Goal: Information Seeking & Learning: Learn about a topic

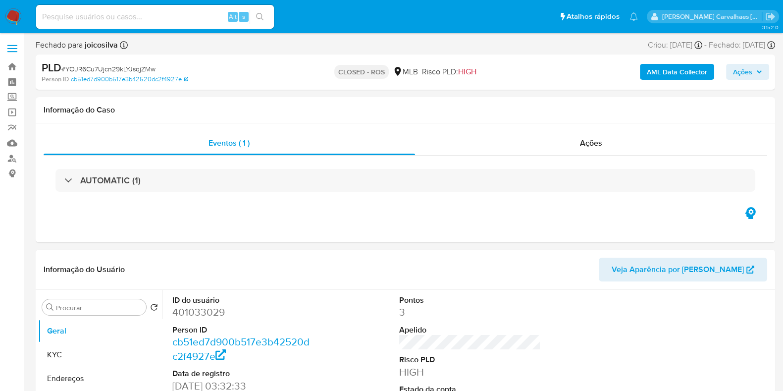
select select "10"
click at [14, 63] on link "Bandeja" at bounding box center [59, 66] width 118 height 15
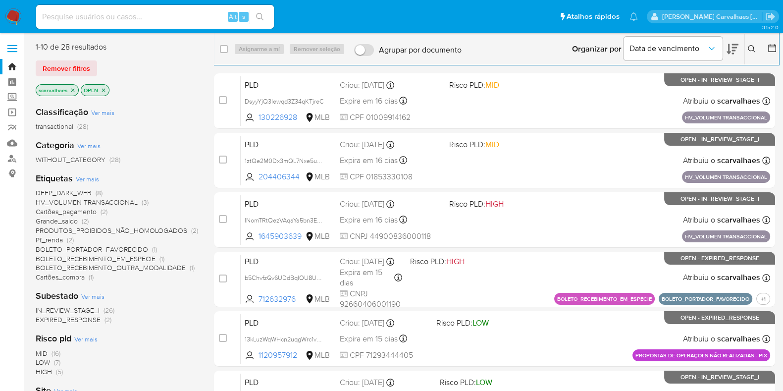
click at [82, 192] on span "DEEP_DARK_WEB" at bounding box center [64, 193] width 56 height 10
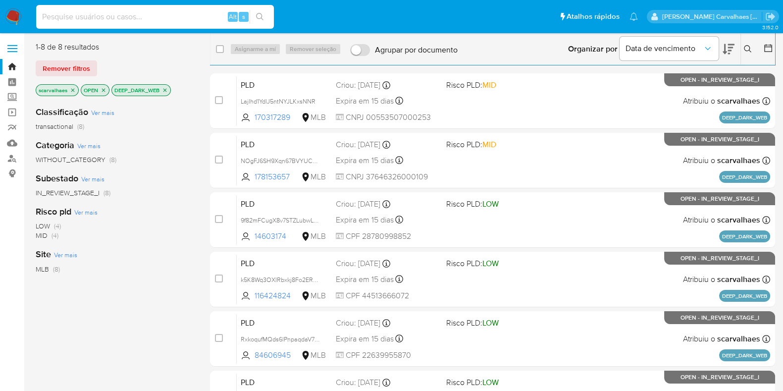
paste input "GRp6H7feH369twrdCL6A68iR"
click at [41, 17] on input "GRp6H7feH369twrdCL6A68iR" at bounding box center [155, 16] width 238 height 13
type input "GRp6H7feH369twrdCL6A68iR"
click at [264, 12] on button "search-icon" at bounding box center [260, 17] width 20 height 14
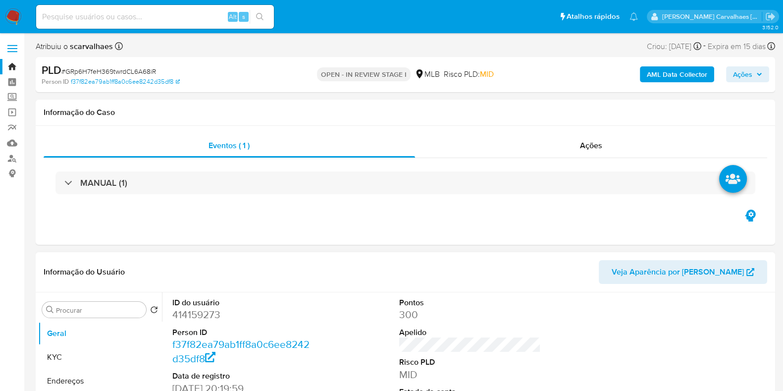
select select "10"
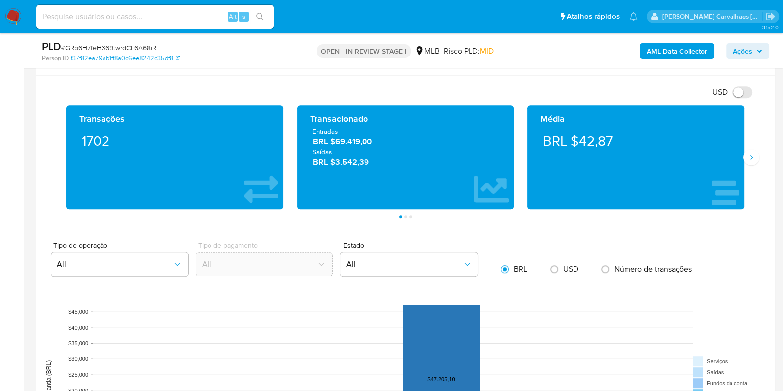
scroll to position [743, 0]
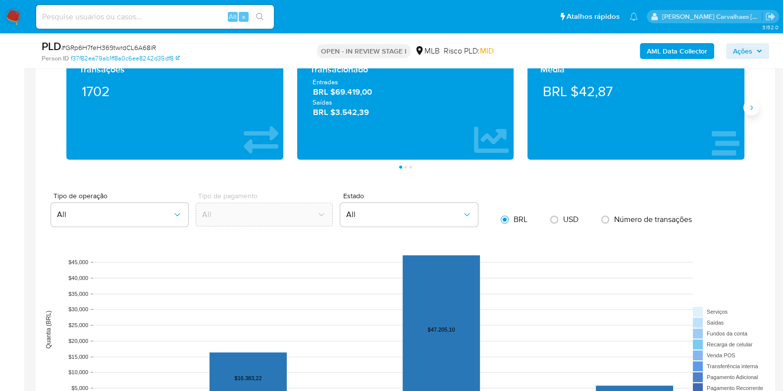
click at [753, 109] on icon "Siguiente" at bounding box center [751, 107] width 8 height 8
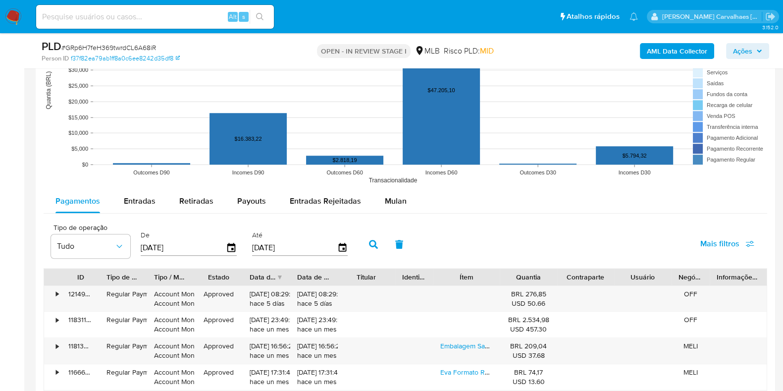
scroll to position [990, 0]
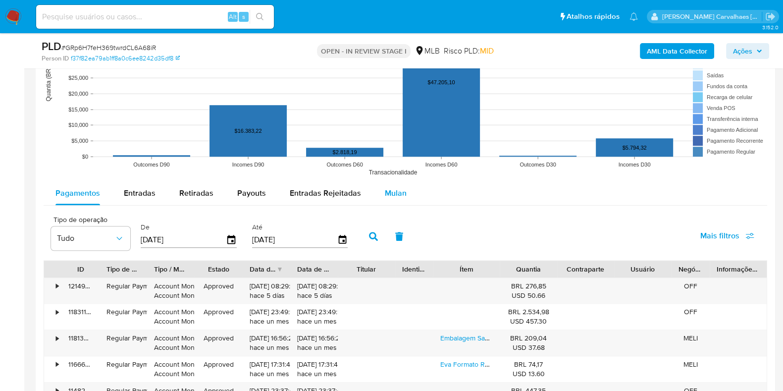
click at [386, 191] on span "Mulan" at bounding box center [396, 192] width 22 height 11
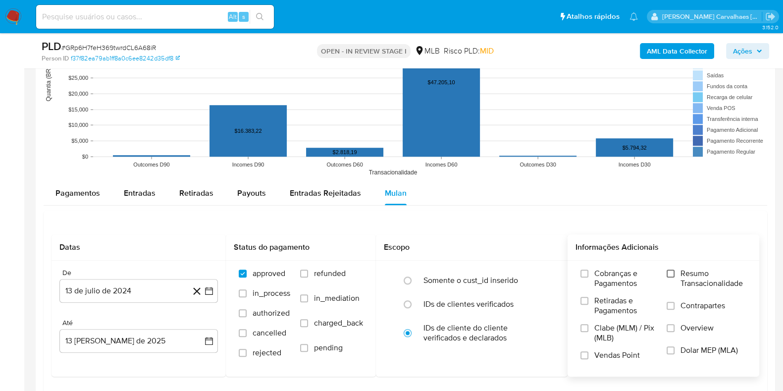
click at [673, 272] on input "Resumo Transacionalidade" at bounding box center [671, 273] width 8 height 8
click at [205, 292] on icon "button" at bounding box center [209, 291] width 8 height 8
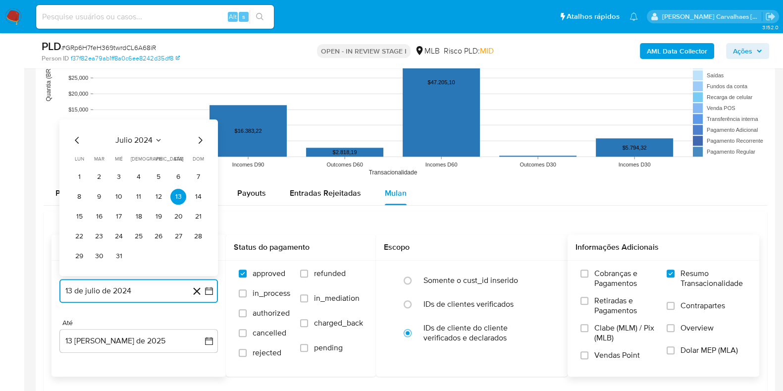
click at [200, 135] on icon "Mes siguiente" at bounding box center [200, 140] width 12 height 12
click at [201, 140] on icon "Mes siguiente" at bounding box center [201, 139] width 4 height 7
click at [201, 124] on icon "Mes siguiente" at bounding box center [200, 120] width 12 height 12
click at [196, 139] on icon "Mes siguiente" at bounding box center [200, 140] width 12 height 12
click at [199, 137] on icon "Mes siguiente" at bounding box center [200, 140] width 12 height 12
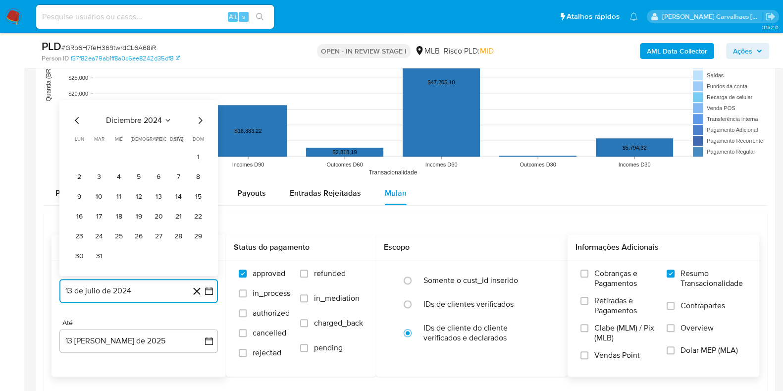
click at [198, 120] on icon "Mes siguiente" at bounding box center [200, 120] width 12 height 12
click at [198, 140] on icon "Mes siguiente" at bounding box center [200, 140] width 12 height 12
click at [201, 139] on icon "Mes siguiente" at bounding box center [200, 140] width 12 height 12
click at [201, 122] on icon "Mes siguiente" at bounding box center [200, 120] width 12 height 12
click at [199, 140] on icon "Mes siguiente" at bounding box center [200, 140] width 12 height 12
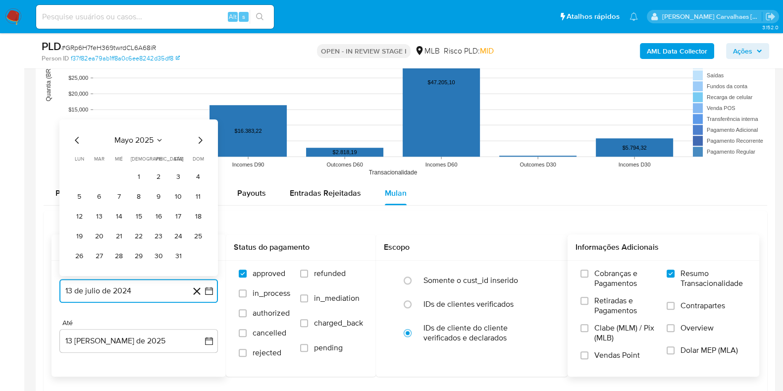
click at [199, 140] on icon "Mes siguiente" at bounding box center [200, 140] width 12 height 12
click at [197, 117] on icon "Mes siguiente" at bounding box center [200, 120] width 12 height 12
click at [78, 139] on icon "Mes anterior" at bounding box center [77, 140] width 12 height 12
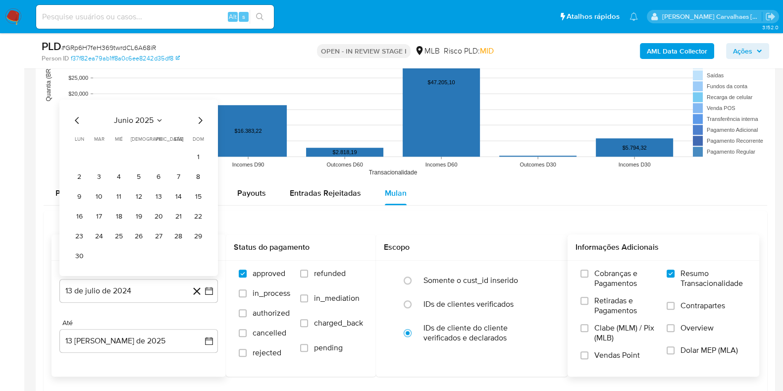
click at [78, 139] on span "lun" at bounding box center [79, 138] width 9 height 7
click at [77, 119] on icon "Mes anterior" at bounding box center [77, 120] width 12 height 12
click at [74, 139] on icon "Mes anterior" at bounding box center [77, 140] width 12 height 12
click at [159, 193] on button "11" at bounding box center [159, 196] width 16 height 16
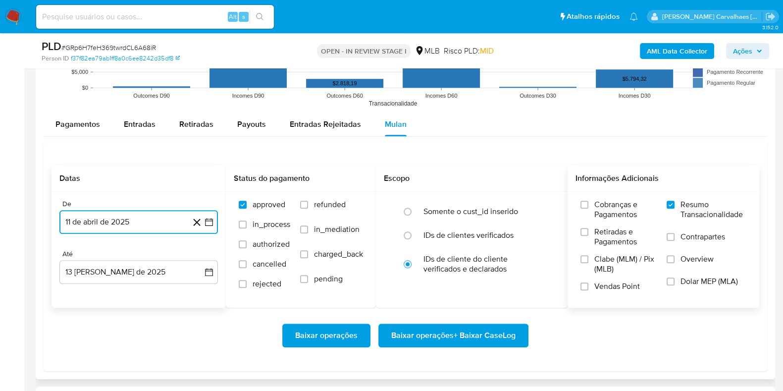
scroll to position [1114, 0]
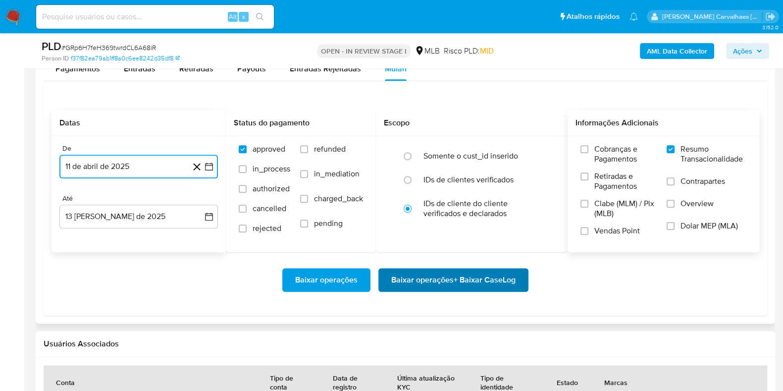
click at [446, 274] on span "Baixar operações + Baixar CaseLog" at bounding box center [453, 280] width 124 height 22
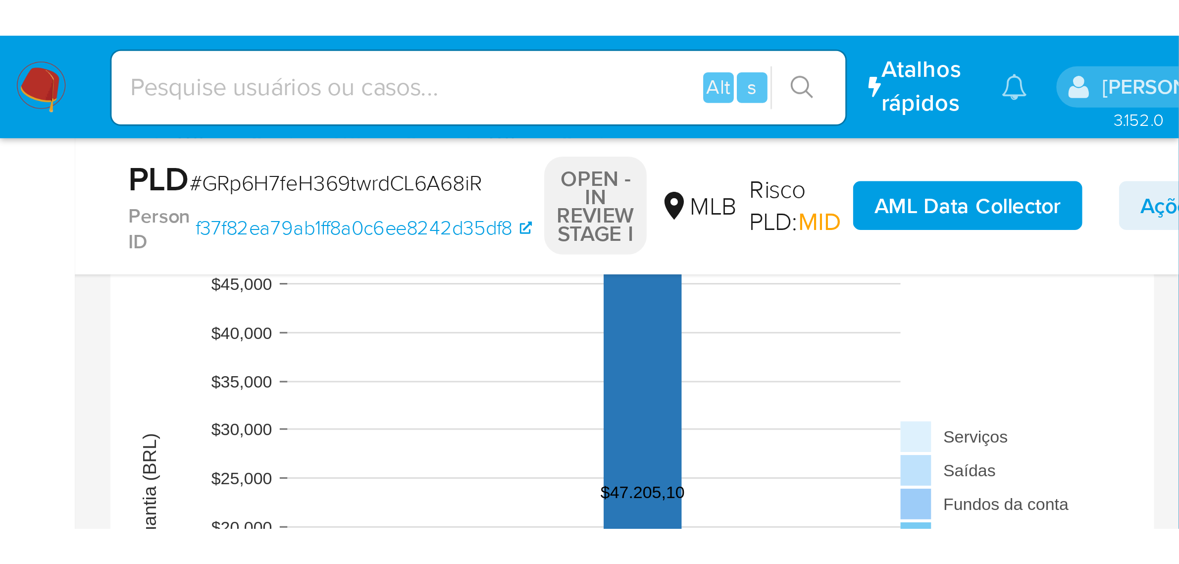
scroll to position [0, 0]
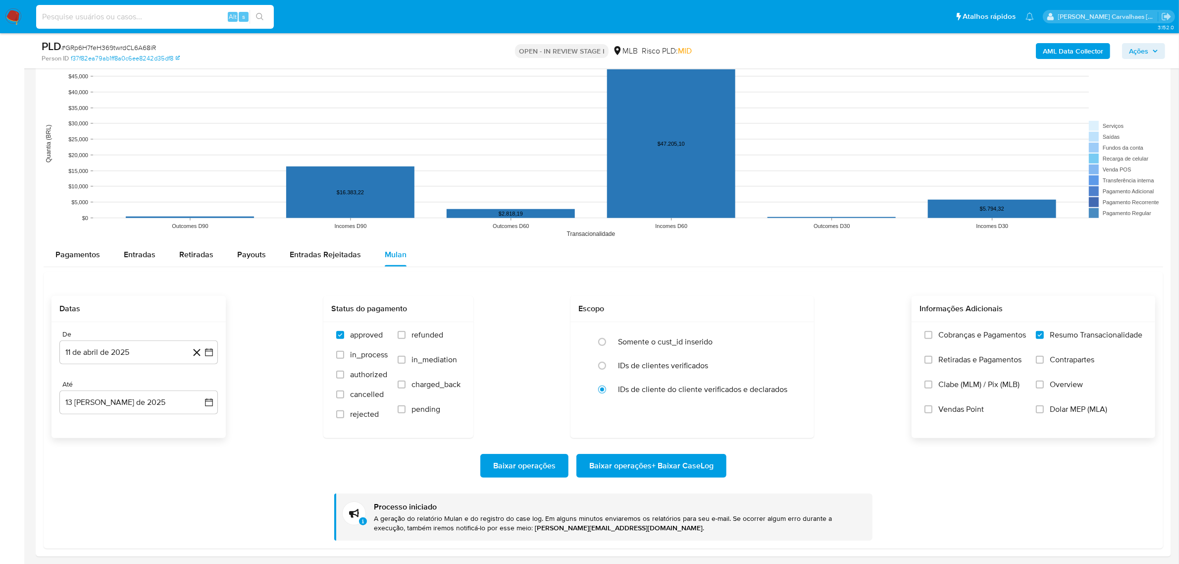
paste input "13kLuzWqWHcn2uqgWrc1vm6T"
type input "13kLuzWqWHcn2uqgWrc1vm6T"
click at [260, 11] on button "search-icon" at bounding box center [260, 17] width 20 height 14
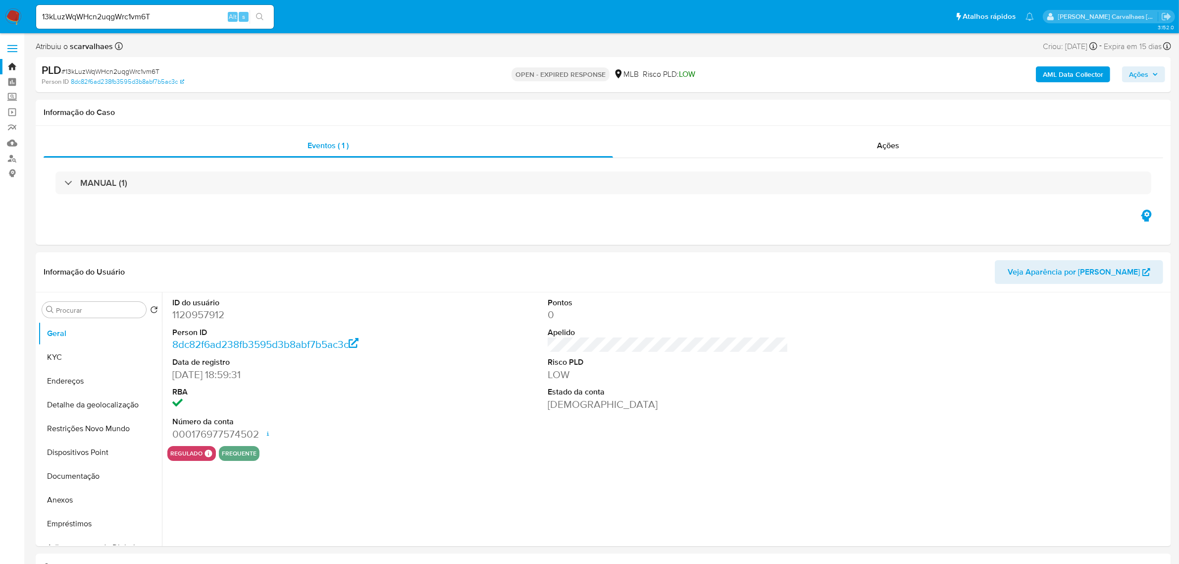
select select "10"
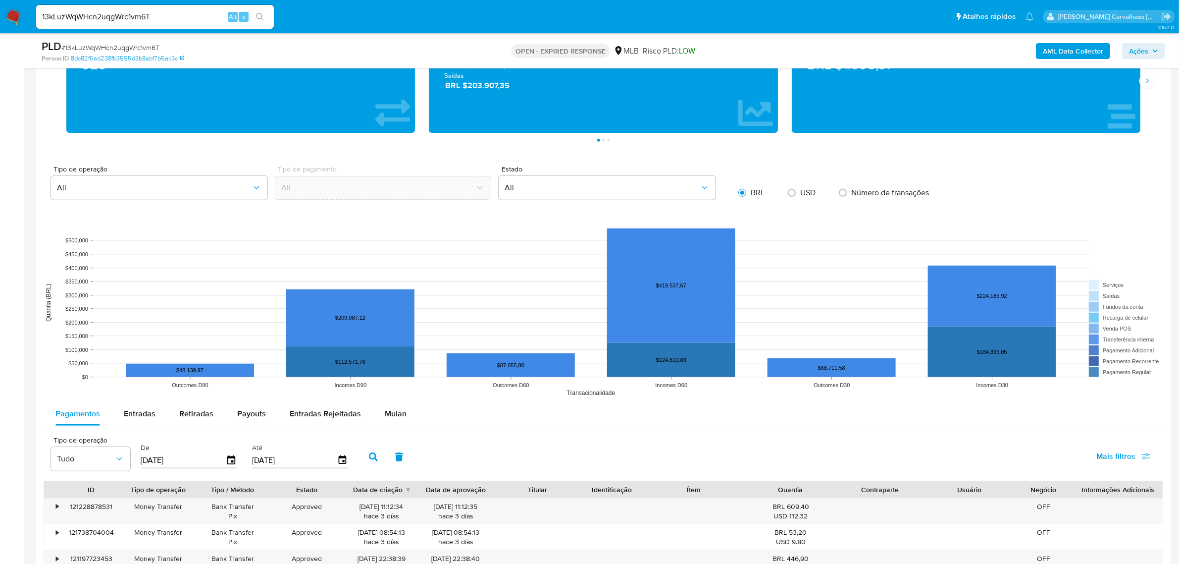
scroll to position [805, 0]
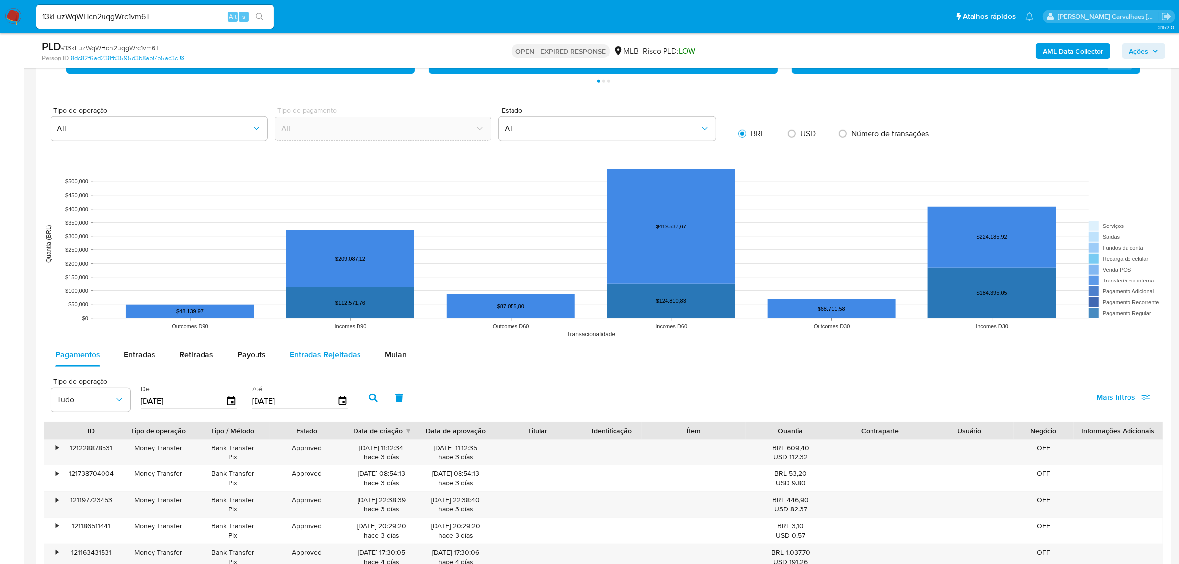
click at [315, 358] on span "Entradas Rejeitadas" at bounding box center [325, 354] width 71 height 11
select select "10"
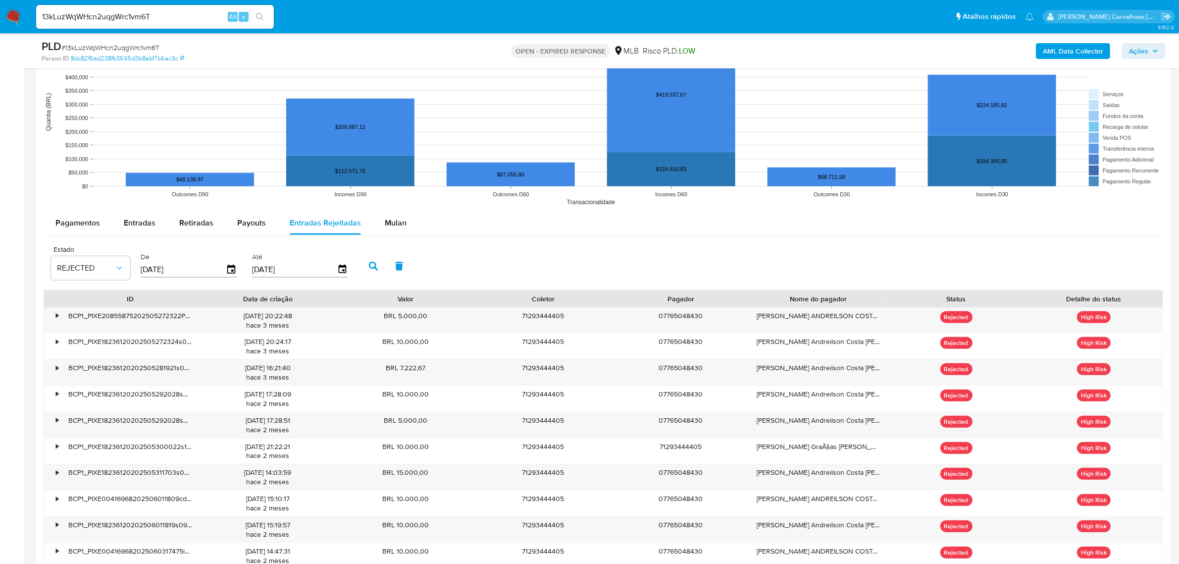
scroll to position [1052, 0]
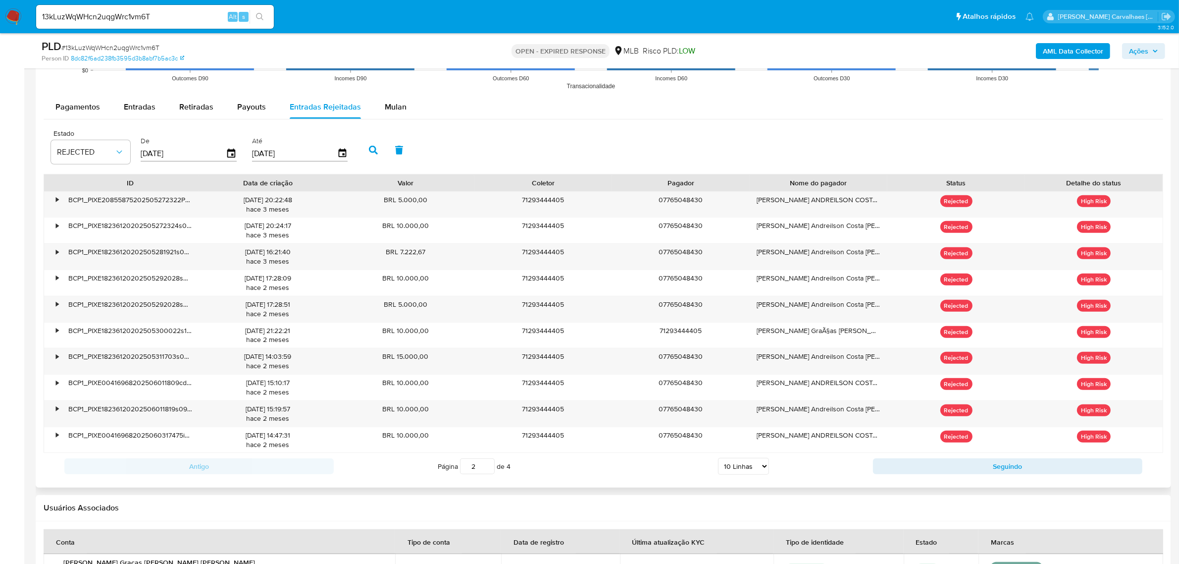
click at [487, 390] on input "2" at bounding box center [477, 466] width 35 height 16
click at [489, 390] on input "3" at bounding box center [477, 466] width 35 height 16
click at [488, 390] on input "4" at bounding box center [477, 466] width 35 height 16
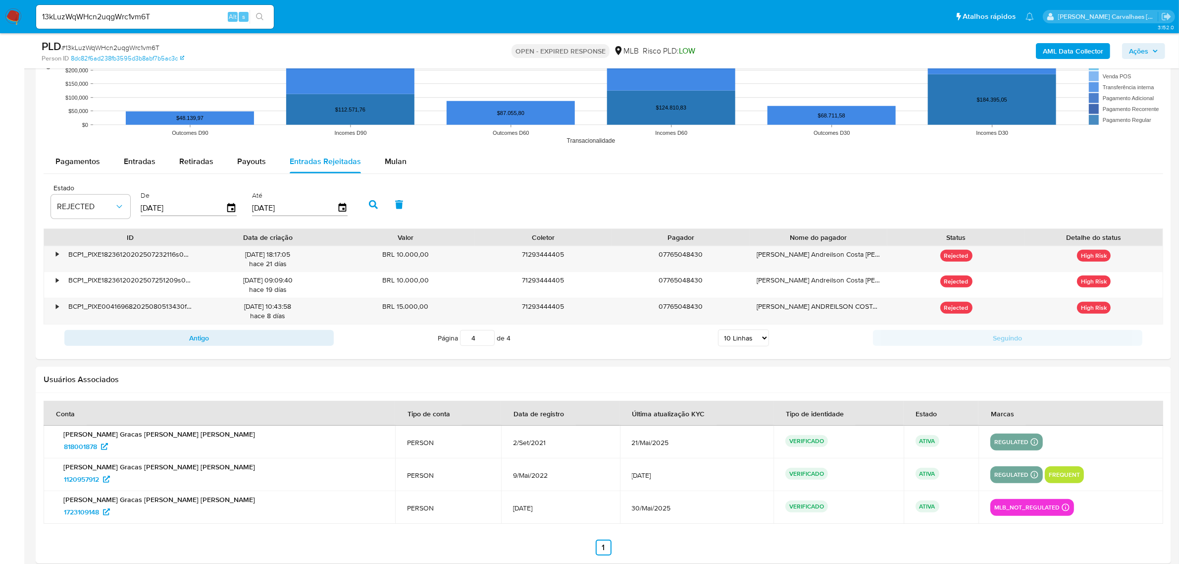
scroll to position [951, 0]
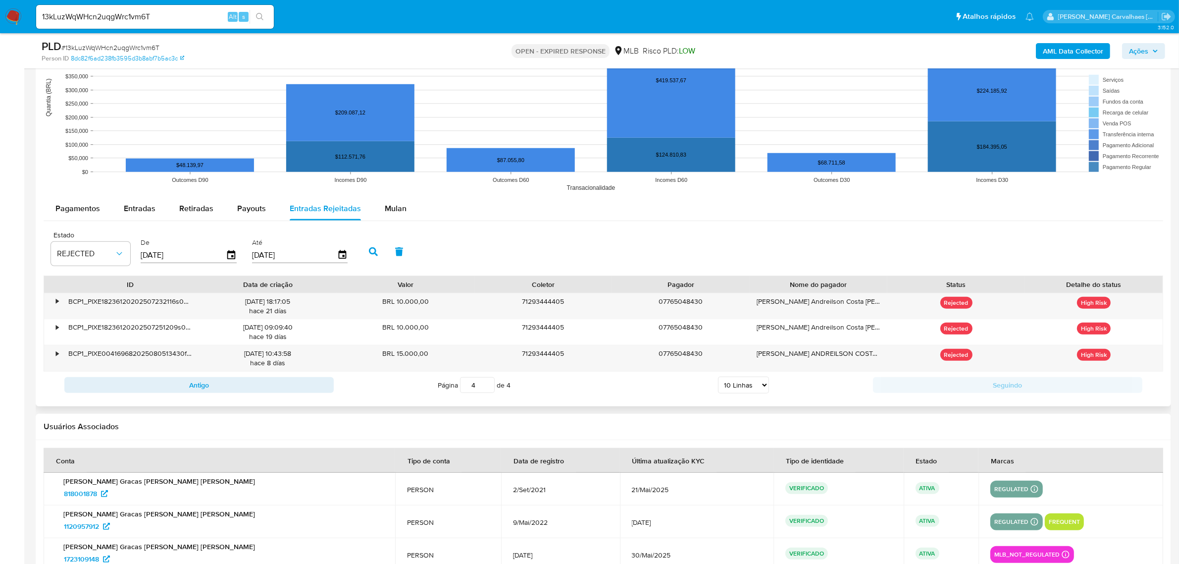
click at [486, 383] on input "4" at bounding box center [477, 385] width 35 height 16
click at [488, 387] on input "3" at bounding box center [477, 385] width 35 height 16
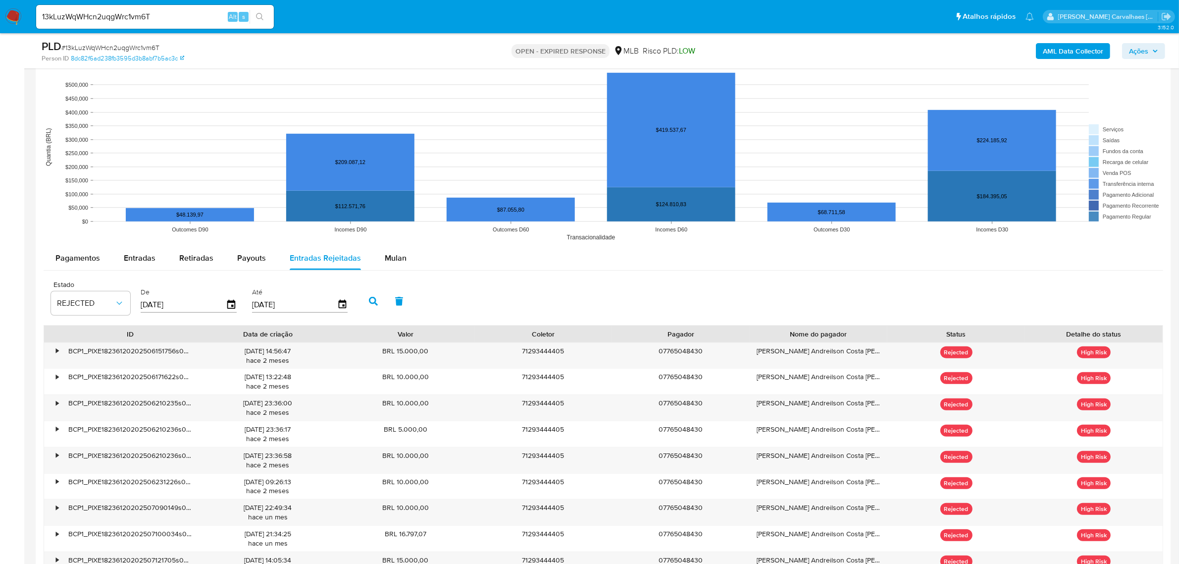
scroll to position [1013, 0]
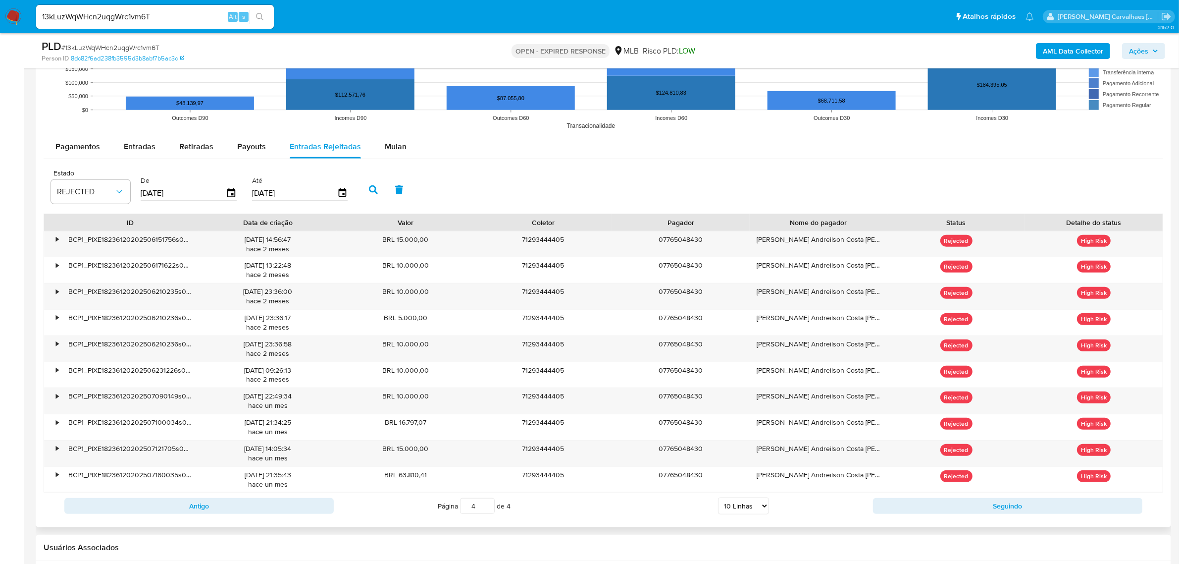
click at [488, 390] on input "4" at bounding box center [477, 506] width 35 height 16
click at [487, 390] on input "4" at bounding box center [477, 506] width 35 height 16
click at [487, 390] on input "3" at bounding box center [477, 506] width 35 height 16
click at [487, 390] on input "2" at bounding box center [477, 506] width 35 height 16
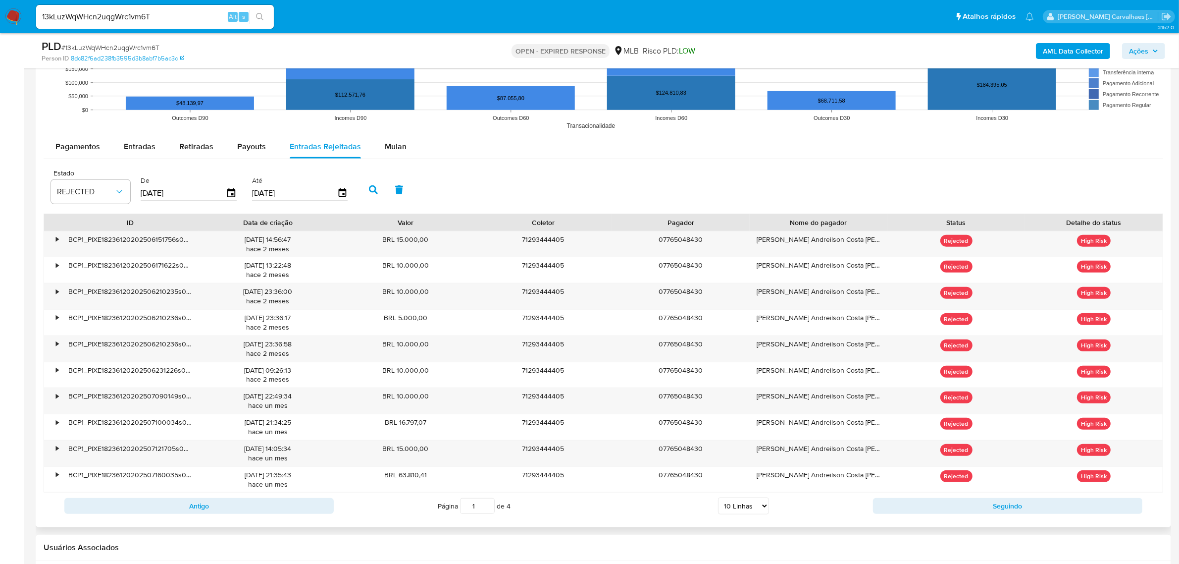
click at [487, 390] on input "1" at bounding box center [477, 506] width 35 height 16
click at [487, 390] on input "2" at bounding box center [477, 506] width 35 height 16
click at [484, 390] on input "3" at bounding box center [477, 506] width 35 height 16
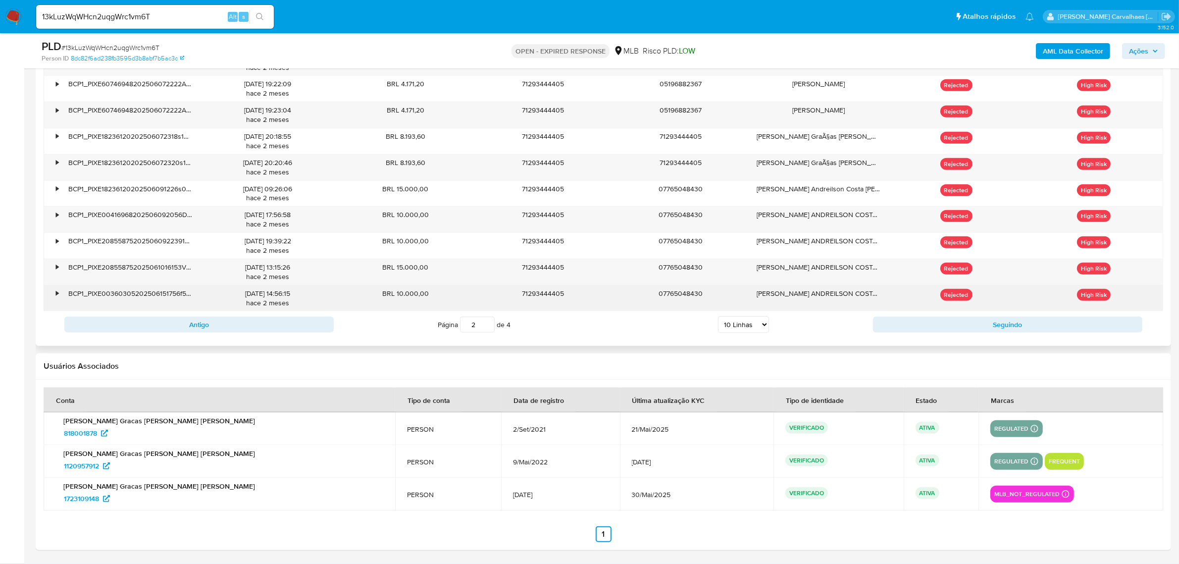
scroll to position [1134, 0]
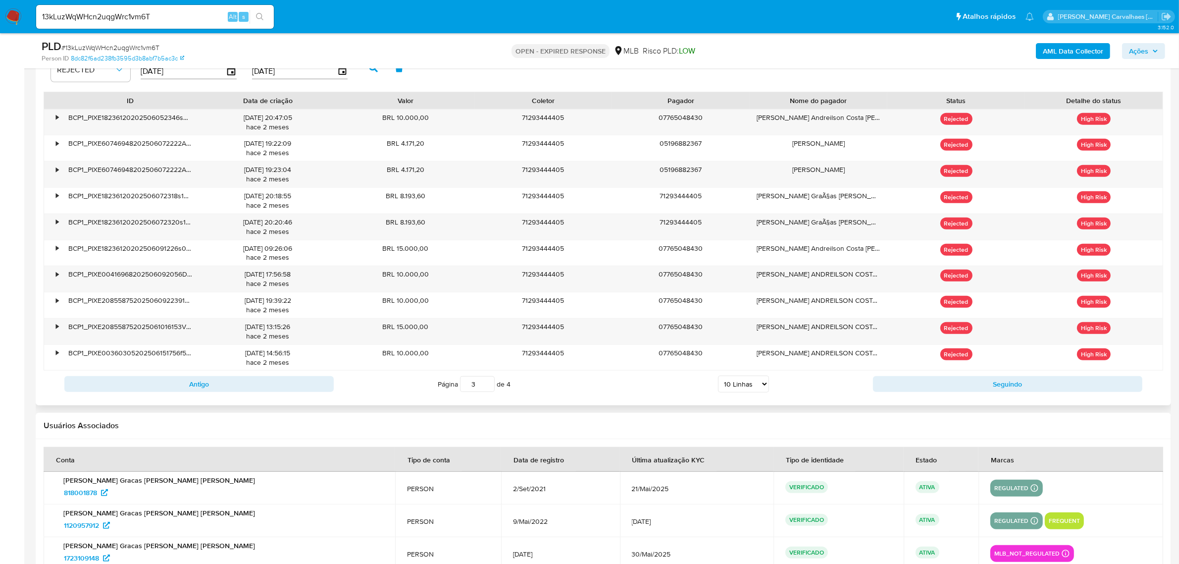
click at [487, 383] on input "3" at bounding box center [477, 384] width 35 height 16
click at [487, 383] on input "4" at bounding box center [477, 384] width 35 height 16
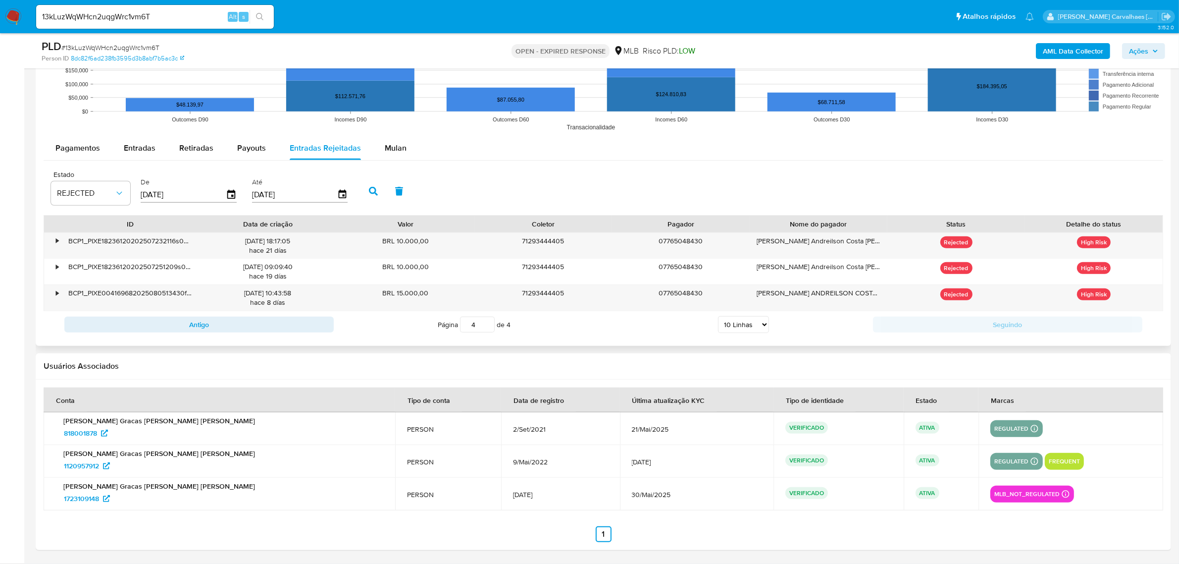
scroll to position [1013, 0]
click at [485, 321] on input "4" at bounding box center [477, 324] width 35 height 16
click at [485, 320] on input "4" at bounding box center [477, 324] width 35 height 16
click at [485, 328] on input "3" at bounding box center [477, 324] width 35 height 16
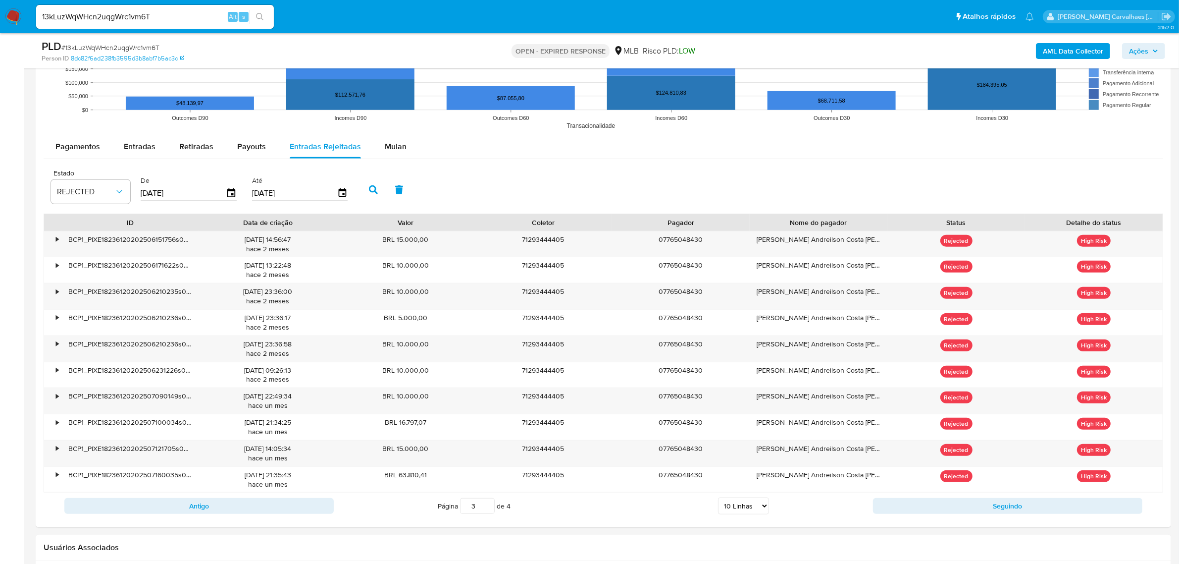
scroll to position [1134, 0]
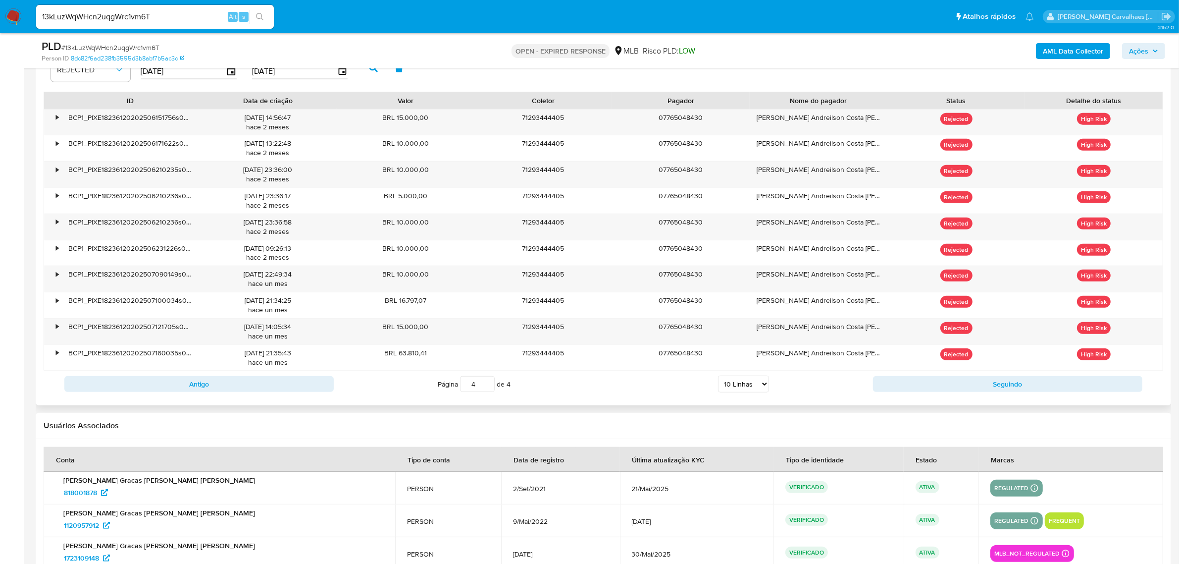
click at [488, 382] on input "4" at bounding box center [477, 384] width 35 height 16
click at [488, 385] on input "4" at bounding box center [477, 384] width 35 height 16
click at [488, 390] on input "3" at bounding box center [477, 384] width 35 height 16
click at [488, 390] on input "2" at bounding box center [477, 384] width 35 height 16
click at [485, 380] on input "3" at bounding box center [477, 384] width 35 height 16
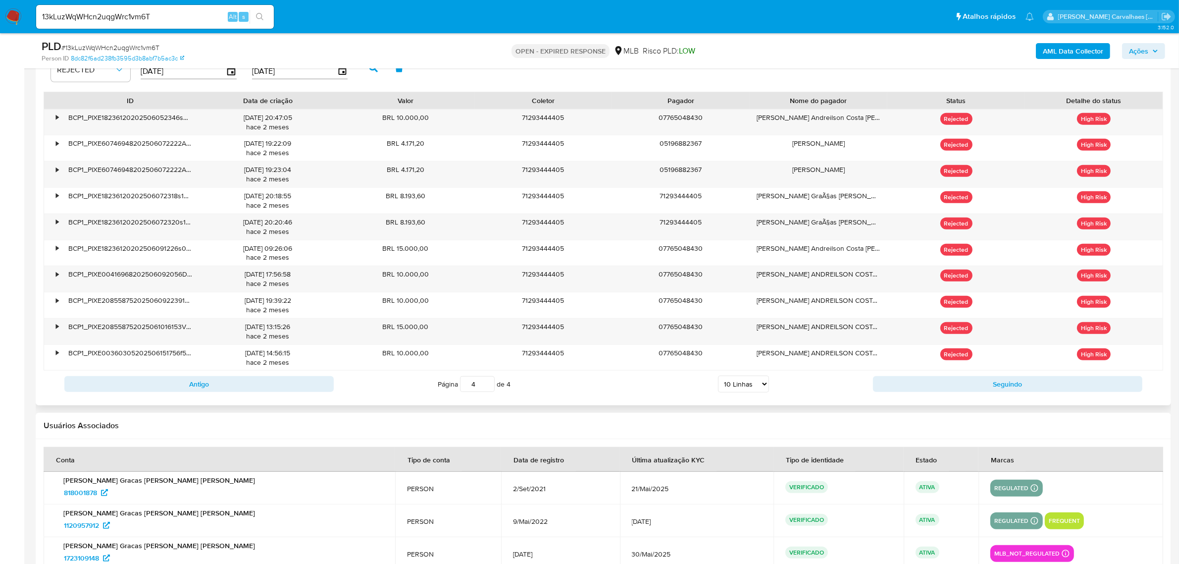
click at [485, 384] on input "4" at bounding box center [477, 384] width 35 height 16
click at [487, 389] on input "3" at bounding box center [477, 384] width 35 height 16
click at [487, 389] on input "2" at bounding box center [477, 384] width 35 height 16
click at [487, 389] on input "1" at bounding box center [477, 384] width 35 height 16
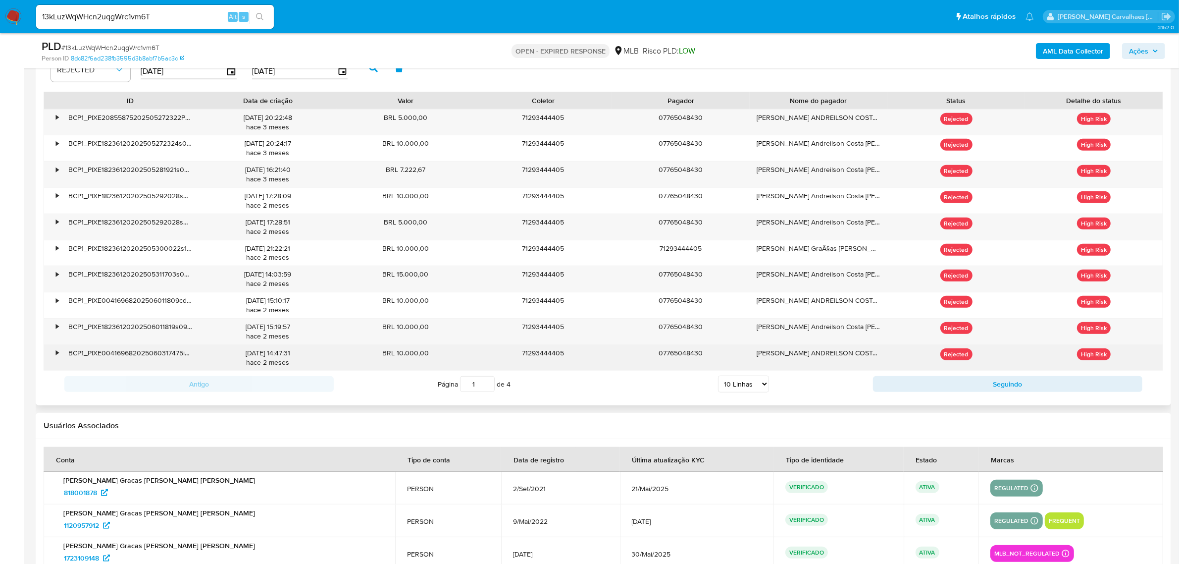
click at [59, 357] on div "•" at bounding box center [52, 358] width 17 height 26
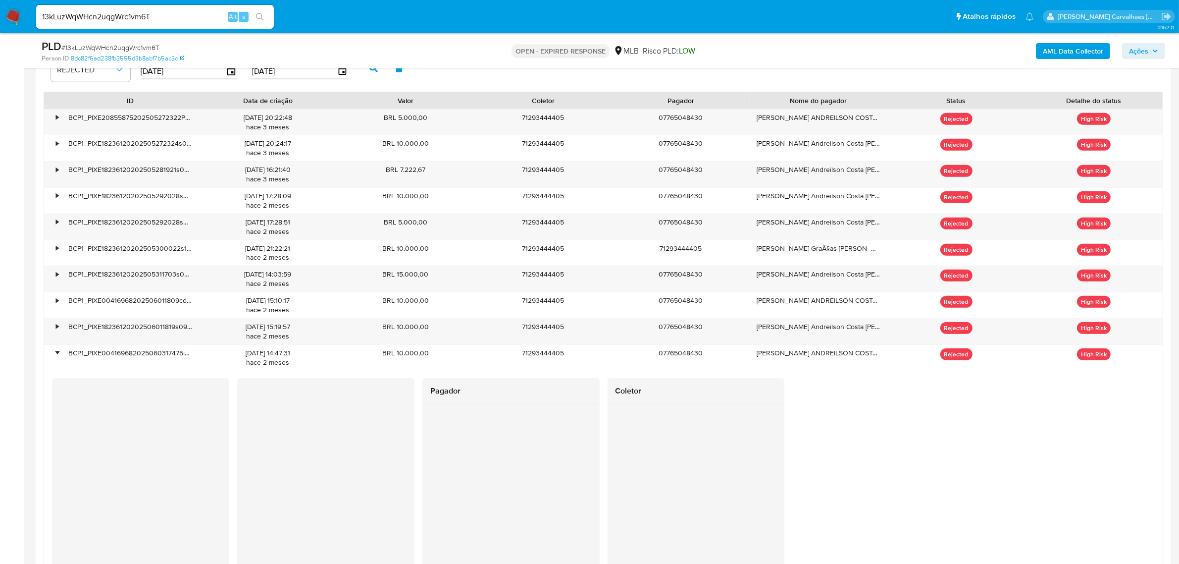
click at [585, 390] on div at bounding box center [510, 488] width 177 height 168
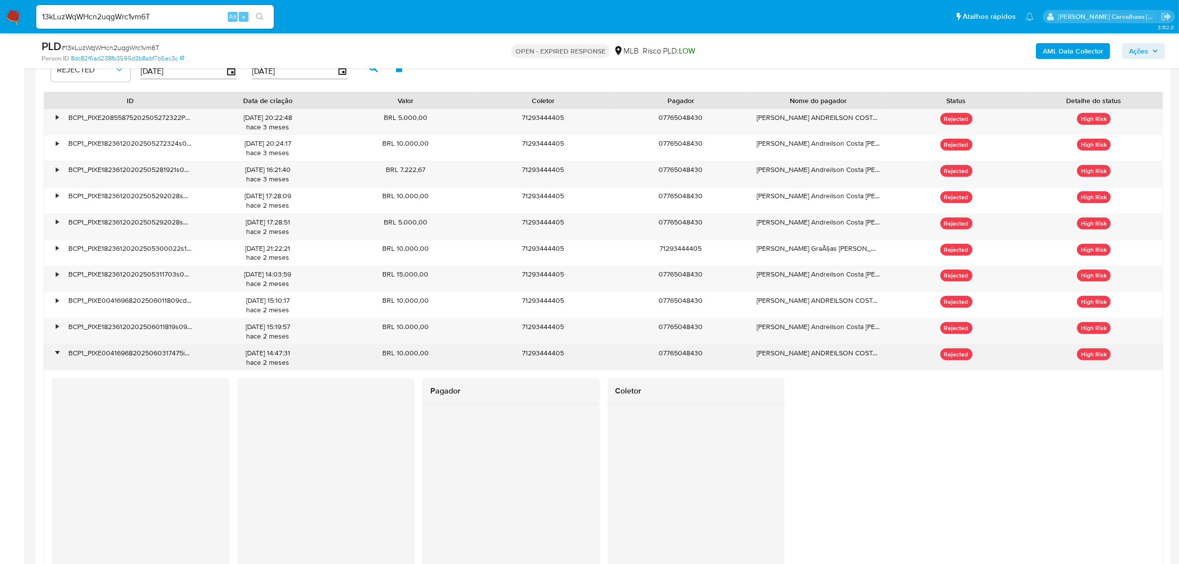
click at [58, 355] on div "•" at bounding box center [57, 352] width 2 height 9
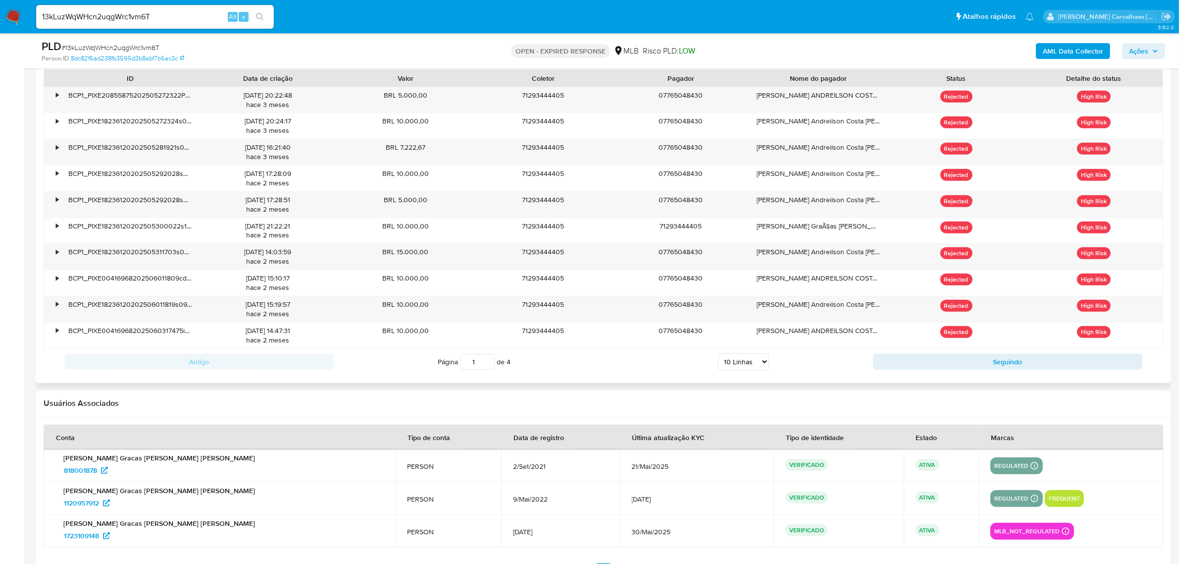
scroll to position [1196, 0]
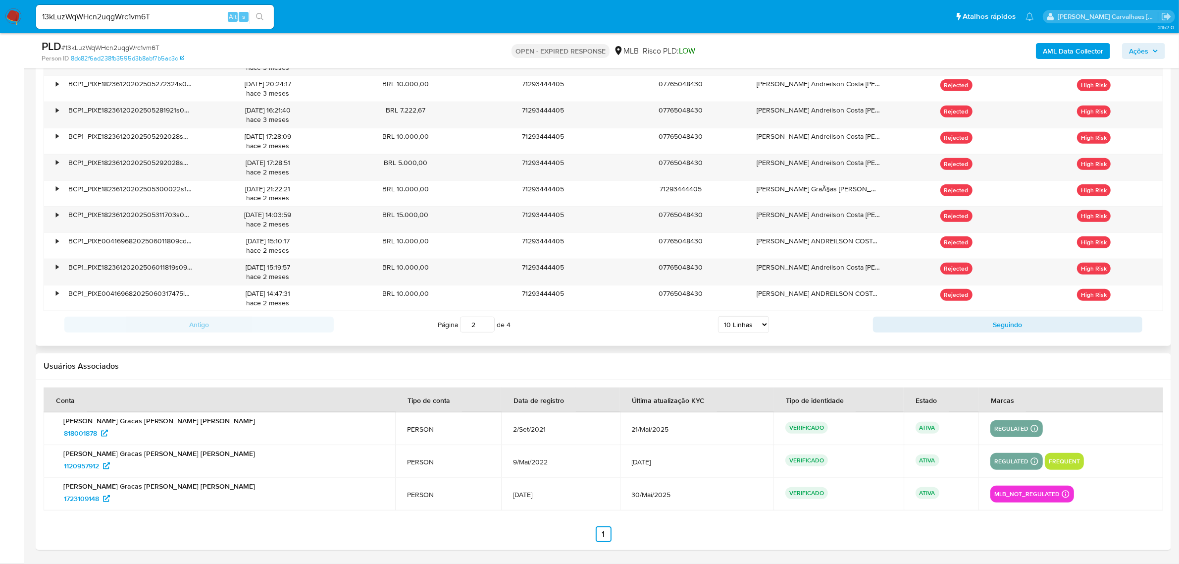
click at [484, 320] on input "2" at bounding box center [477, 324] width 35 height 16
click at [485, 322] on input "3" at bounding box center [477, 324] width 35 height 16
click at [484, 323] on input "4" at bounding box center [477, 324] width 35 height 16
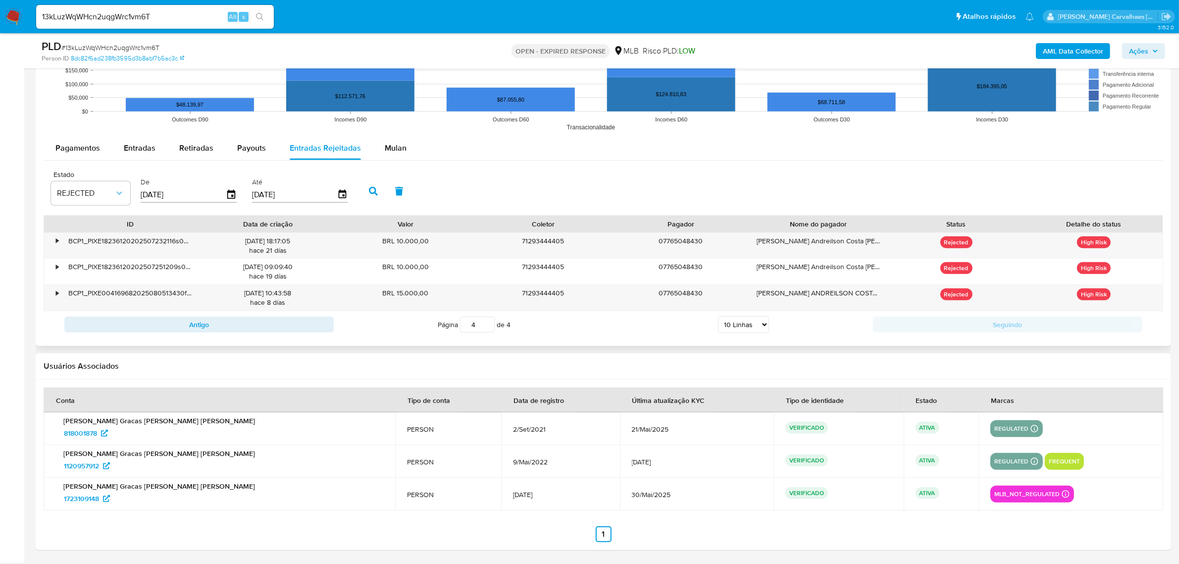
click at [487, 320] on input "4" at bounding box center [477, 324] width 35 height 16
click at [488, 328] on input "3" at bounding box center [477, 324] width 35 height 16
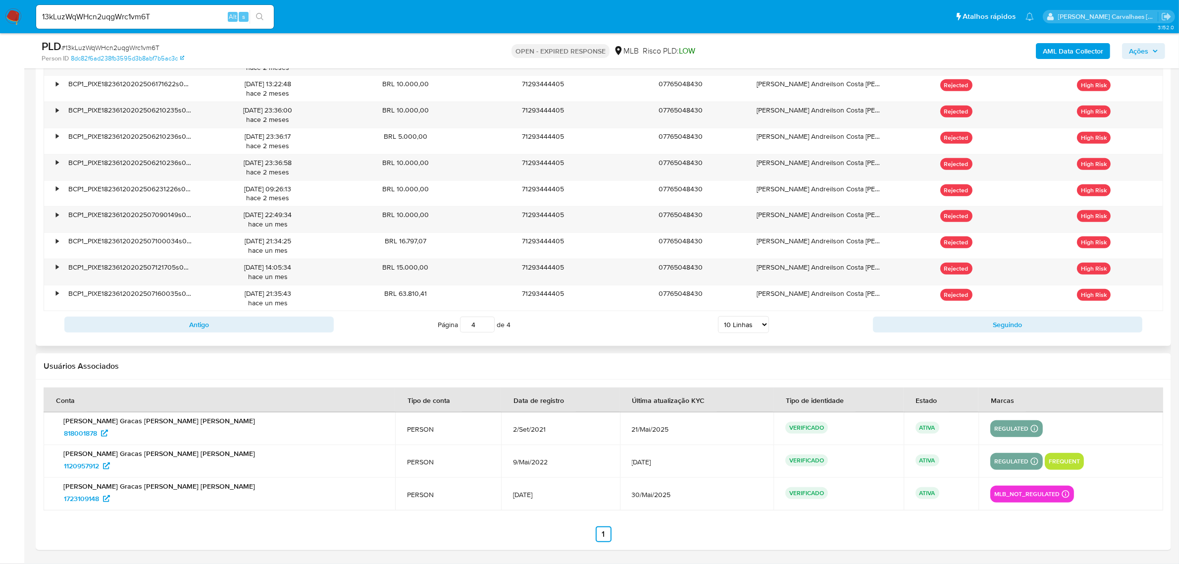
click at [486, 322] on input "4" at bounding box center [477, 324] width 35 height 16
click at [486, 328] on input "3" at bounding box center [477, 324] width 35 height 16
click at [486, 328] on input "2" at bounding box center [477, 324] width 35 height 16
click at [488, 328] on input "1" at bounding box center [477, 324] width 35 height 16
type input "1"
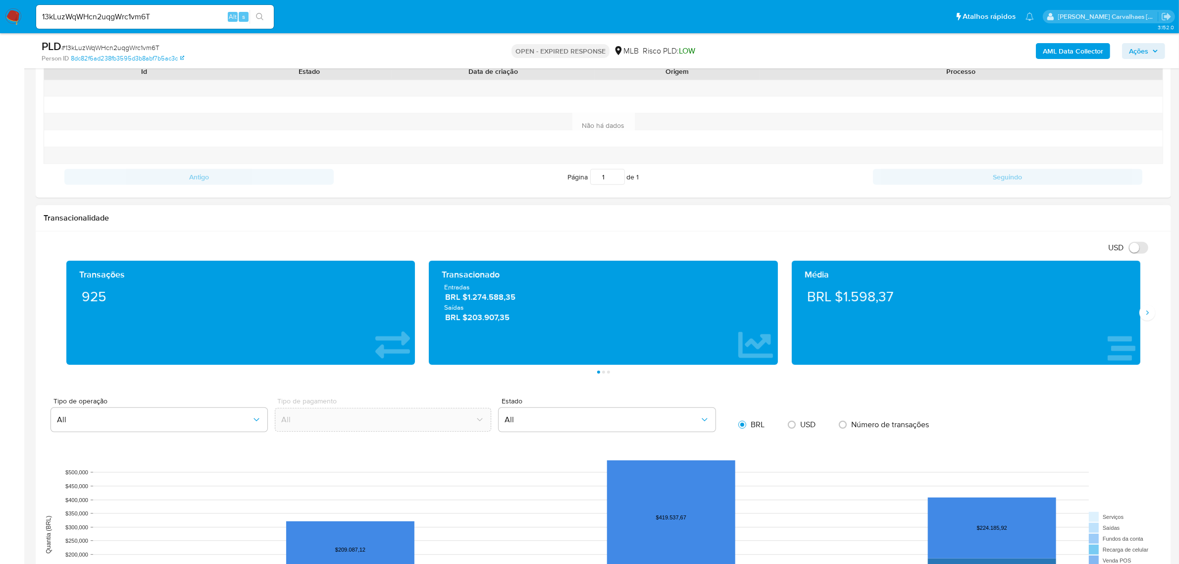
scroll to position [515, 0]
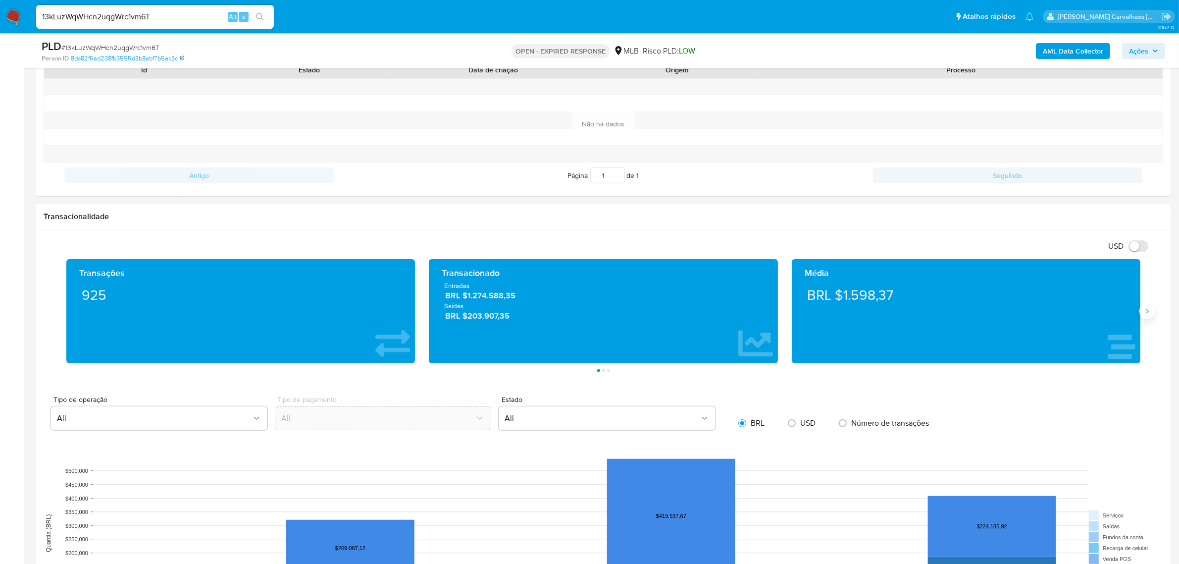
click at [792, 317] on button "Siguiente" at bounding box center [1147, 311] width 16 height 16
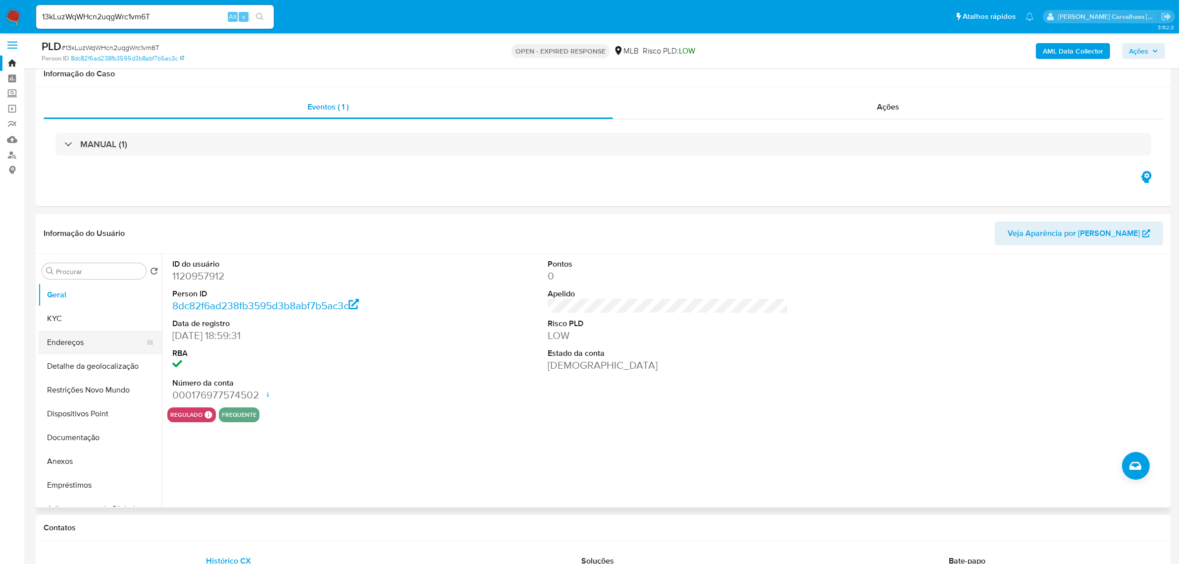
scroll to position [0, 0]
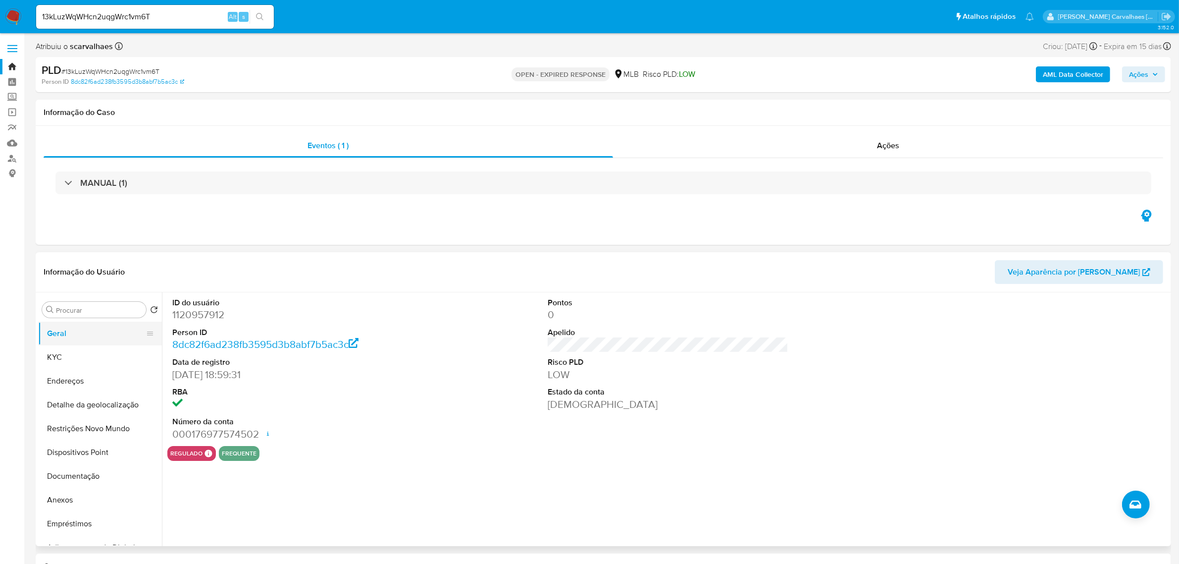
click at [88, 333] on button "Geral" at bounding box center [96, 333] width 116 height 24
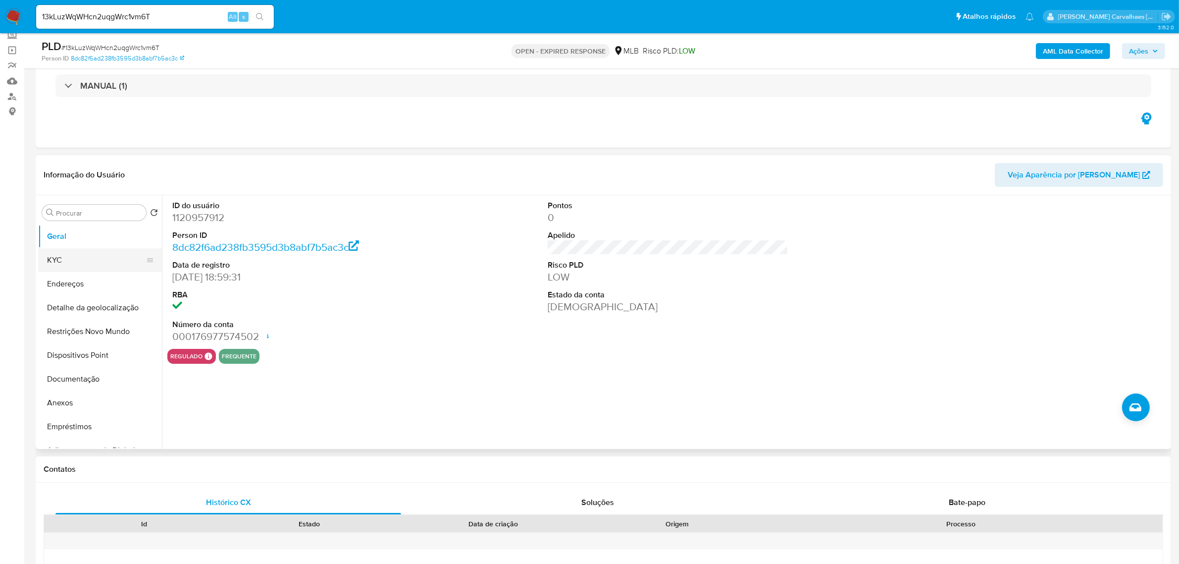
click at [59, 258] on button "KYC" at bounding box center [96, 260] width 116 height 24
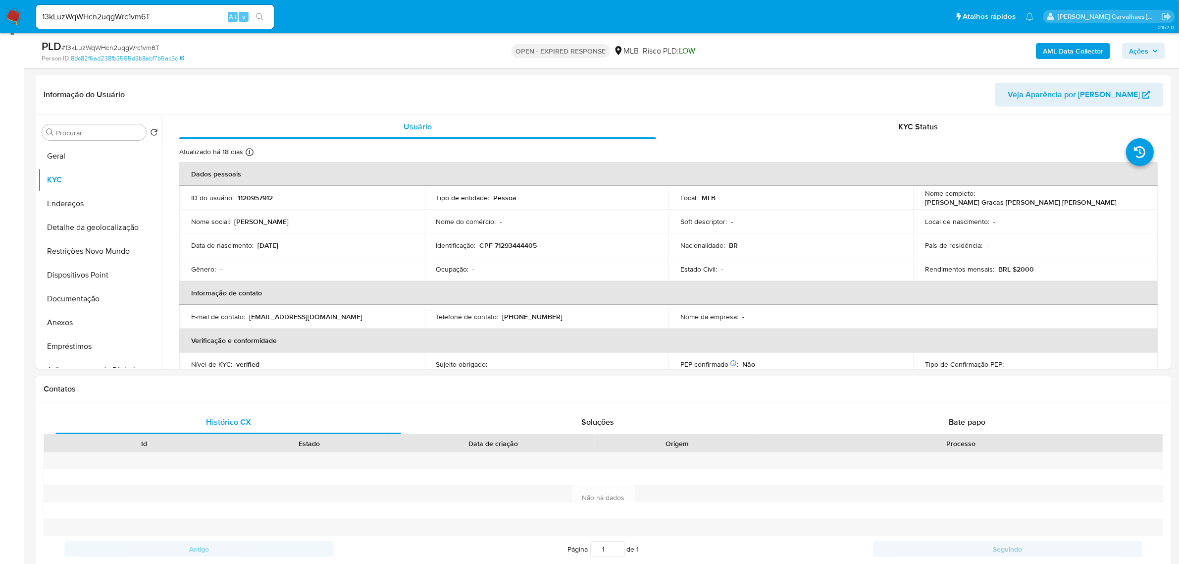
scroll to position [146, 0]
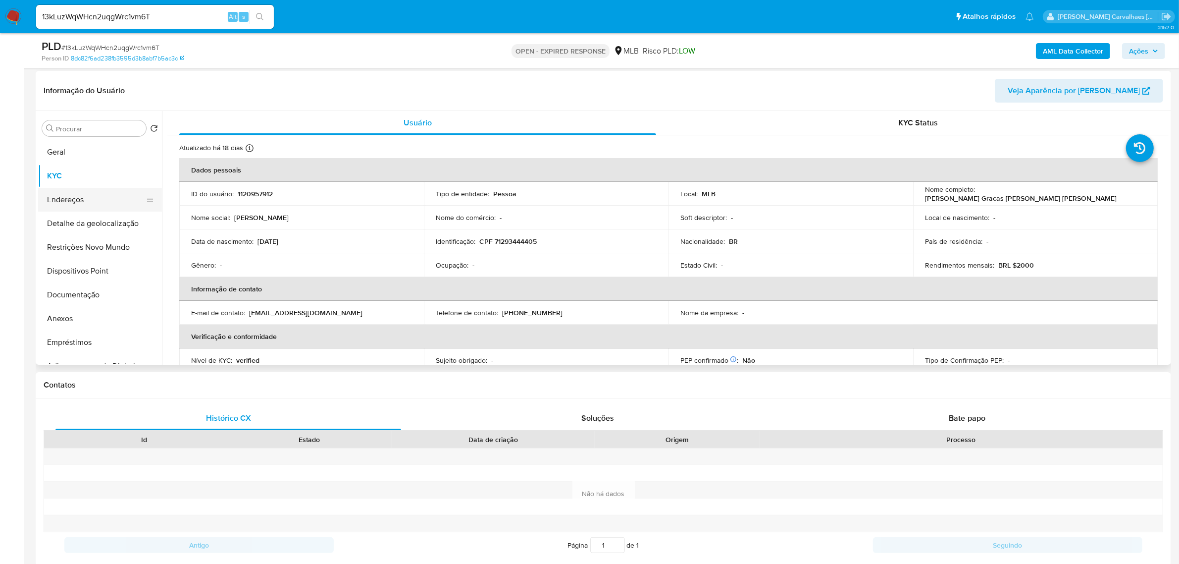
click at [90, 206] on button "Endereços" at bounding box center [96, 200] width 116 height 24
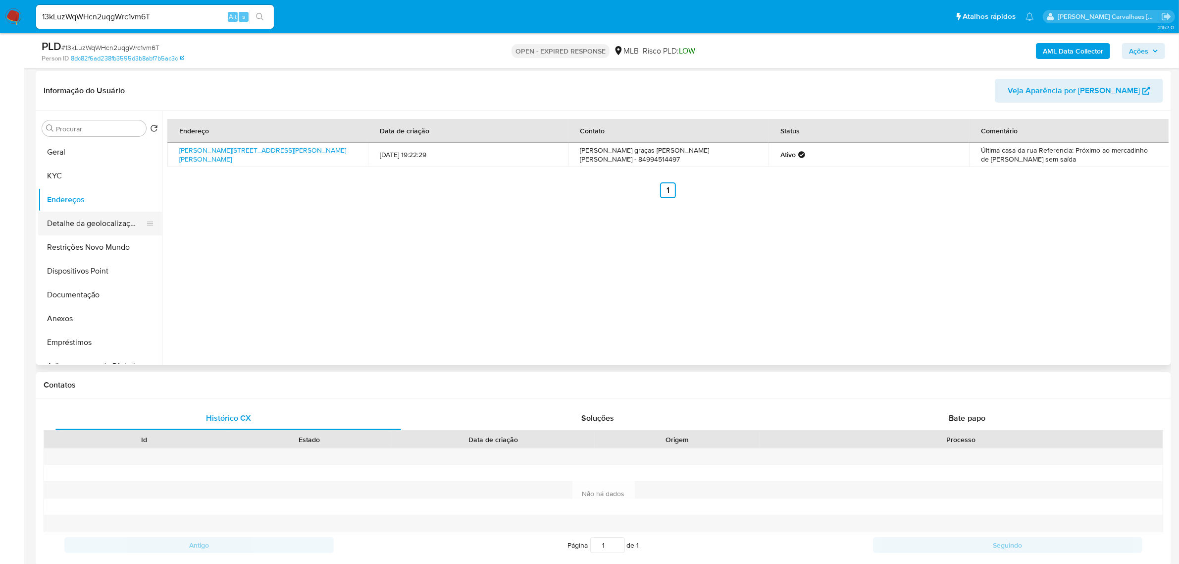
click at [58, 224] on button "Detalhe da geolocalização" at bounding box center [96, 223] width 116 height 24
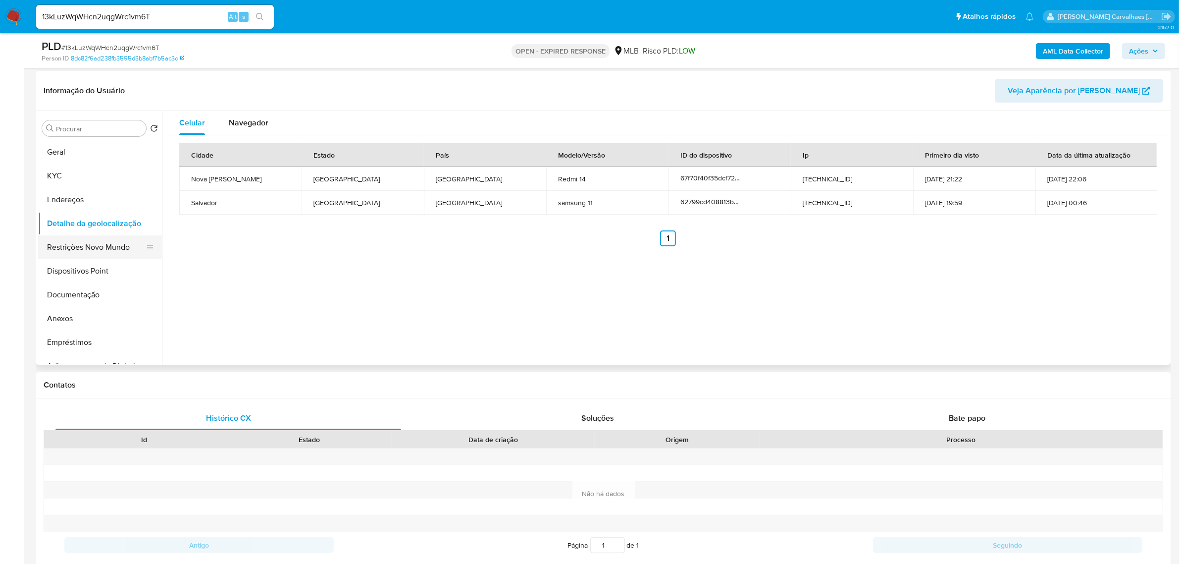
click at [109, 243] on button "Restrições Novo Mundo" at bounding box center [96, 247] width 116 height 24
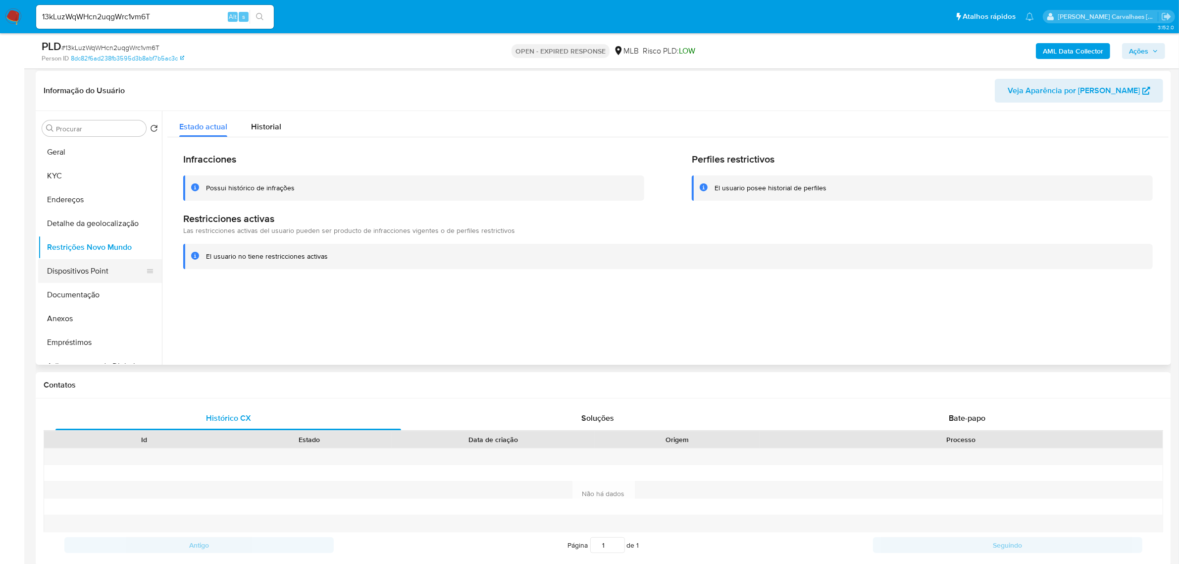
click at [99, 271] on button "Dispositivos Point" at bounding box center [96, 271] width 116 height 24
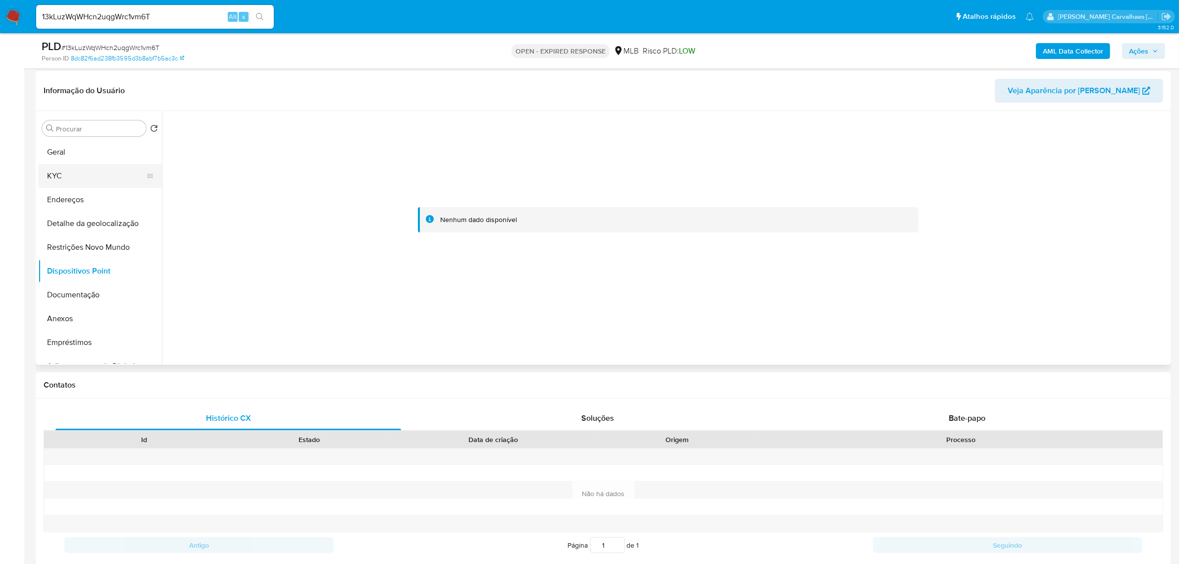
click at [83, 174] on button "KYC" at bounding box center [96, 176] width 116 height 24
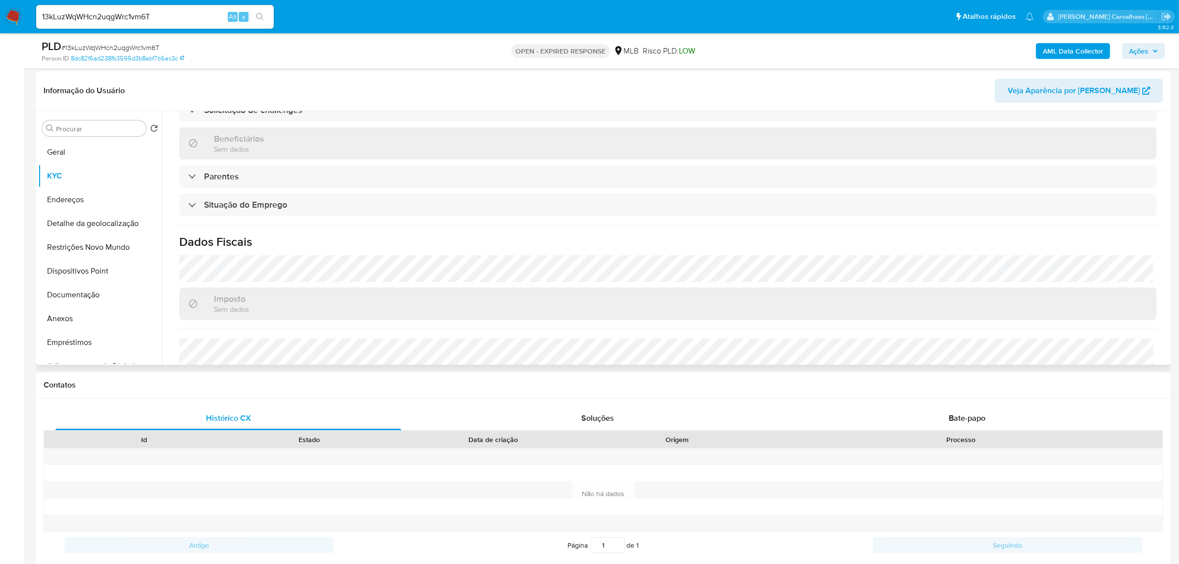
scroll to position [412, 0]
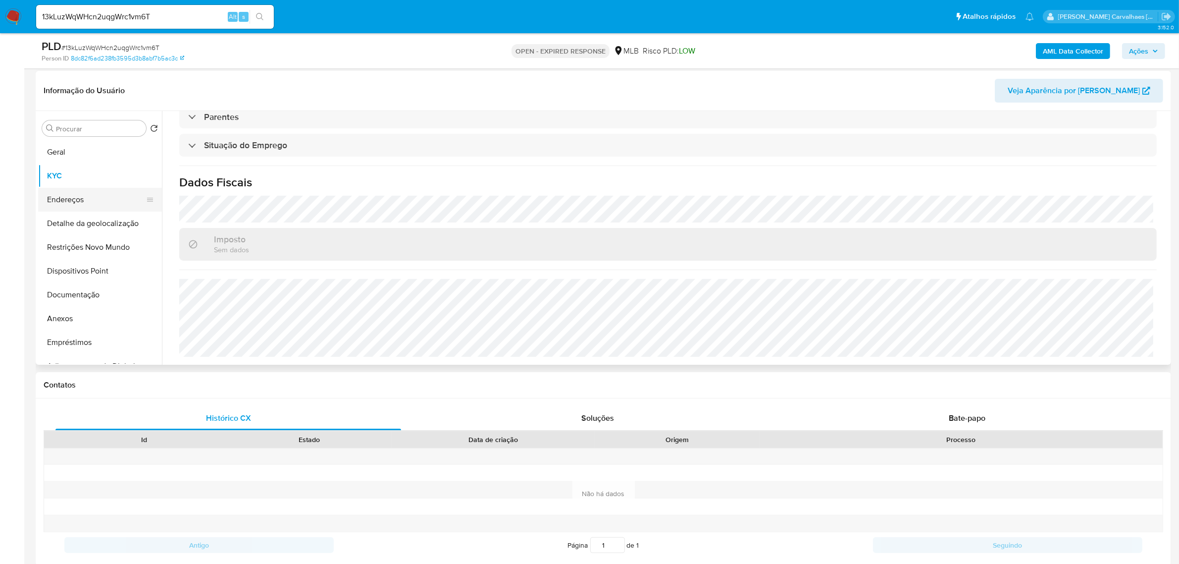
click at [78, 194] on button "Endereços" at bounding box center [96, 200] width 116 height 24
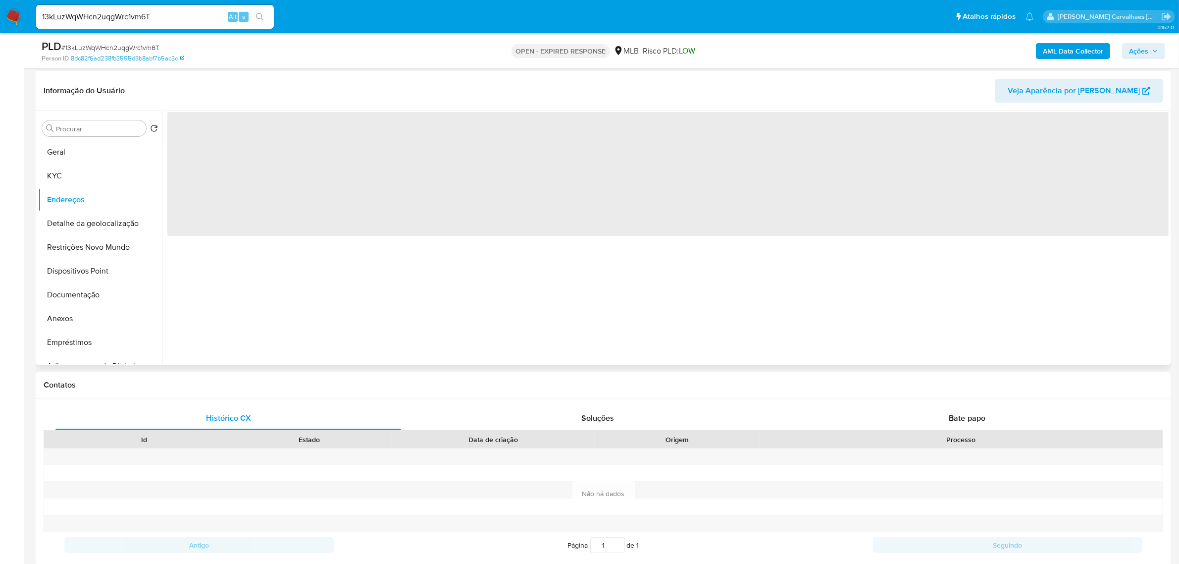
scroll to position [0, 0]
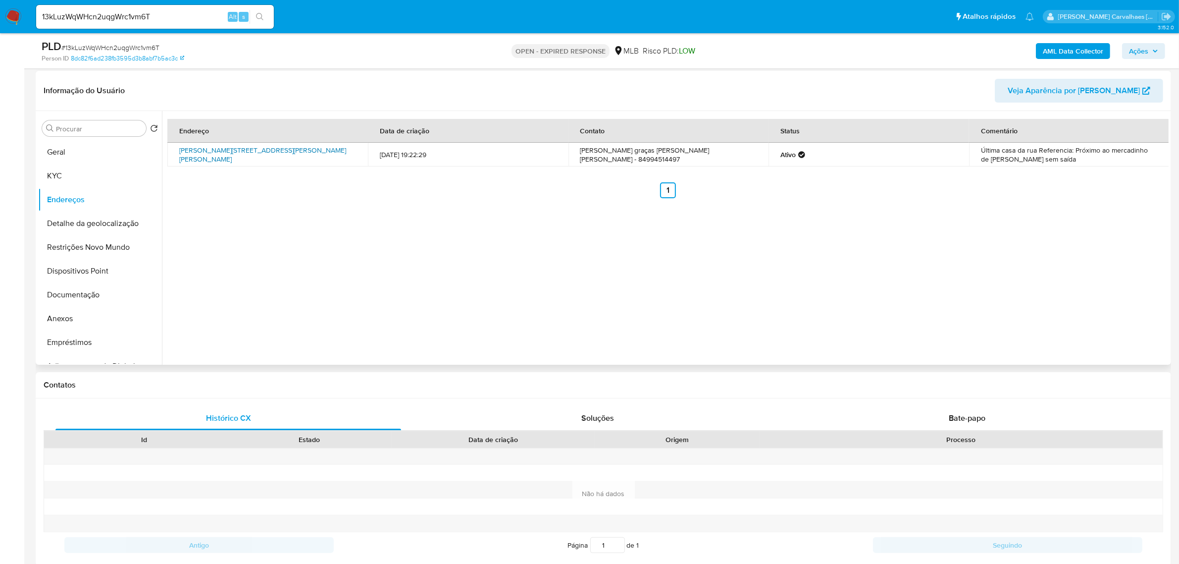
click at [219, 147] on link "Rua José Abílio Da Silva 61, Nova Cruz, Rio Grande Do Norte, 59215000, Brasil 61" at bounding box center [262, 154] width 167 height 19
click at [76, 171] on button "KYC" at bounding box center [96, 176] width 116 height 24
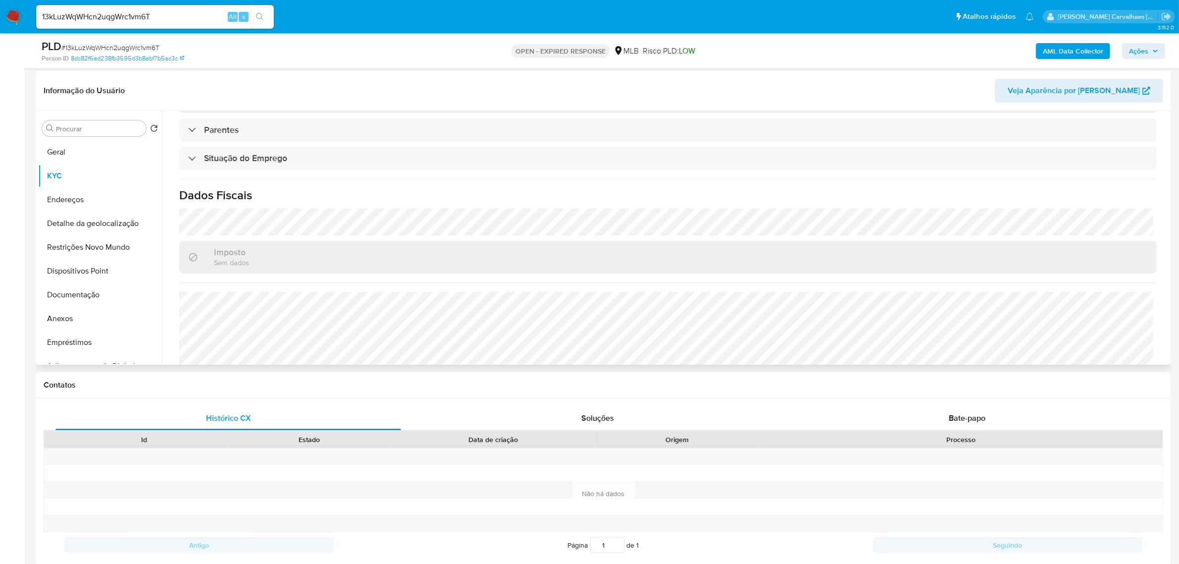
scroll to position [412, 0]
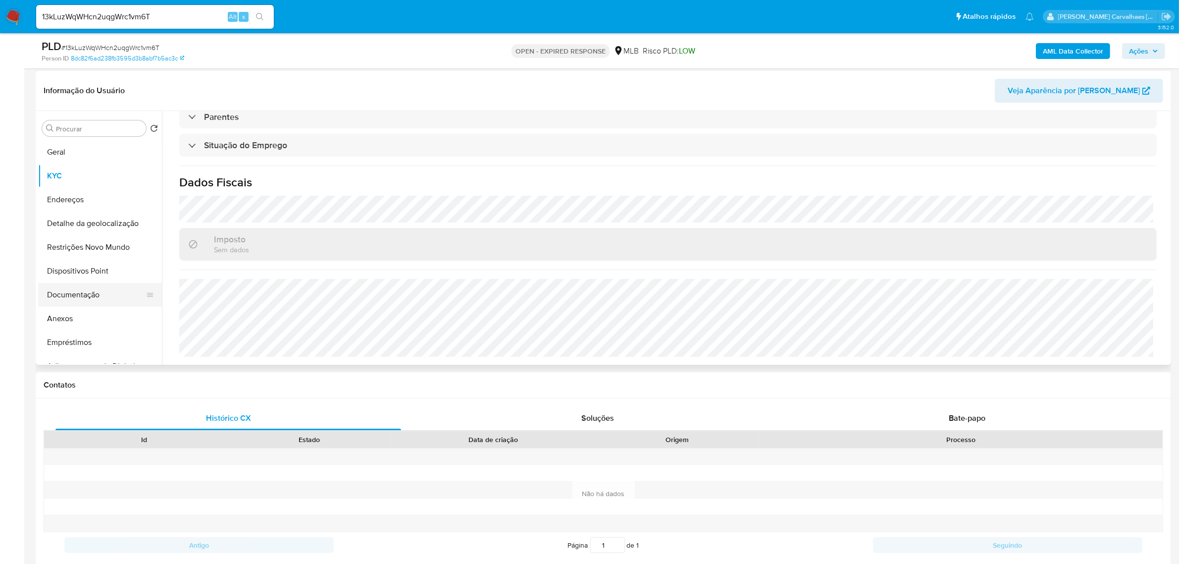
click at [87, 299] on button "Documentação" at bounding box center [96, 295] width 116 height 24
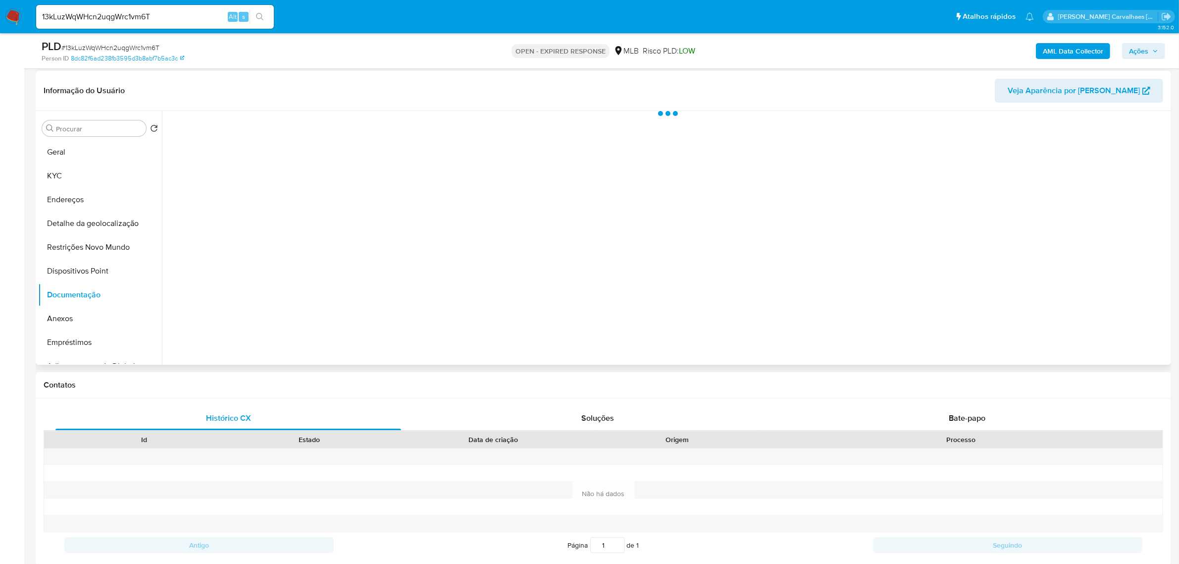
scroll to position [0, 0]
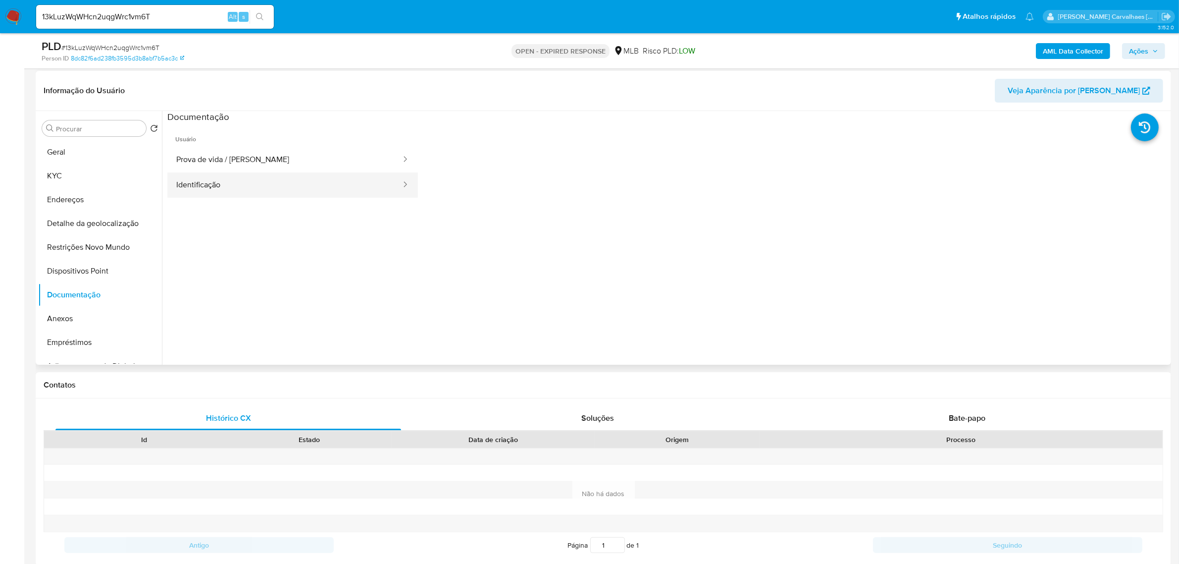
click at [236, 184] on button "Identificação" at bounding box center [284, 184] width 235 height 25
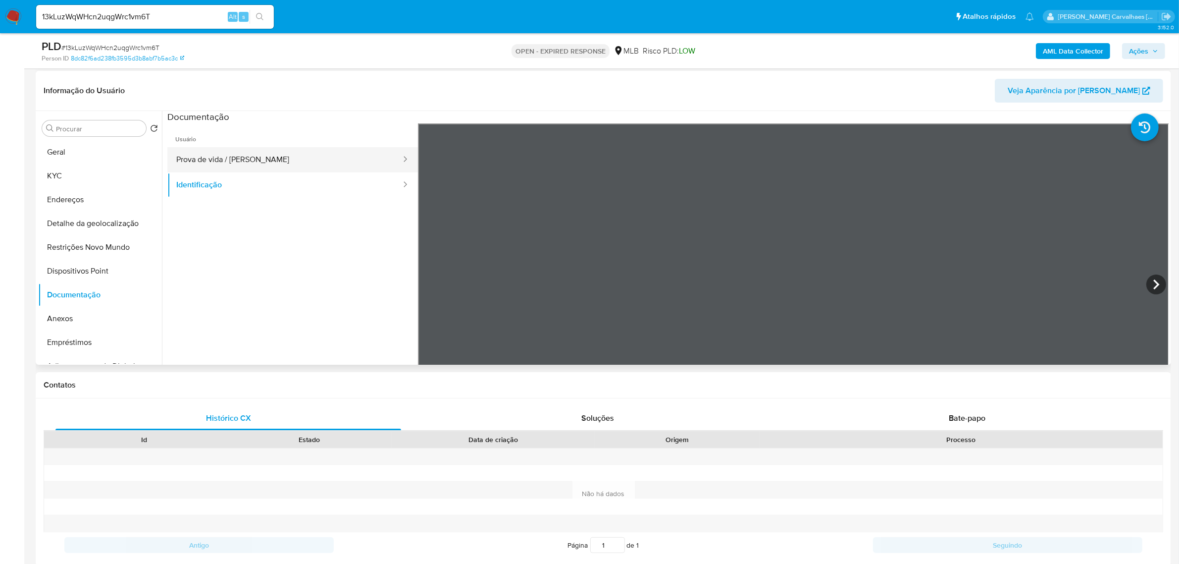
click at [236, 163] on button "Prova de vida / Selfie" at bounding box center [284, 159] width 235 height 25
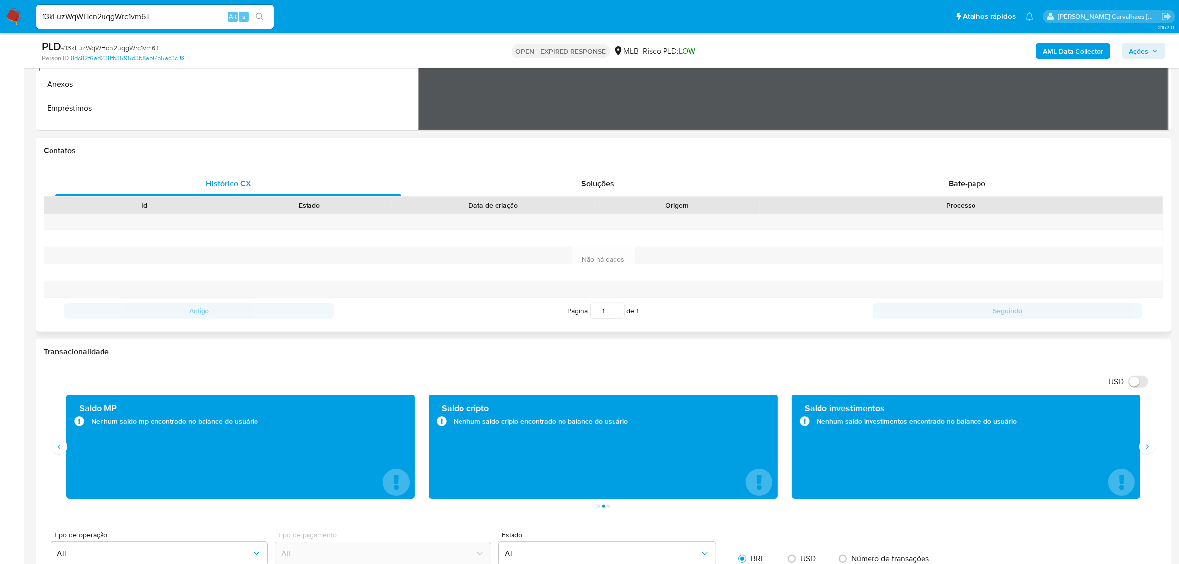
scroll to position [394, 0]
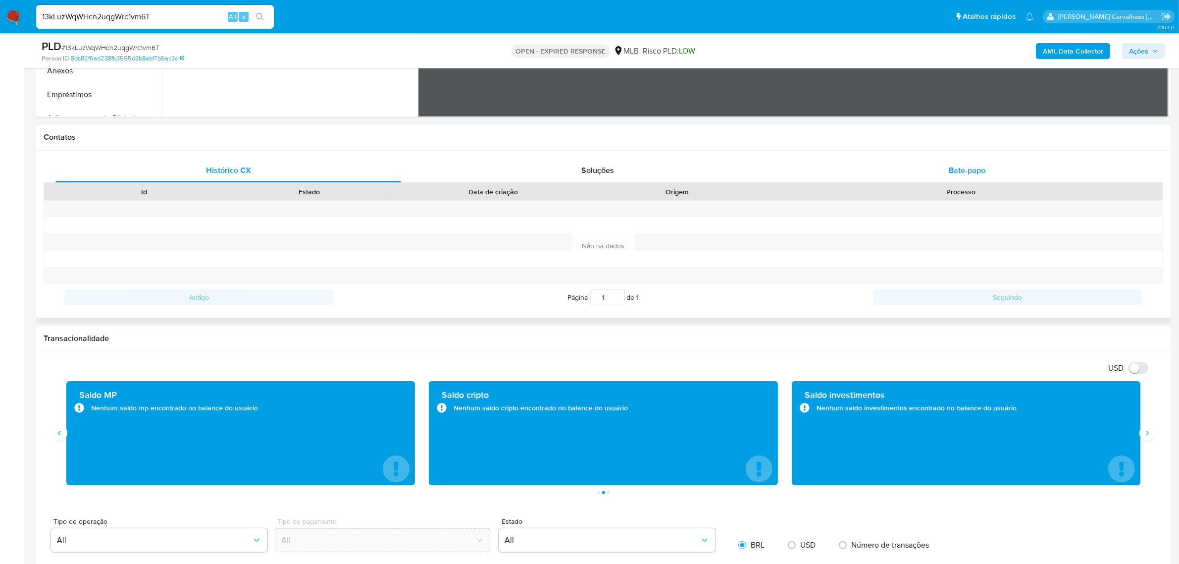
click at [792, 177] on div "Bate-papo" at bounding box center [967, 170] width 346 height 24
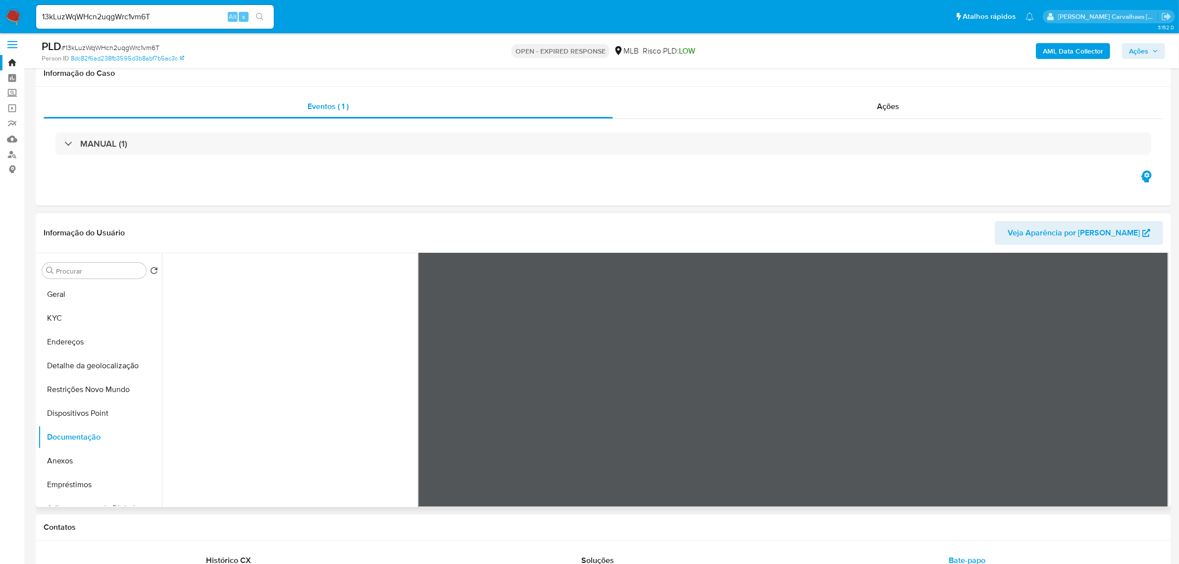
scroll to position [0, 0]
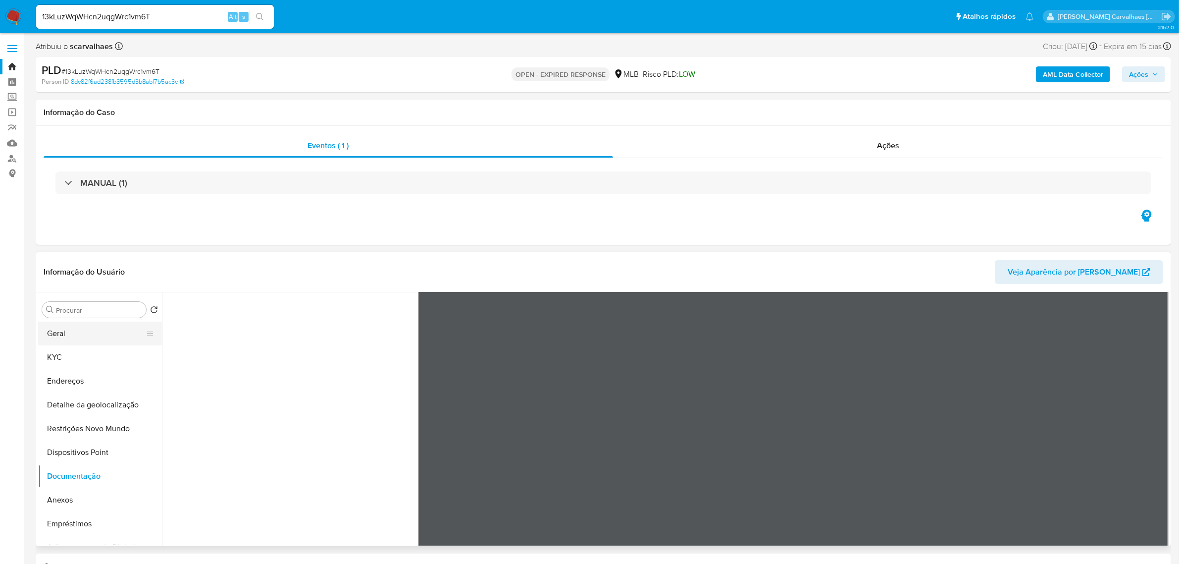
click at [62, 337] on button "Geral" at bounding box center [96, 333] width 116 height 24
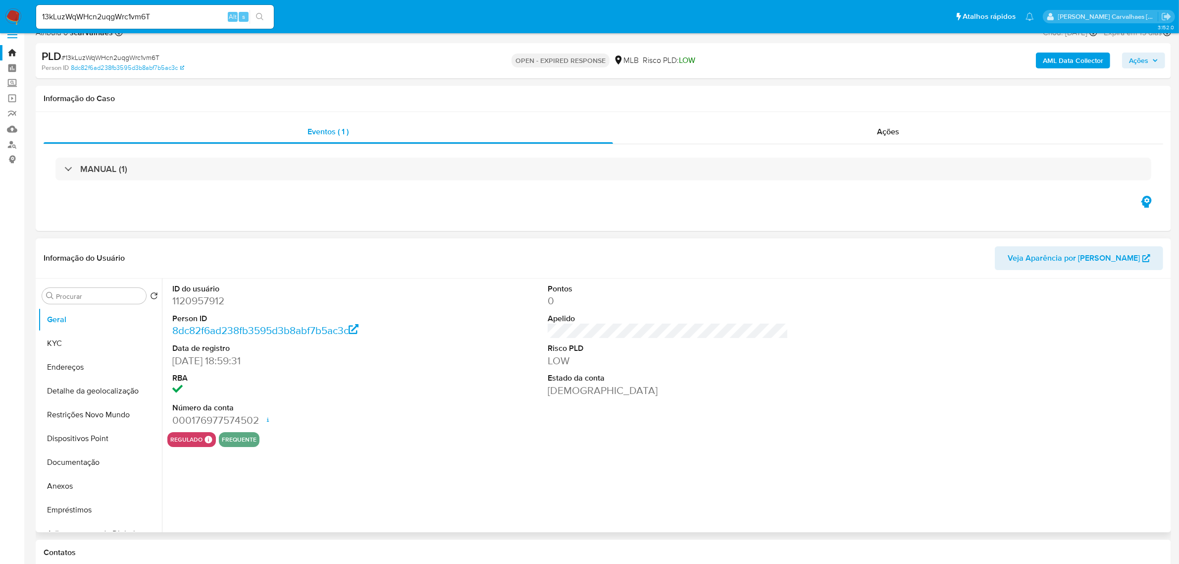
scroll to position [62, 0]
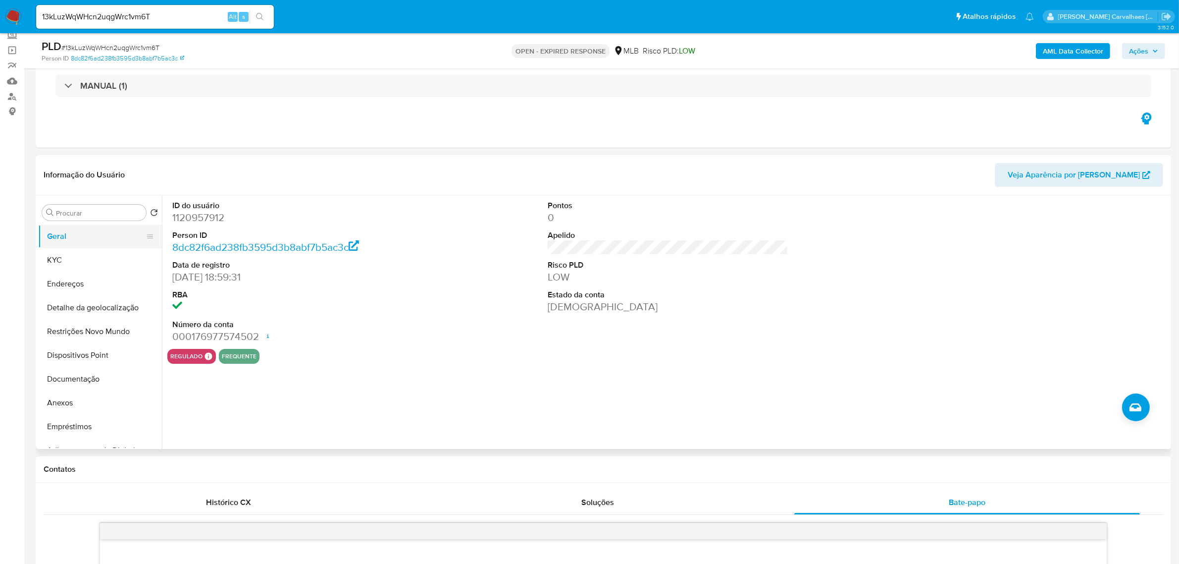
drag, startPoint x: 60, startPoint y: 248, endPoint x: 57, endPoint y: 243, distance: 5.5
click at [59, 248] on button "KYC" at bounding box center [100, 260] width 124 height 24
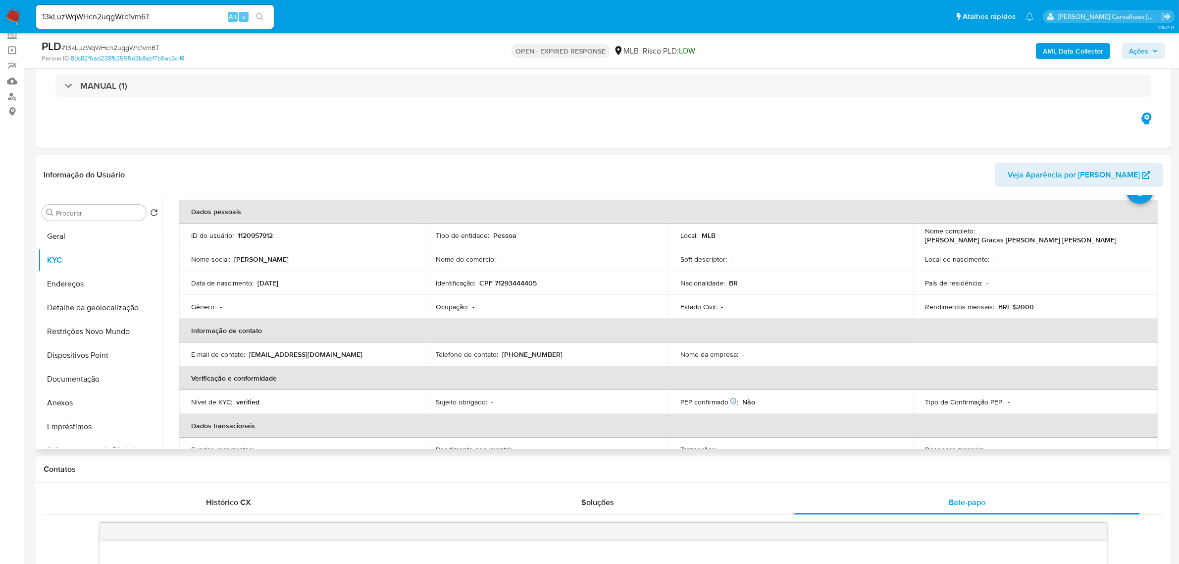
scroll to position [124, 0]
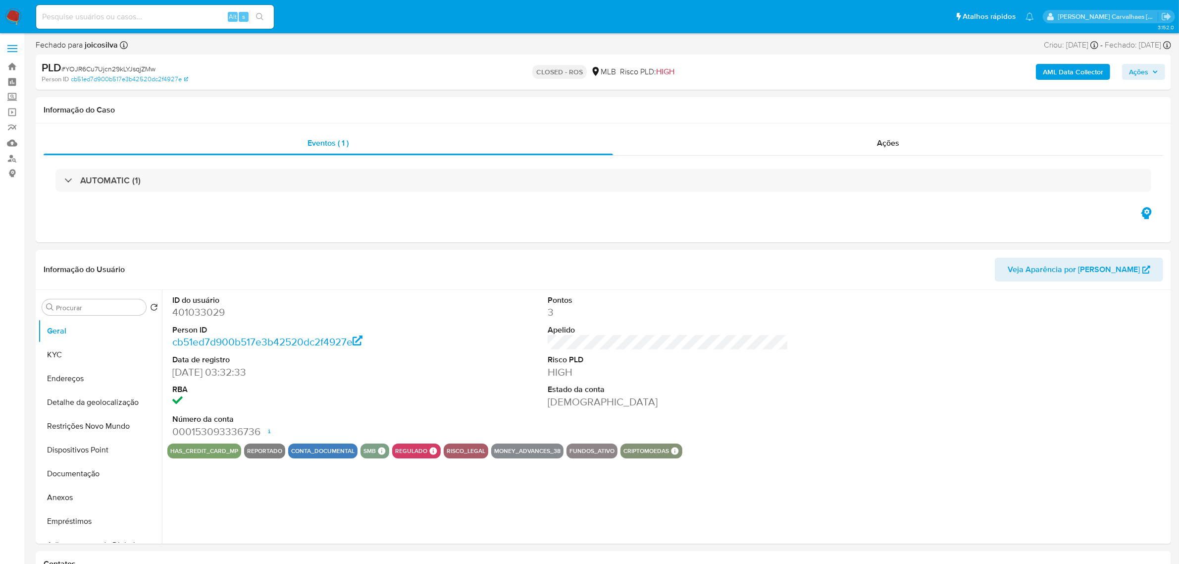
select select "10"
click at [8, 156] on link "Localizador de pessoas" at bounding box center [59, 158] width 118 height 15
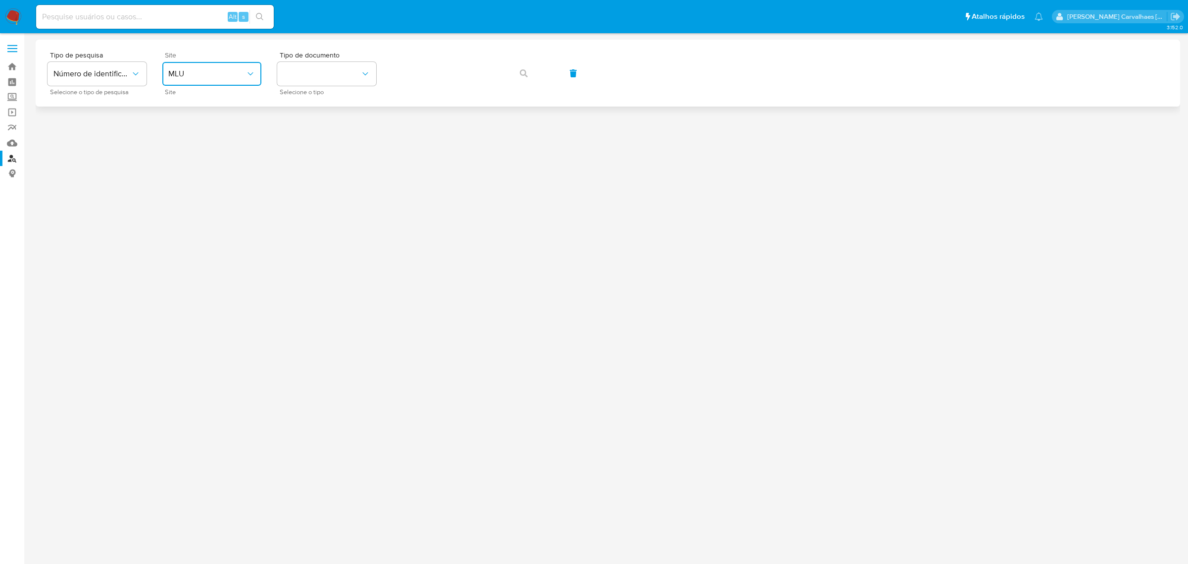
click at [222, 75] on span "MLU" at bounding box center [206, 74] width 77 height 10
click at [209, 147] on div "MLB" at bounding box center [208, 148] width 81 height 24
click at [321, 69] on button "identificationType" at bounding box center [326, 74] width 99 height 24
click at [316, 130] on div "CPF CPF" at bounding box center [323, 139] width 81 height 34
click at [520, 75] on icon "button" at bounding box center [524, 73] width 8 height 8
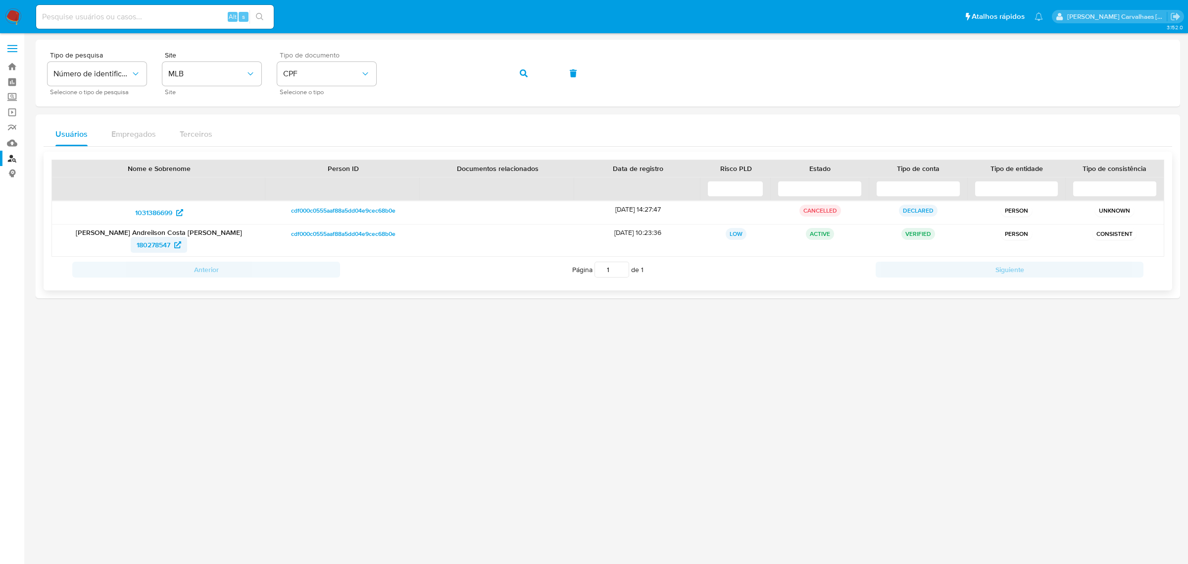
click at [151, 247] on span "180278547" at bounding box center [154, 245] width 34 height 16
click at [360, 80] on div "Tipo de pesquisa Número de identificação Selecione o tipo de pesquisa Site MLB …" at bounding box center [608, 73] width 1121 height 43
click at [514, 65] on button "button" at bounding box center [524, 73] width 34 height 24
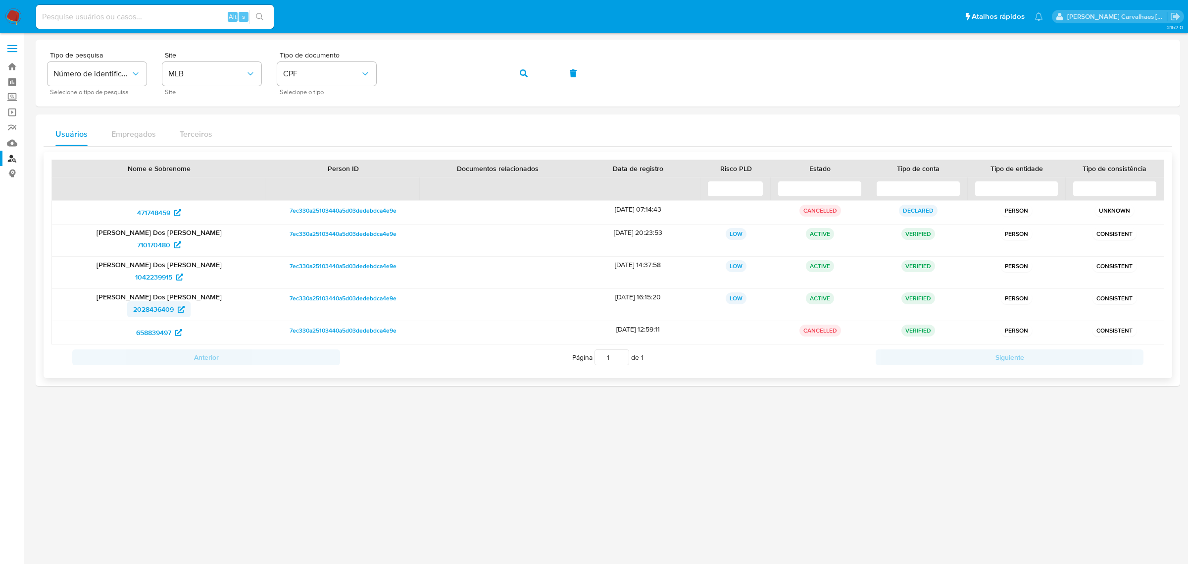
click at [153, 309] on span "2028436409" at bounding box center [153, 309] width 41 height 16
click at [342, 76] on div "Tipo de pesquisa Número de identificação Selecione o tipo de pesquisa Site MLB …" at bounding box center [608, 73] width 1121 height 43
click at [527, 69] on icon "button" at bounding box center [524, 73] width 8 height 8
click at [165, 246] on span "710170480" at bounding box center [153, 245] width 33 height 16
click at [161, 310] on span "2028436409" at bounding box center [153, 309] width 41 height 16
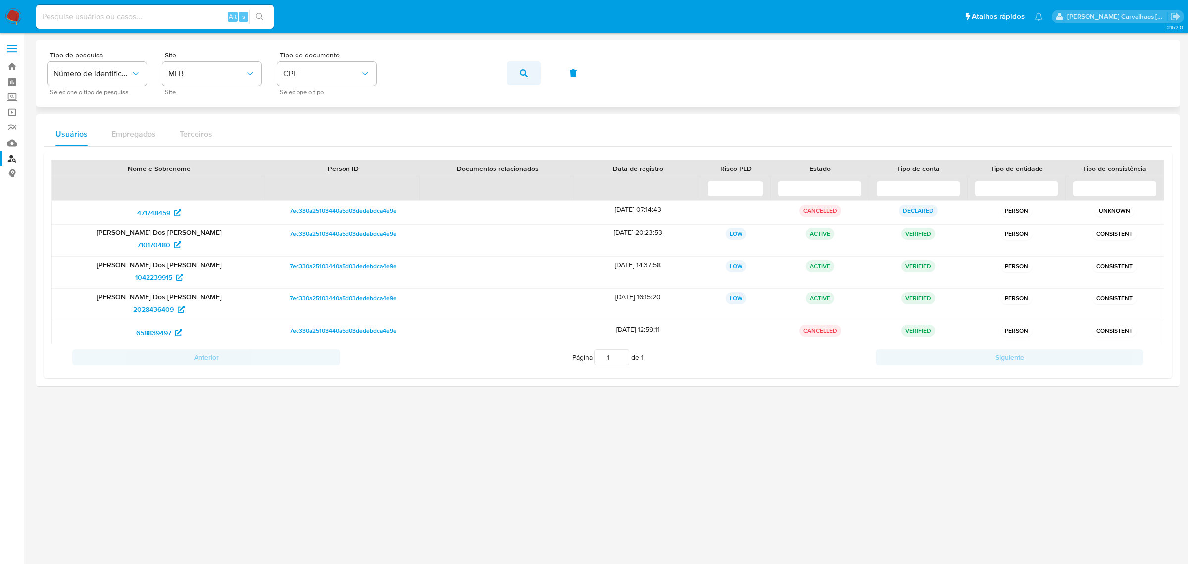
click at [520, 75] on icon "button" at bounding box center [524, 73] width 8 height 8
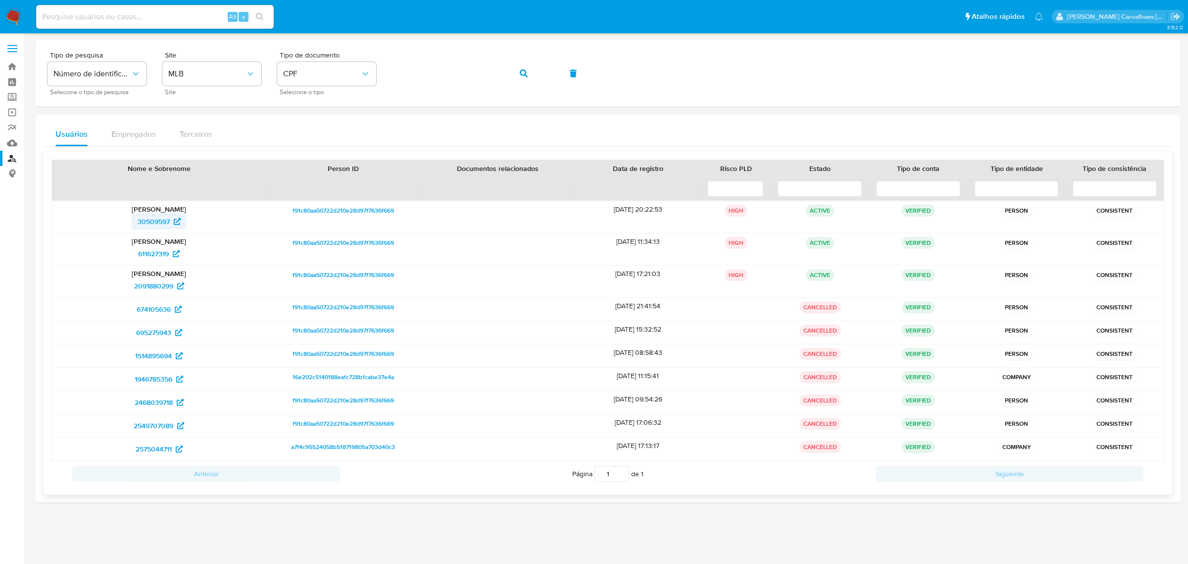
click at [162, 219] on span "30509597" at bounding box center [154, 221] width 32 height 16
click at [335, 68] on div "Tipo de pesquisa Número de identificação Selecione o tipo de pesquisa Site MLB …" at bounding box center [608, 73] width 1121 height 43
drag, startPoint x: 519, startPoint y: 73, endPoint x: 526, endPoint y: 65, distance: 11.2
click at [520, 72] on button "button" at bounding box center [524, 73] width 34 height 24
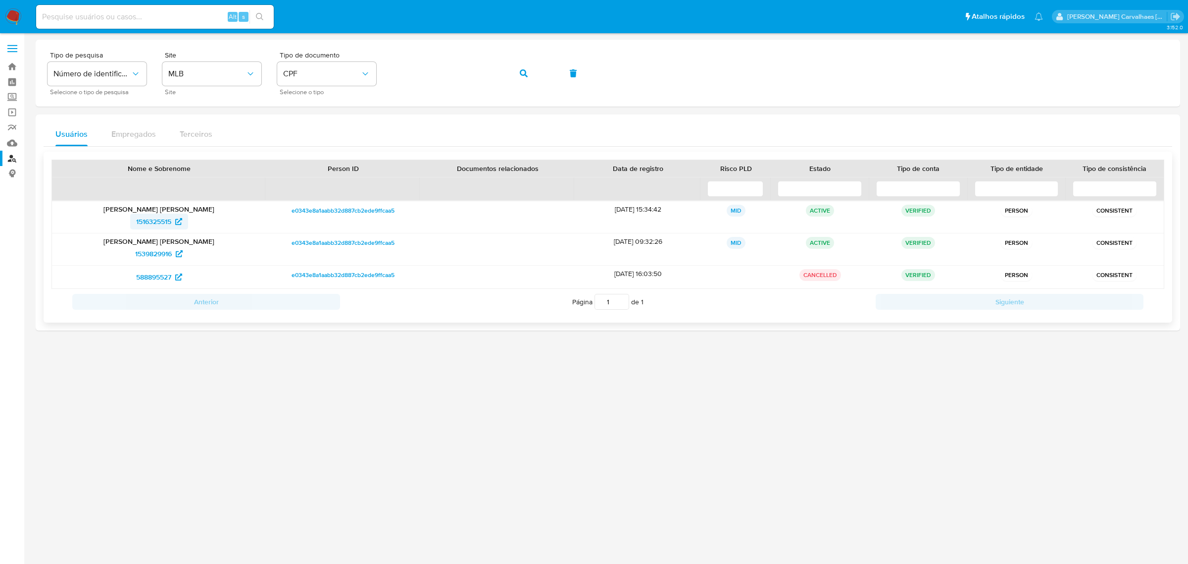
click at [151, 224] on span "1516325515" at bounding box center [153, 221] width 35 height 16
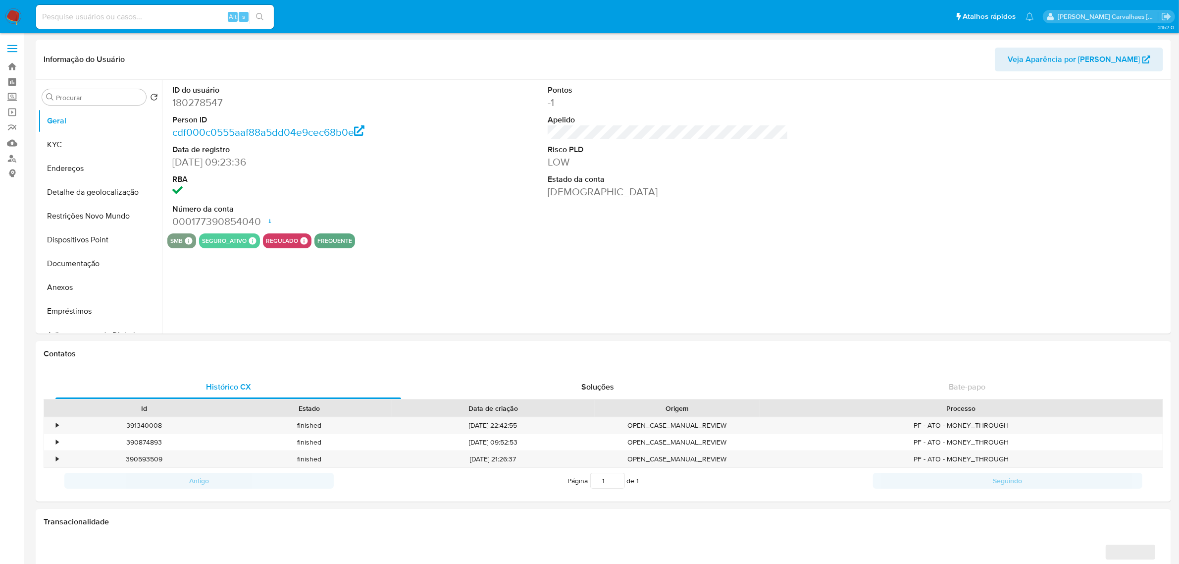
select select "10"
click at [120, 266] on button "Documentação" at bounding box center [96, 264] width 116 height 24
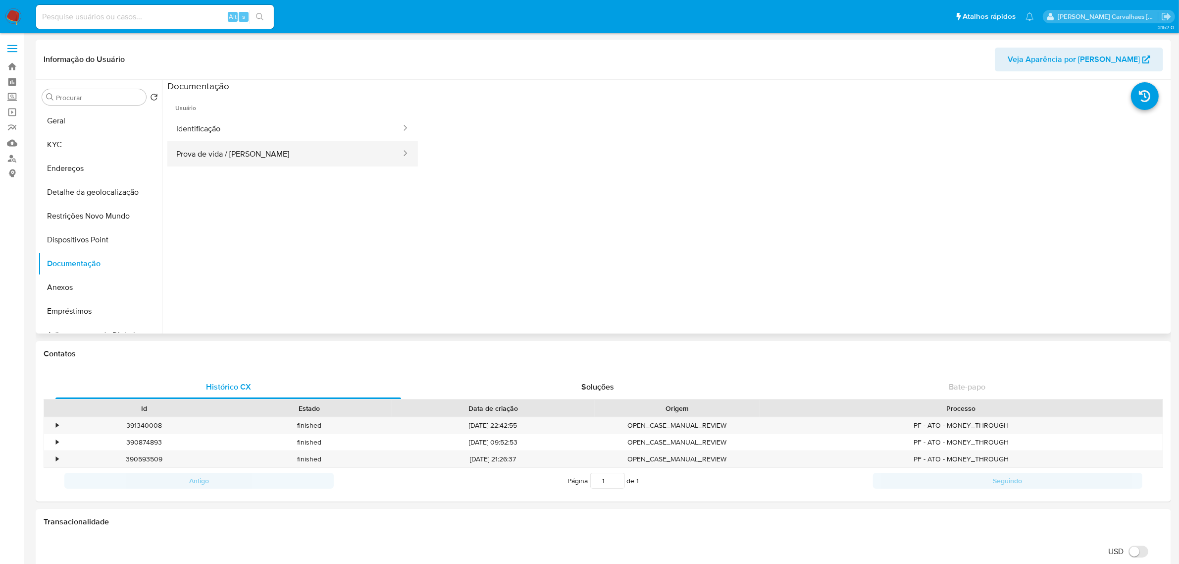
click at [210, 155] on button "Prova de vida / [PERSON_NAME]" at bounding box center [284, 153] width 235 height 25
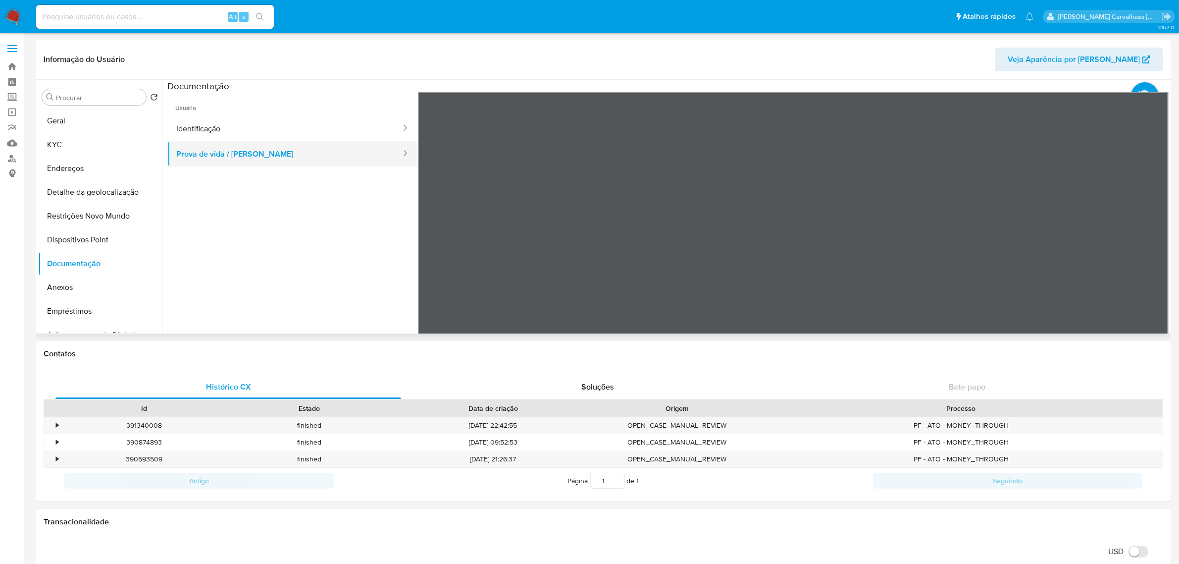
click at [202, 154] on button "Prova de vida / [PERSON_NAME]" at bounding box center [284, 153] width 235 height 25
click at [206, 118] on button "Identificação" at bounding box center [284, 128] width 235 height 25
click at [43, 148] on button "KYC" at bounding box center [96, 145] width 116 height 24
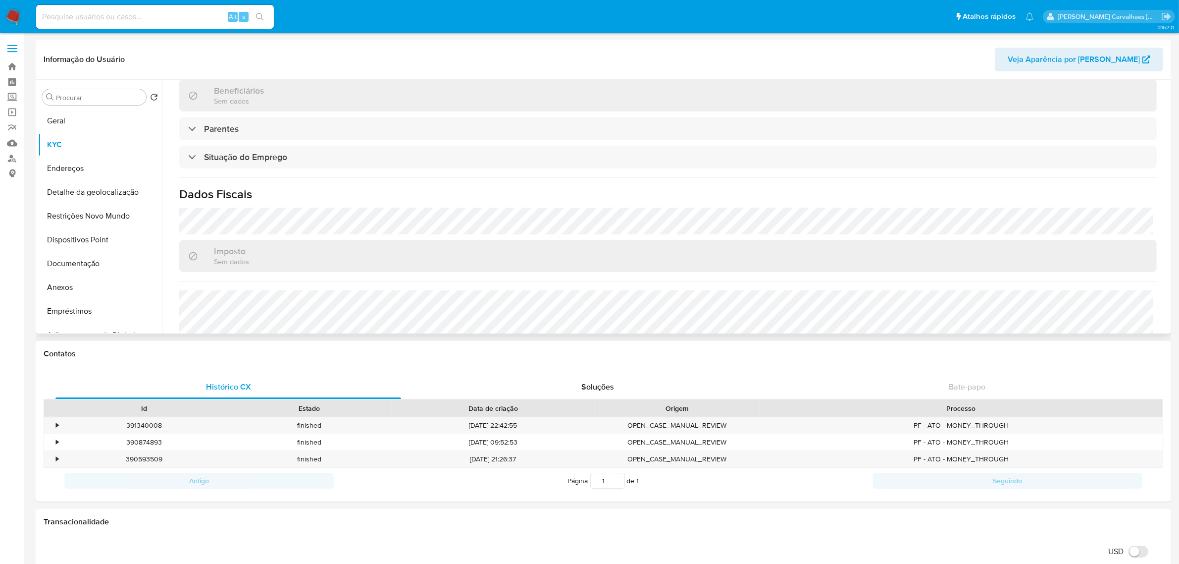
scroll to position [371, 0]
click at [73, 161] on button "Endereços" at bounding box center [96, 168] width 116 height 24
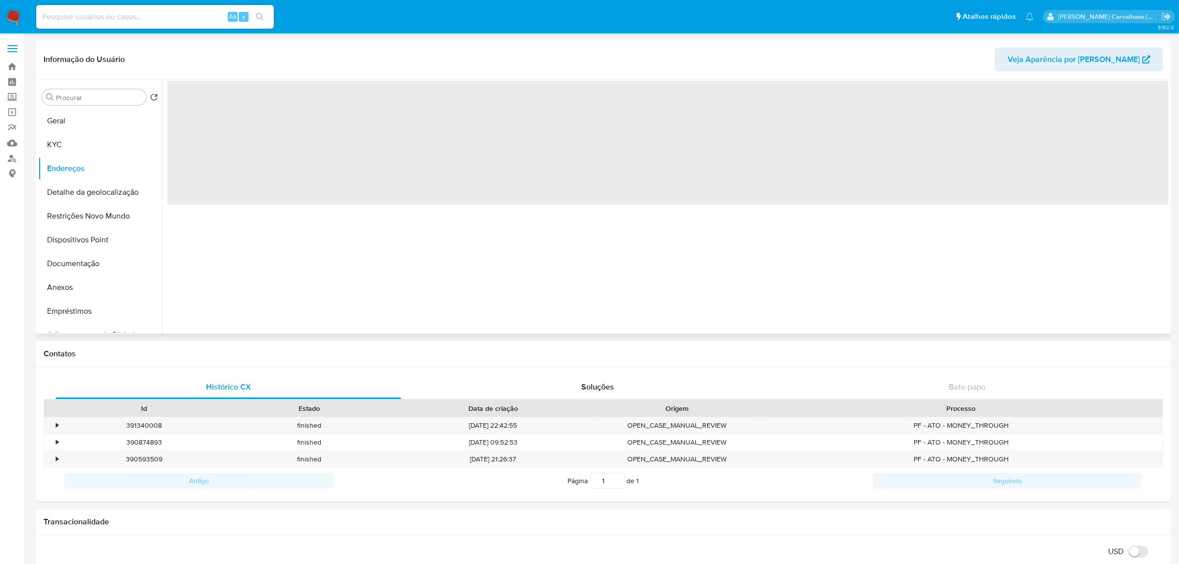
scroll to position [0, 0]
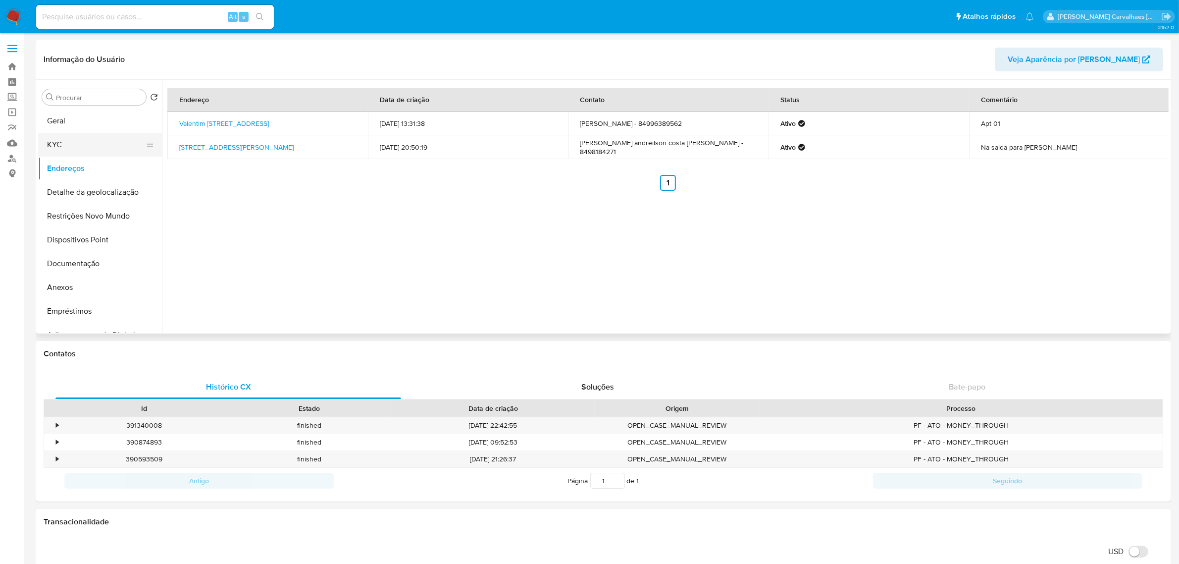
click at [77, 137] on button "KYC" at bounding box center [96, 145] width 116 height 24
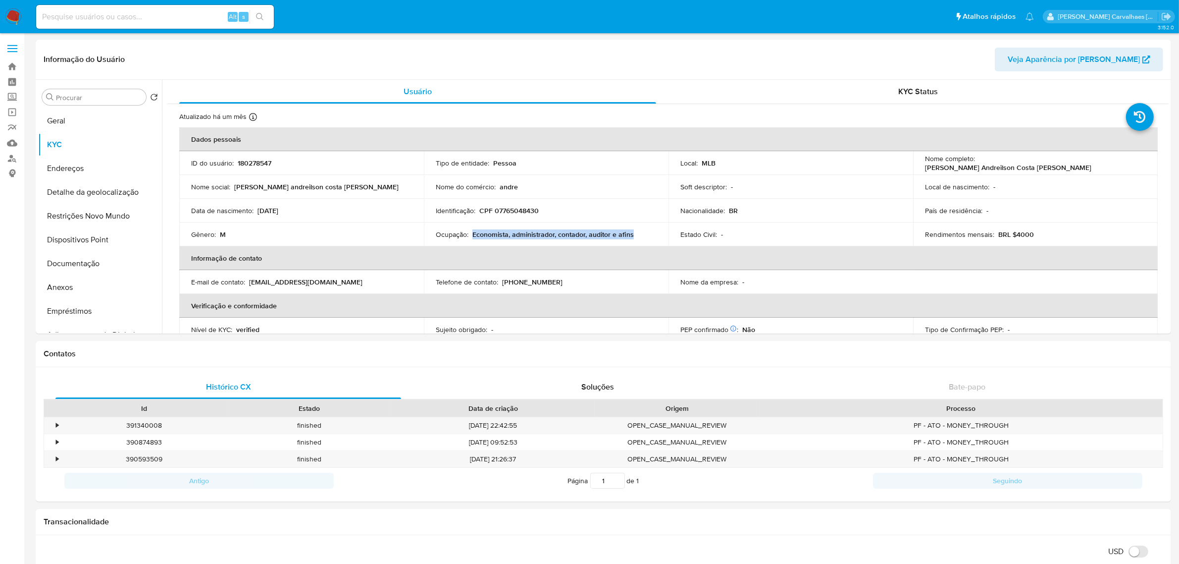
drag, startPoint x: 472, startPoint y: 236, endPoint x: 619, endPoint y: 244, distance: 147.3
click at [634, 239] on td "Ocupação : Economista, administrador, contador, auditor e afins" at bounding box center [546, 234] width 245 height 24
copy p "Economista, administrador, contador, auditor e afins"
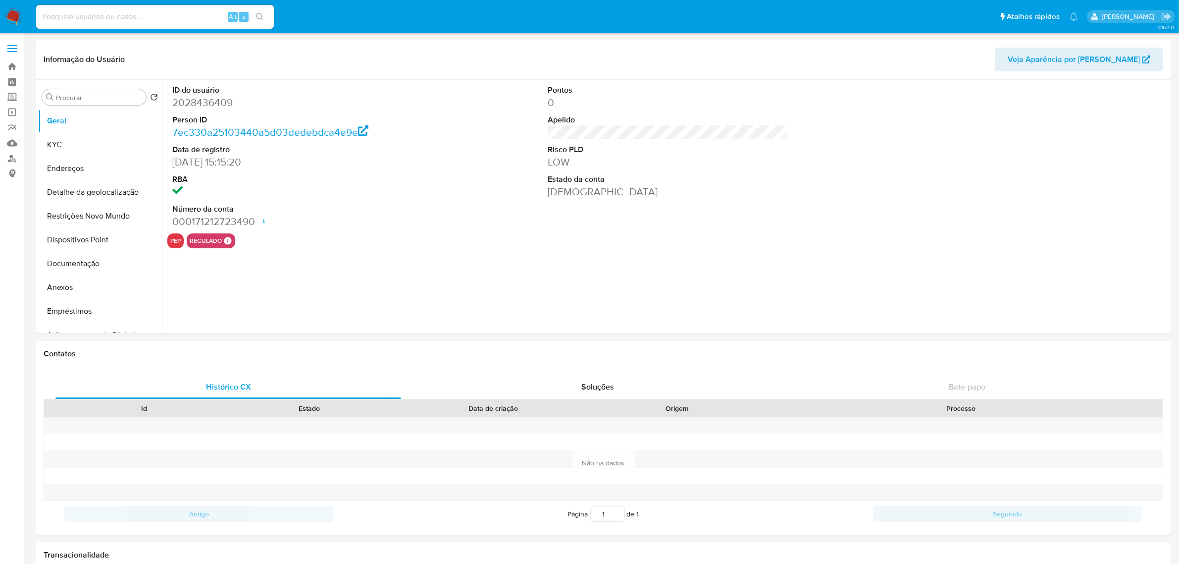
select select "10"
click at [109, 261] on button "Documentação" at bounding box center [96, 264] width 116 height 24
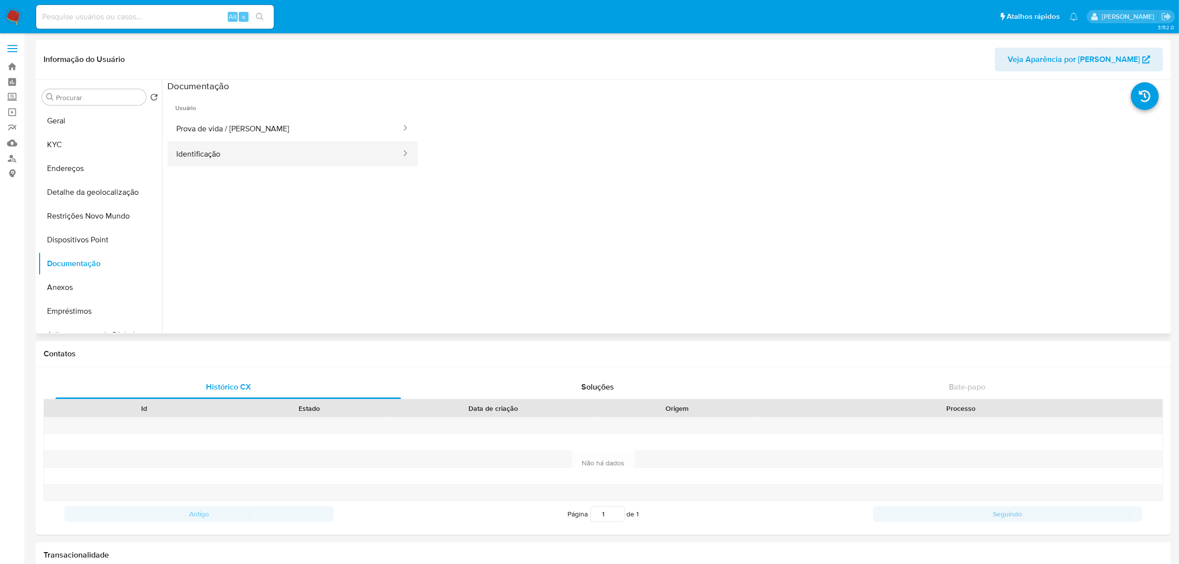
click at [228, 161] on button "Identificação" at bounding box center [284, 153] width 235 height 25
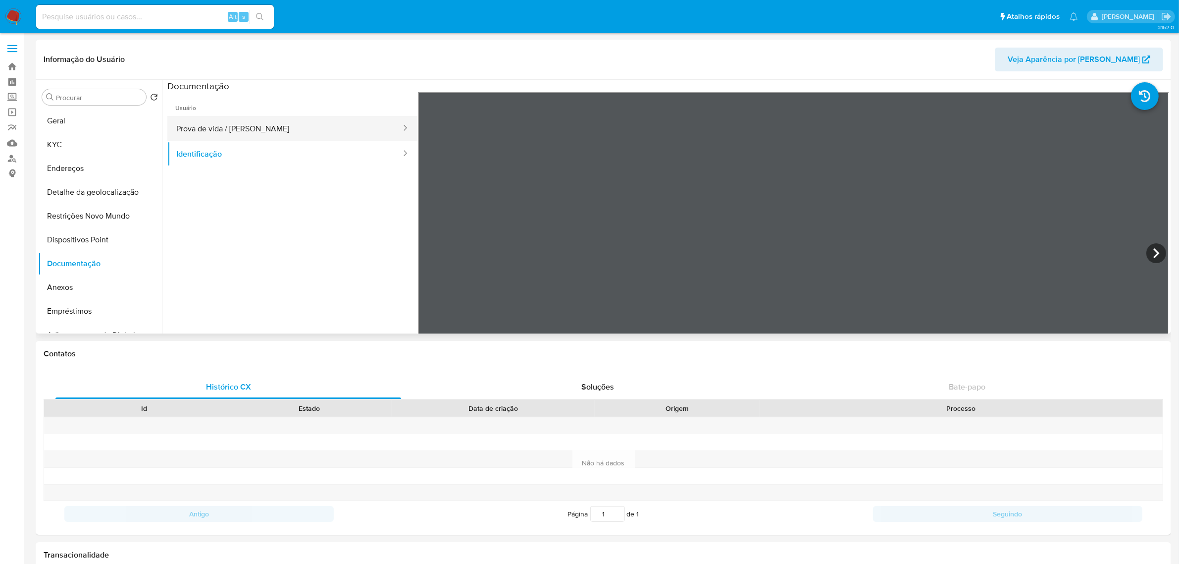
click at [282, 129] on button "Prova de vida / [PERSON_NAME]" at bounding box center [284, 128] width 235 height 25
click at [80, 166] on button "Endereços" at bounding box center [96, 168] width 116 height 24
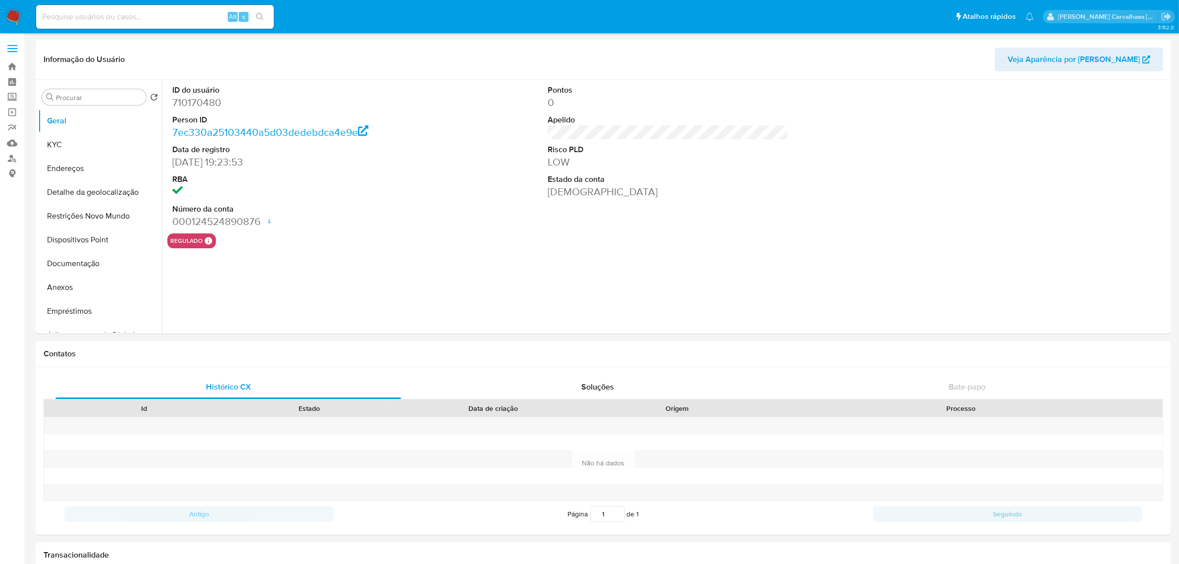
select select "10"
click at [94, 263] on button "Documentação" at bounding box center [96, 264] width 116 height 24
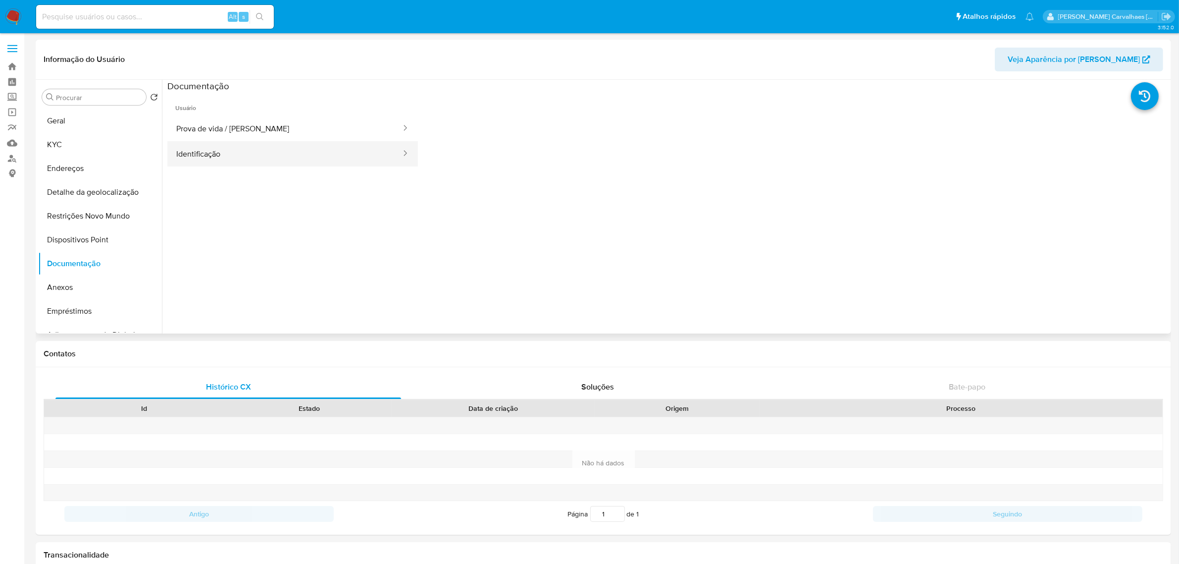
click at [217, 156] on button "Identificação" at bounding box center [284, 153] width 235 height 25
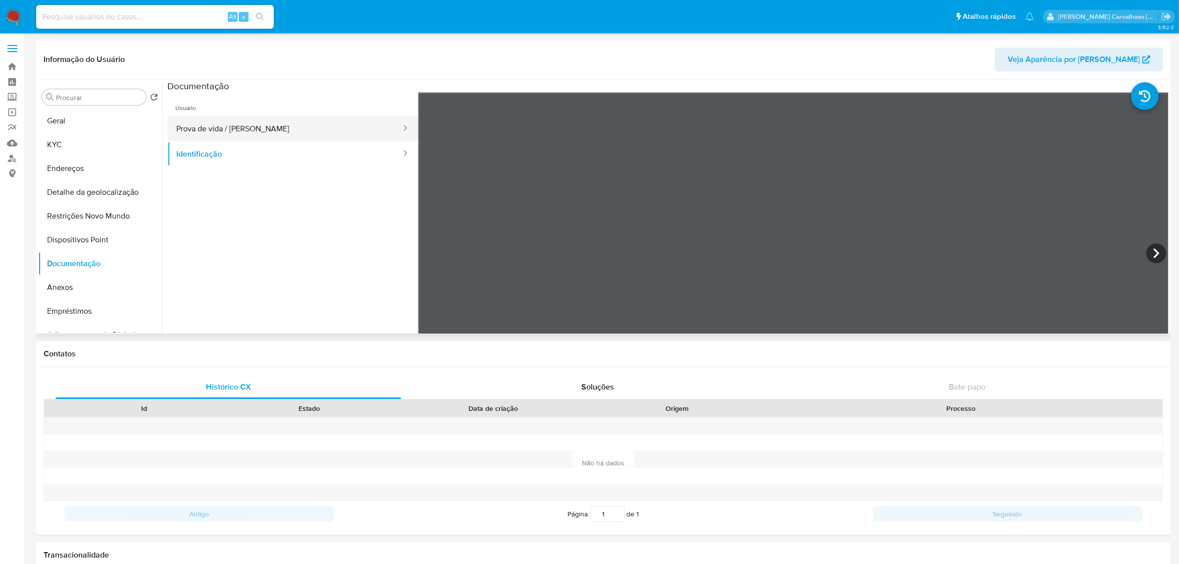
click at [251, 131] on button "Prova de vida / [PERSON_NAME]" at bounding box center [284, 128] width 235 height 25
click at [61, 166] on button "Endereços" at bounding box center [96, 168] width 116 height 24
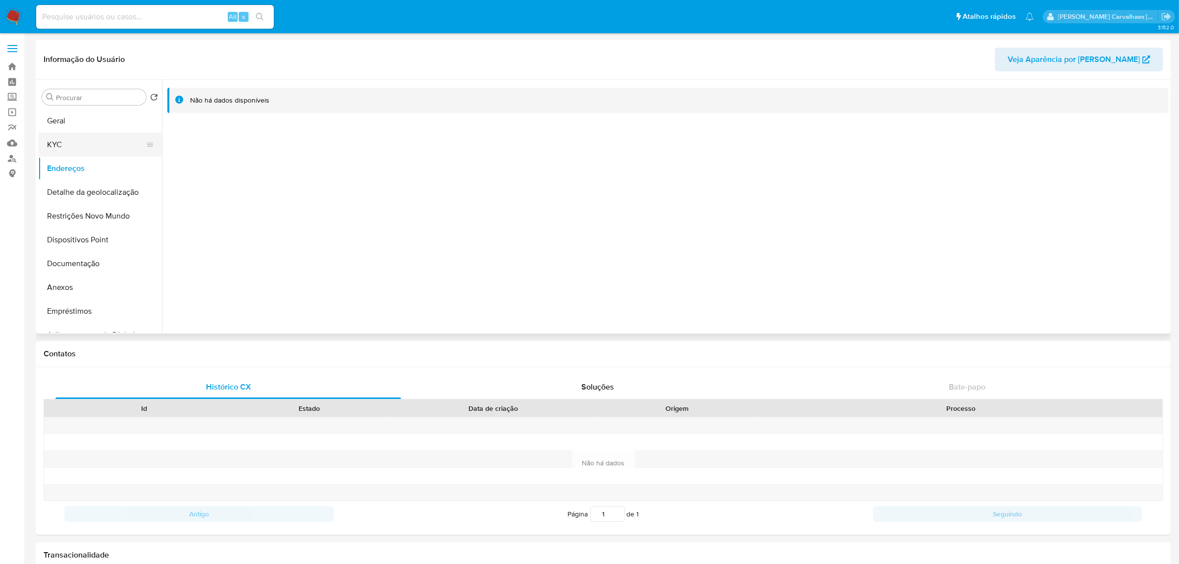
click at [77, 139] on button "KYC" at bounding box center [96, 145] width 116 height 24
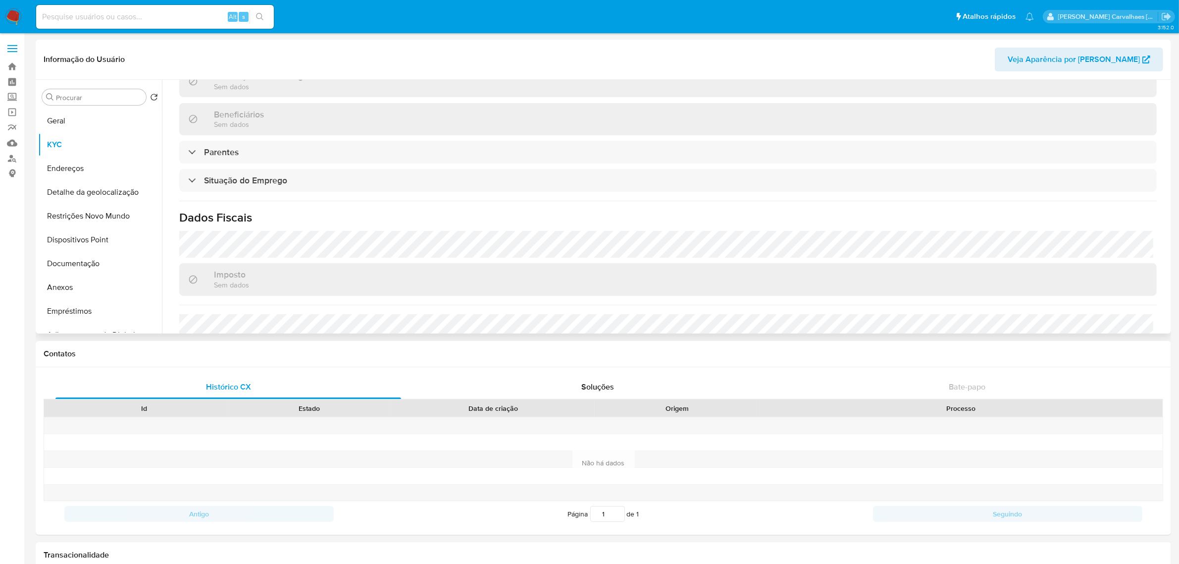
scroll to position [422, 0]
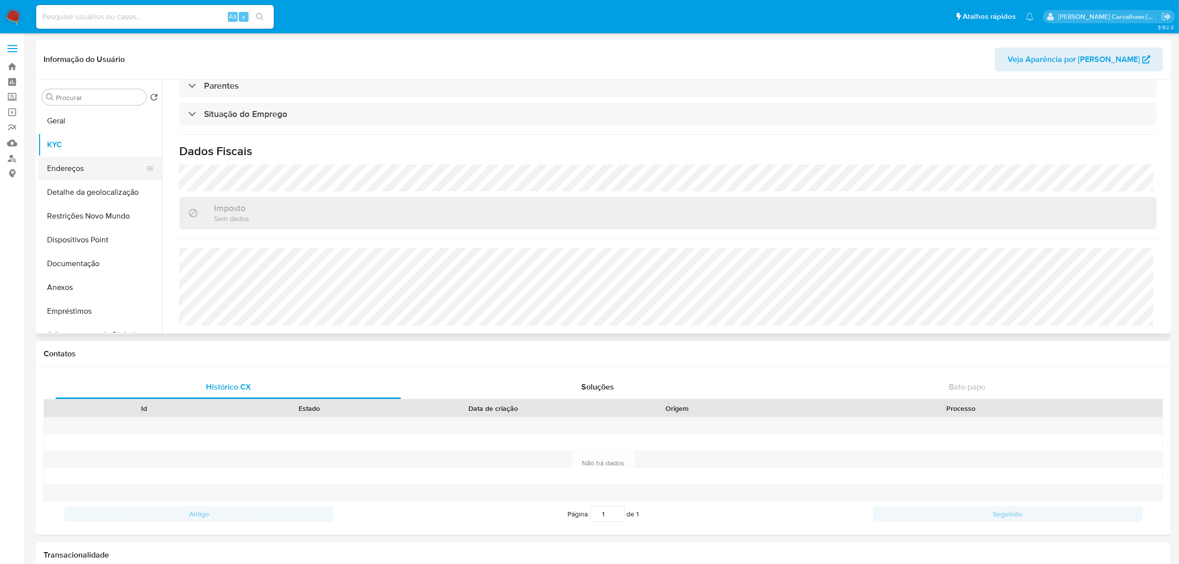
click at [72, 169] on button "Endereços" at bounding box center [96, 168] width 116 height 24
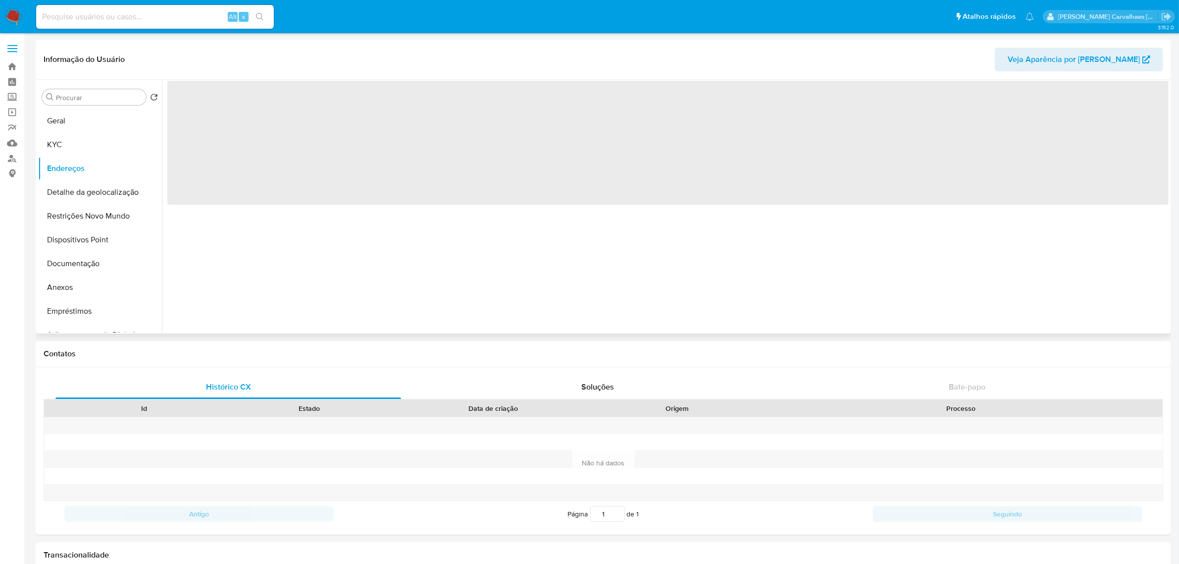
scroll to position [0, 0]
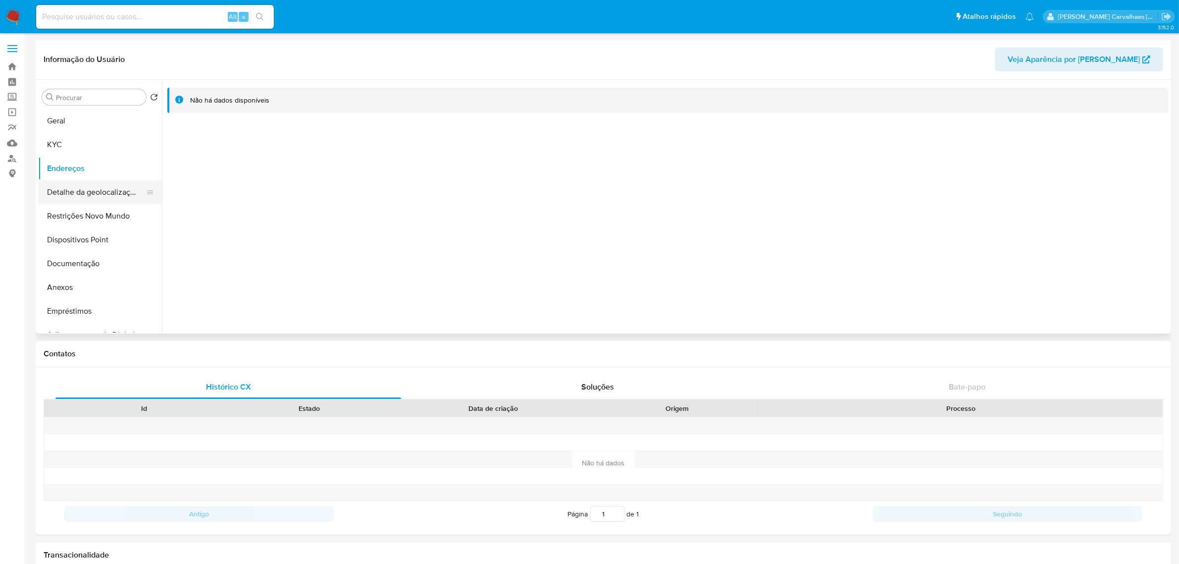
click at [104, 199] on button "Detalhe da geolocalização" at bounding box center [96, 192] width 116 height 24
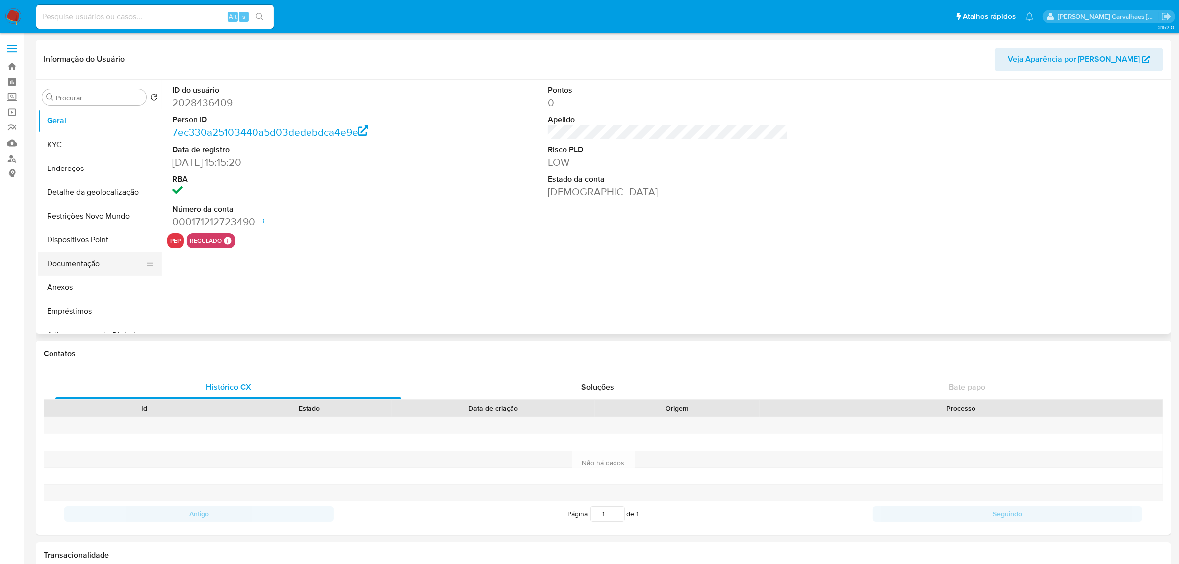
select select "10"
click at [100, 263] on button "Documentação" at bounding box center [96, 264] width 116 height 24
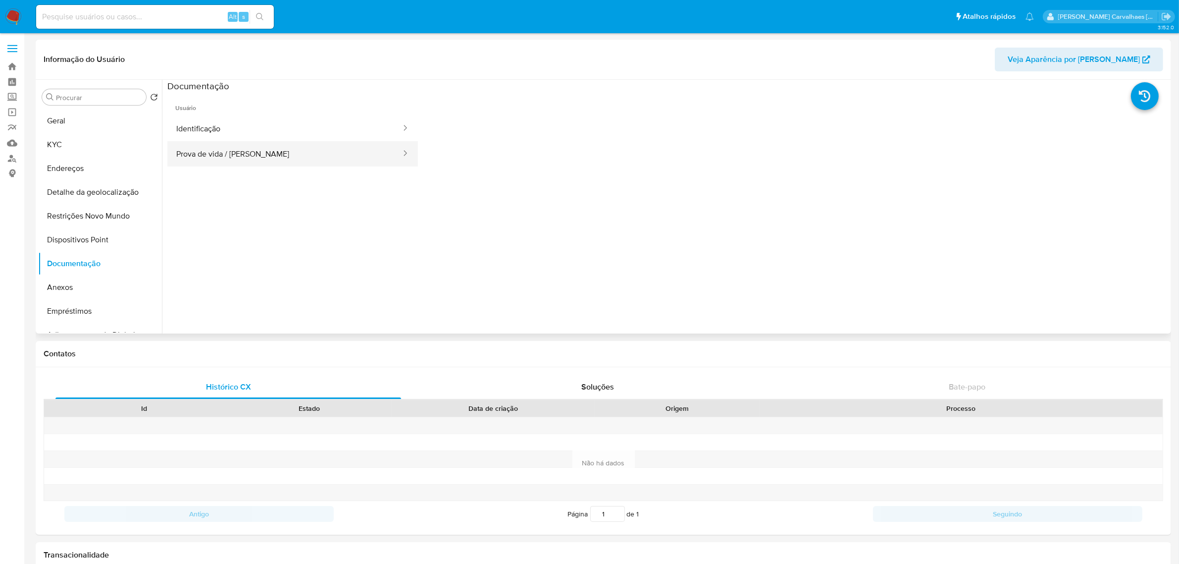
click at [275, 151] on button "Prova de vida / [PERSON_NAME]" at bounding box center [284, 153] width 235 height 25
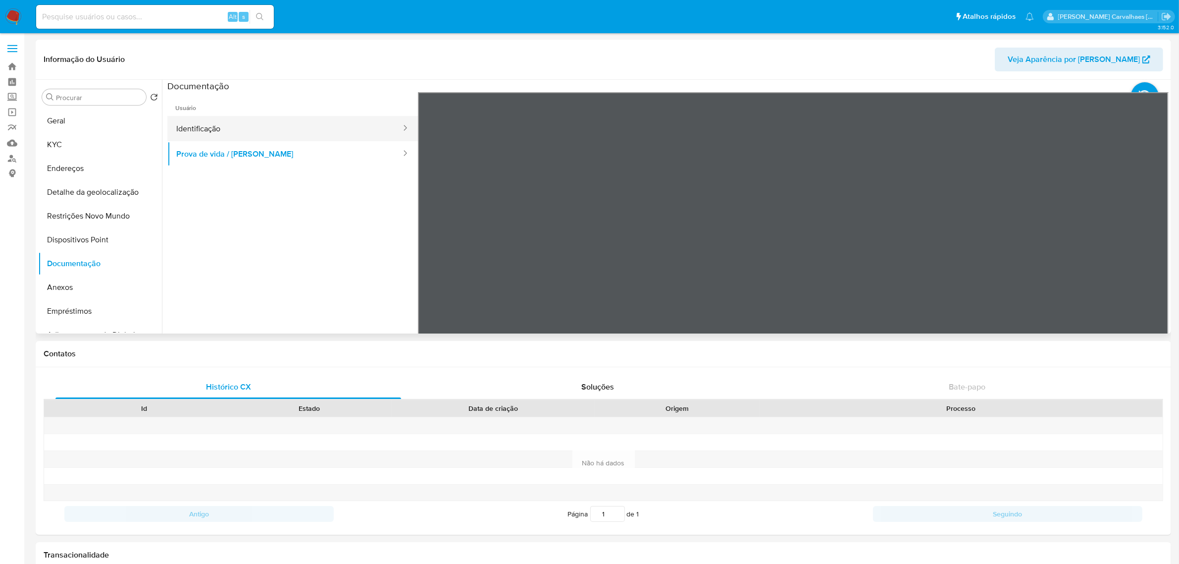
click at [263, 122] on button "Identificação" at bounding box center [284, 128] width 235 height 25
click at [66, 149] on button "KYC" at bounding box center [96, 145] width 116 height 24
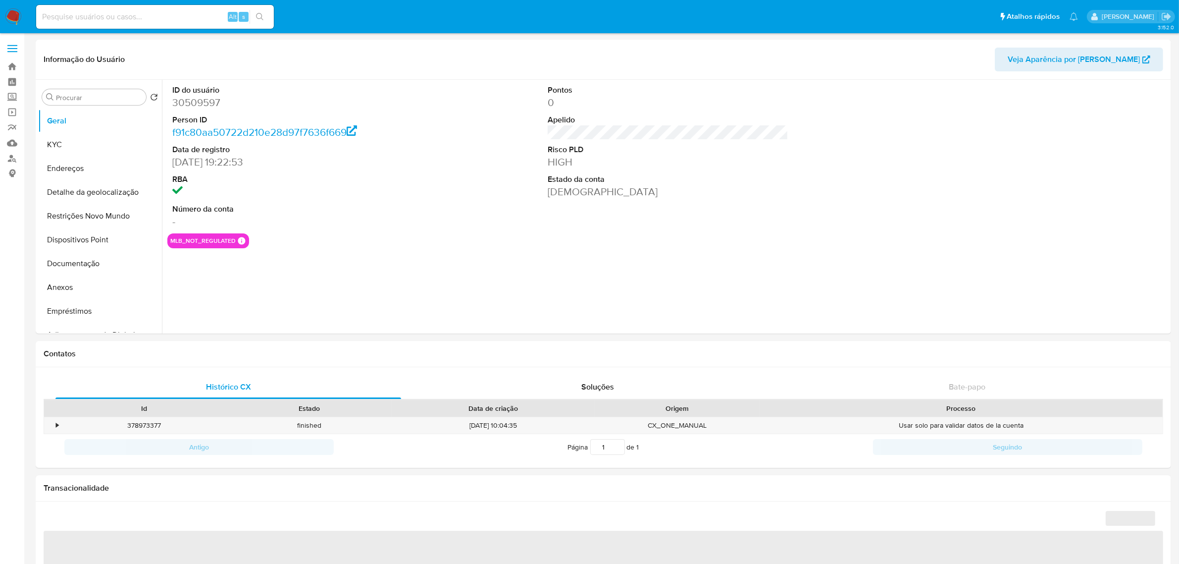
select select "10"
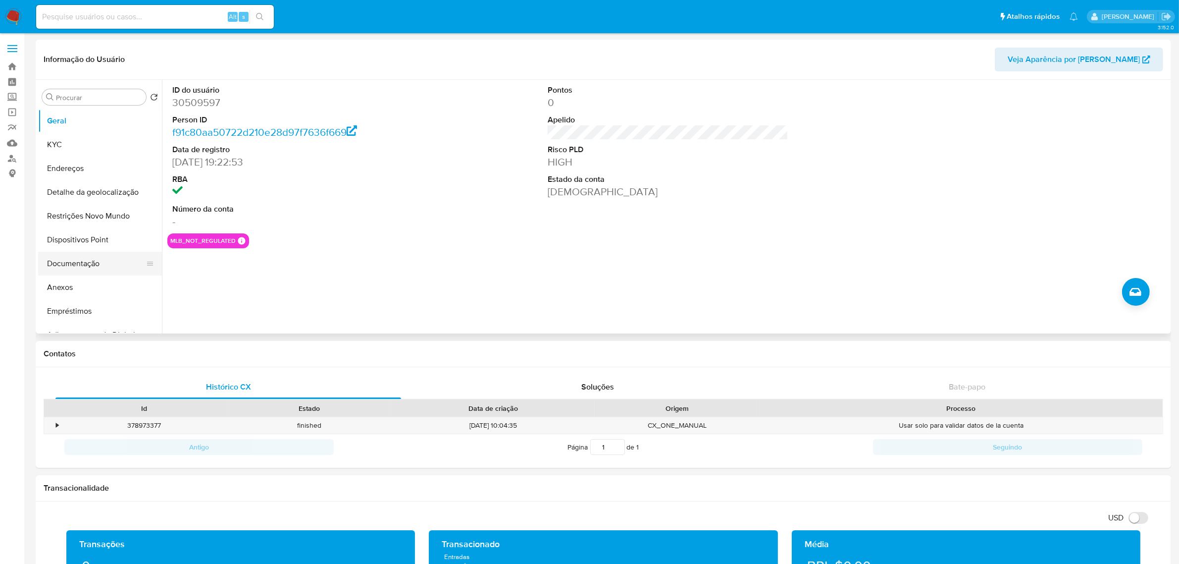
click at [111, 260] on button "Documentação" at bounding box center [96, 264] width 116 height 24
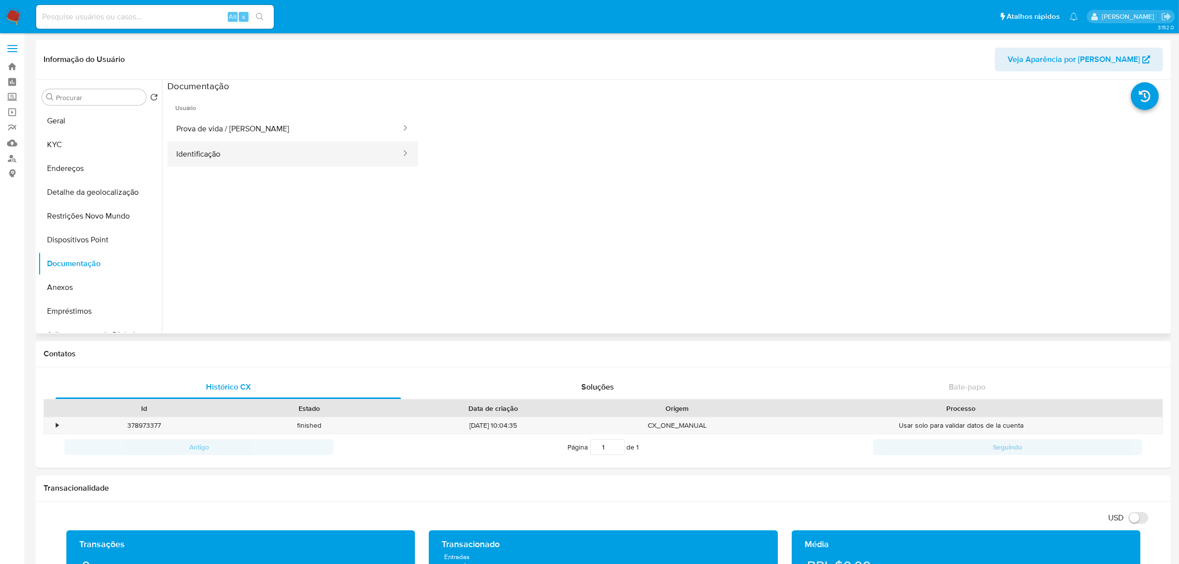
click at [222, 157] on button "Identificação" at bounding box center [284, 153] width 235 height 25
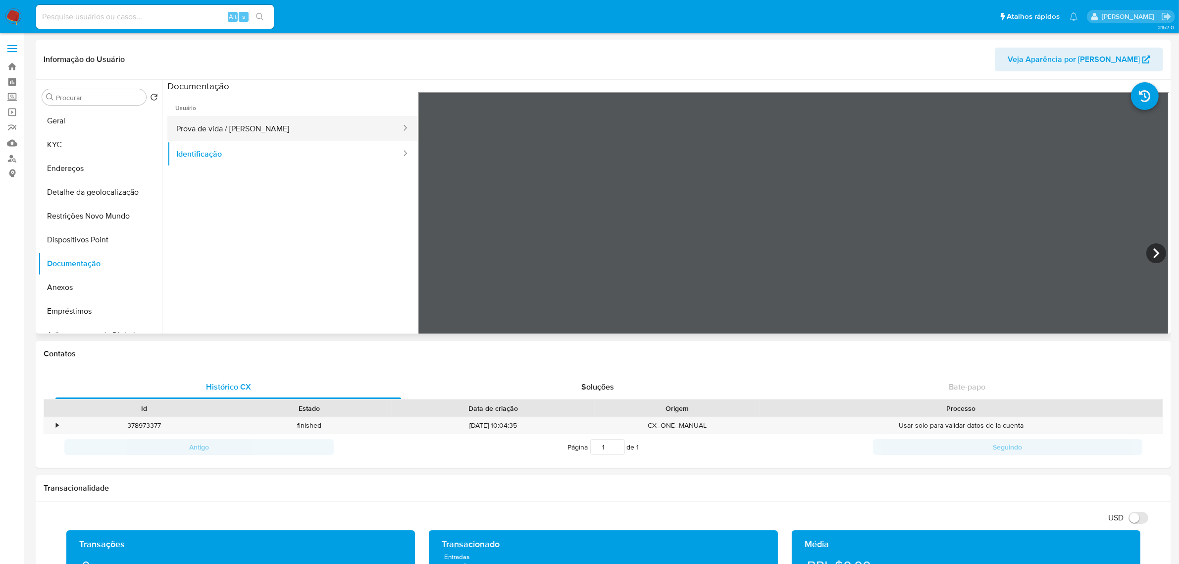
click at [242, 134] on button "Prova de vida / Selfie" at bounding box center [284, 128] width 235 height 25
click at [72, 140] on button "KYC" at bounding box center [96, 145] width 116 height 24
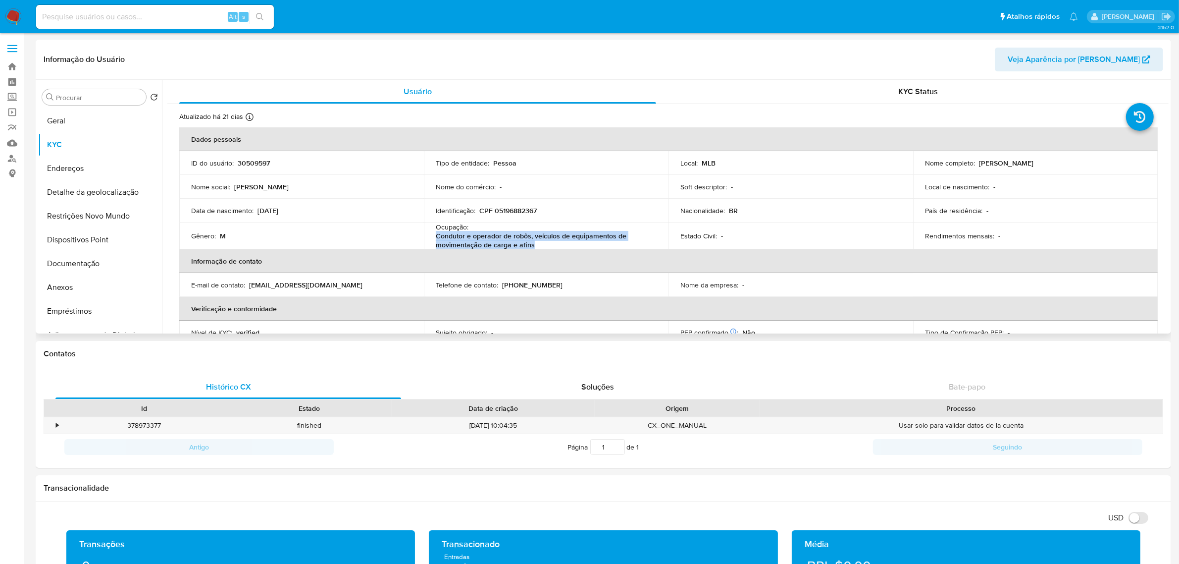
drag, startPoint x: 437, startPoint y: 236, endPoint x: 530, endPoint y: 245, distance: 93.5
click at [540, 244] on p "Condutor e operador de robôs, veículos de equipamentos de movimentação de carga…" at bounding box center [544, 240] width 217 height 18
copy p "Condutor e operador de robôs, veículos de equipamentos de movimentação de carga…"
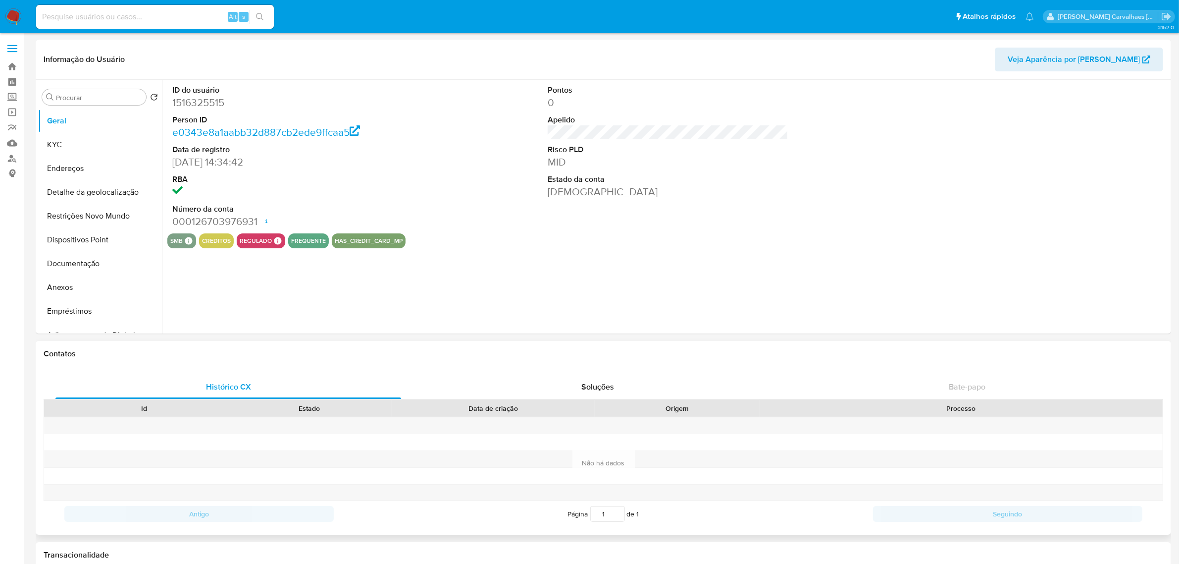
select select "10"
click at [77, 171] on button "Endereços" at bounding box center [96, 168] width 116 height 24
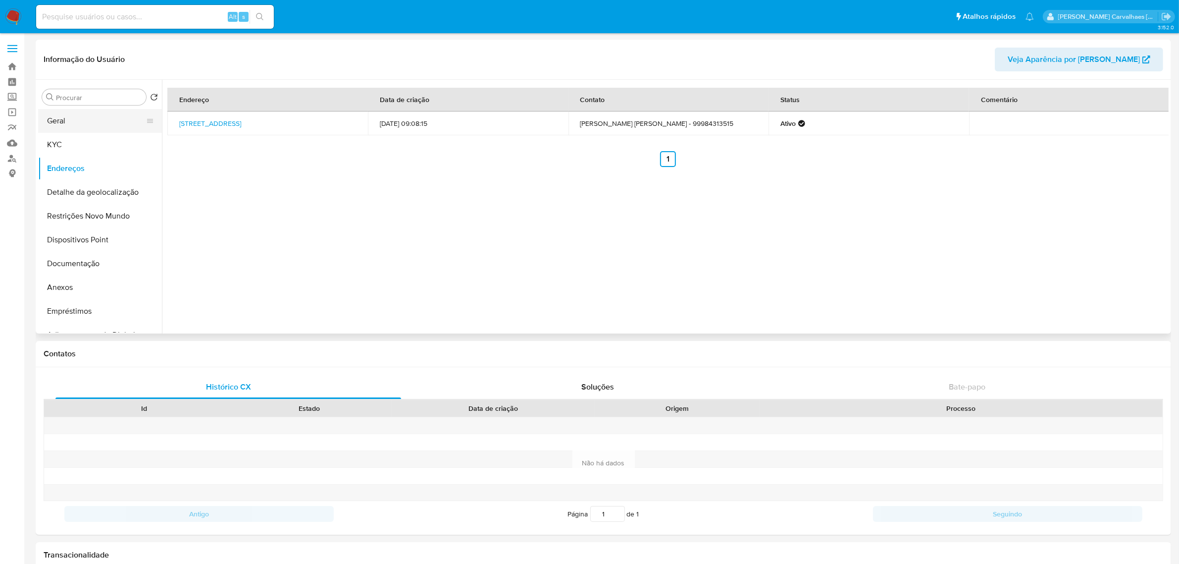
click at [63, 127] on button "Geral" at bounding box center [96, 121] width 116 height 24
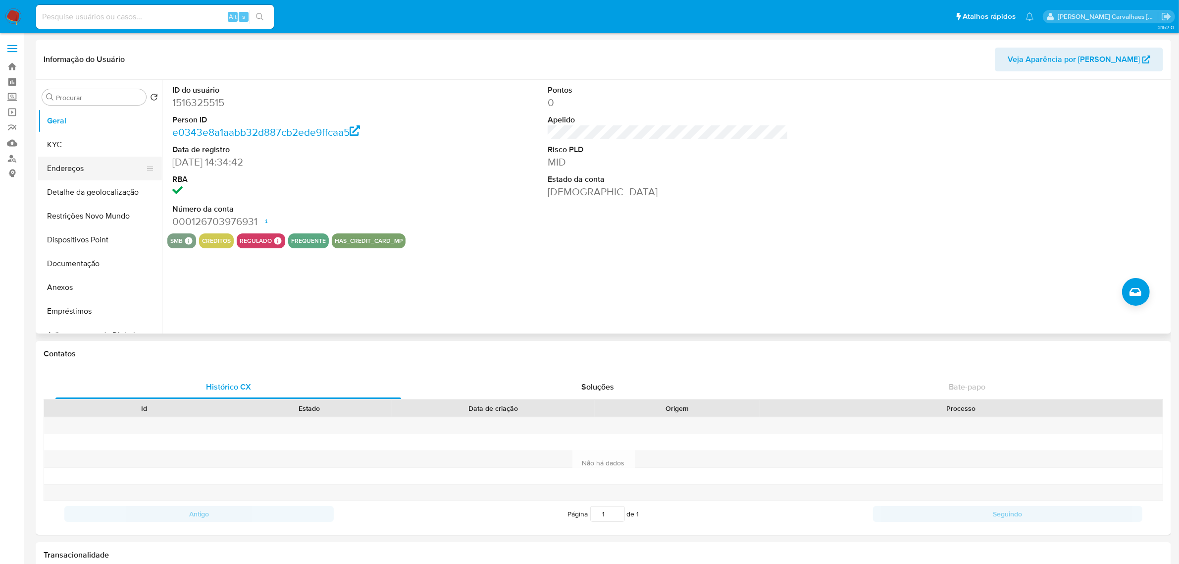
click at [75, 167] on button "Endereços" at bounding box center [96, 168] width 116 height 24
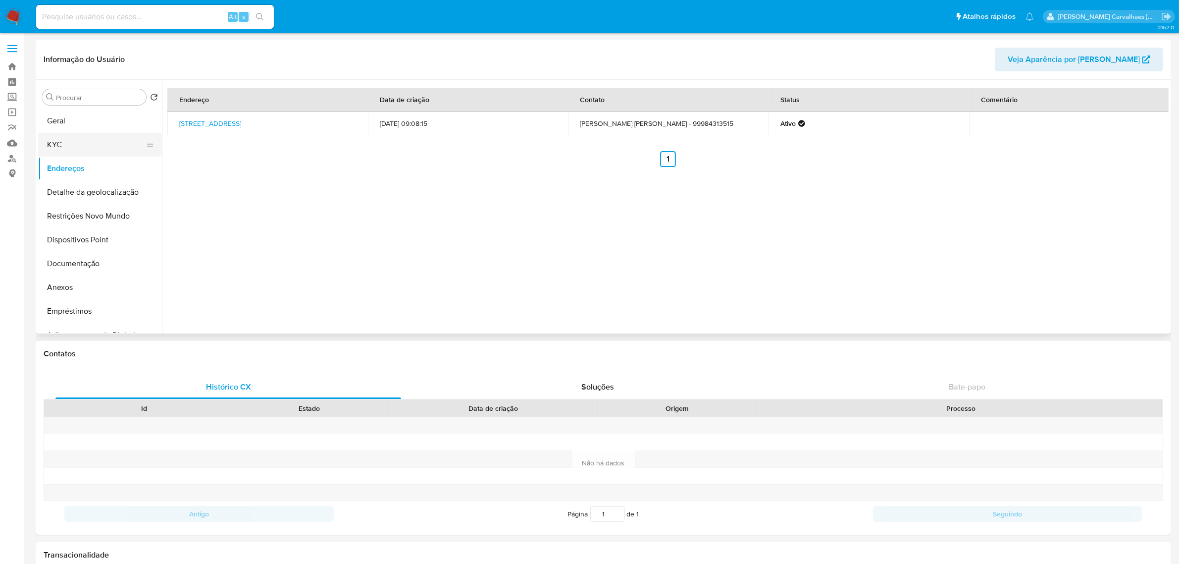
click at [73, 148] on button "KYC" at bounding box center [96, 145] width 116 height 24
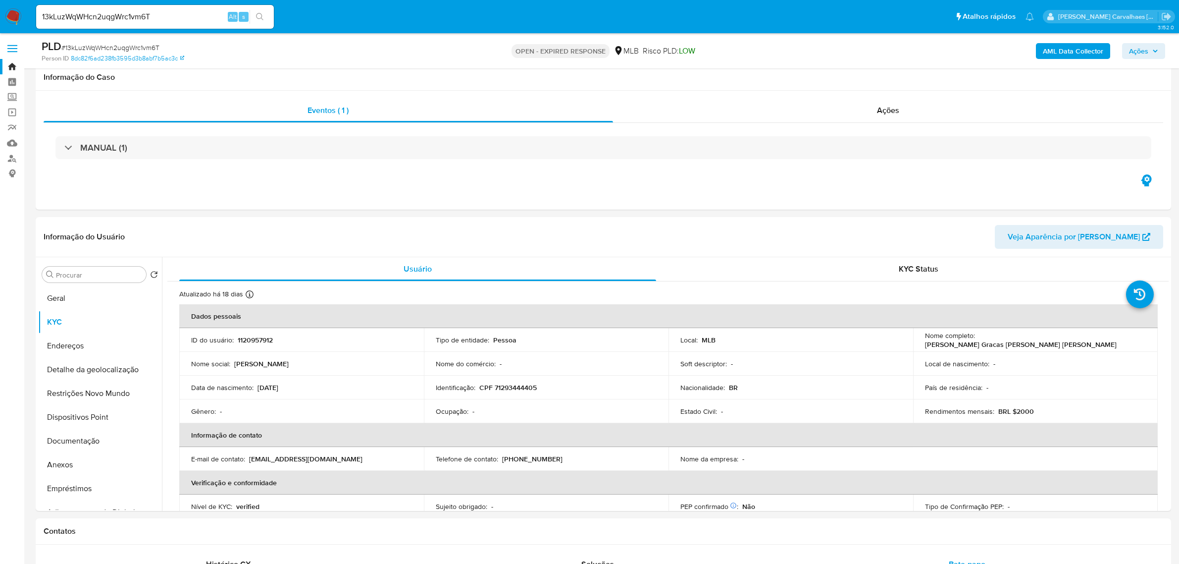
select select "10"
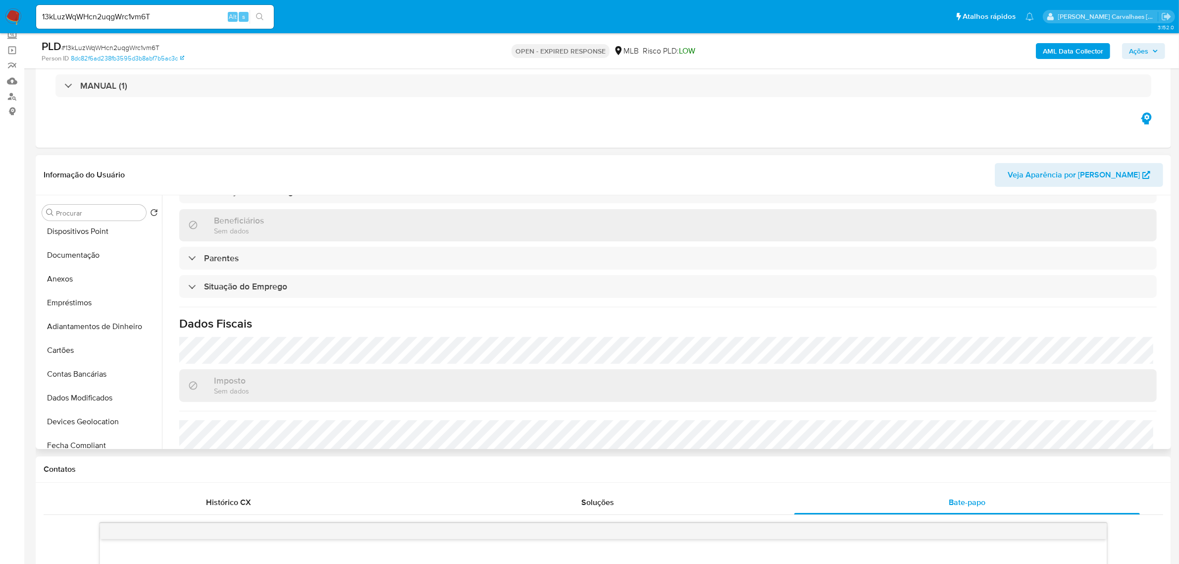
scroll to position [412, 0]
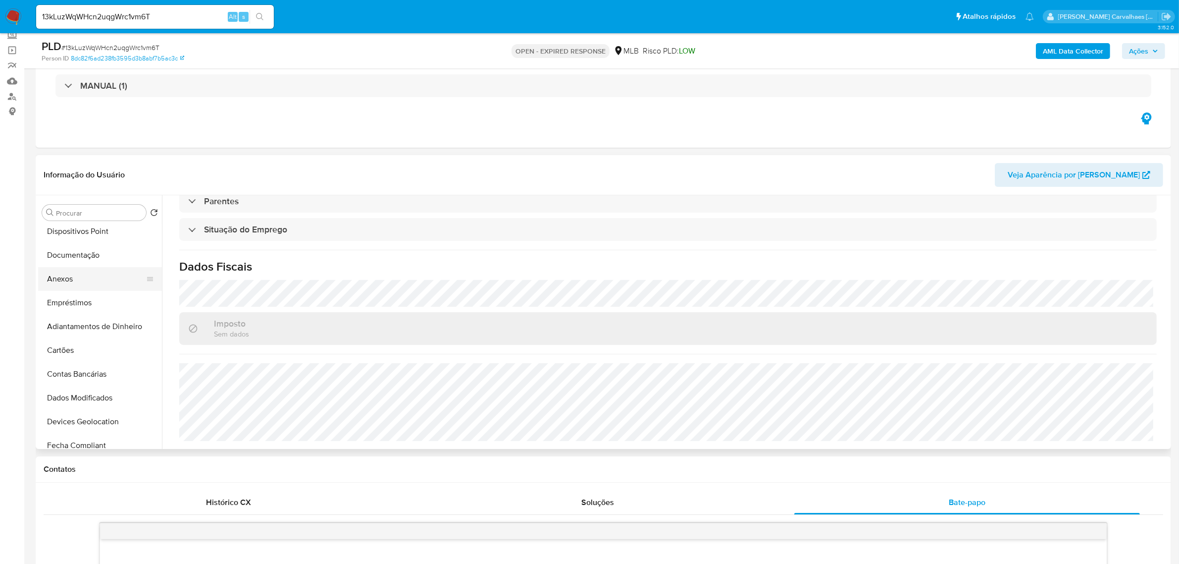
click at [78, 277] on button "Anexos" at bounding box center [96, 279] width 116 height 24
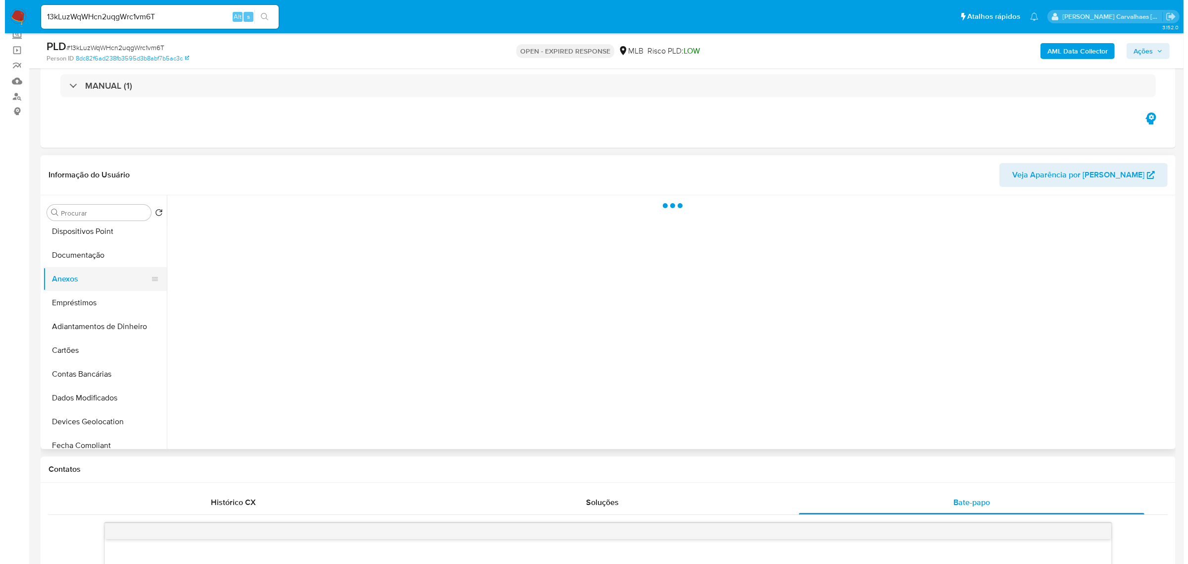
scroll to position [0, 0]
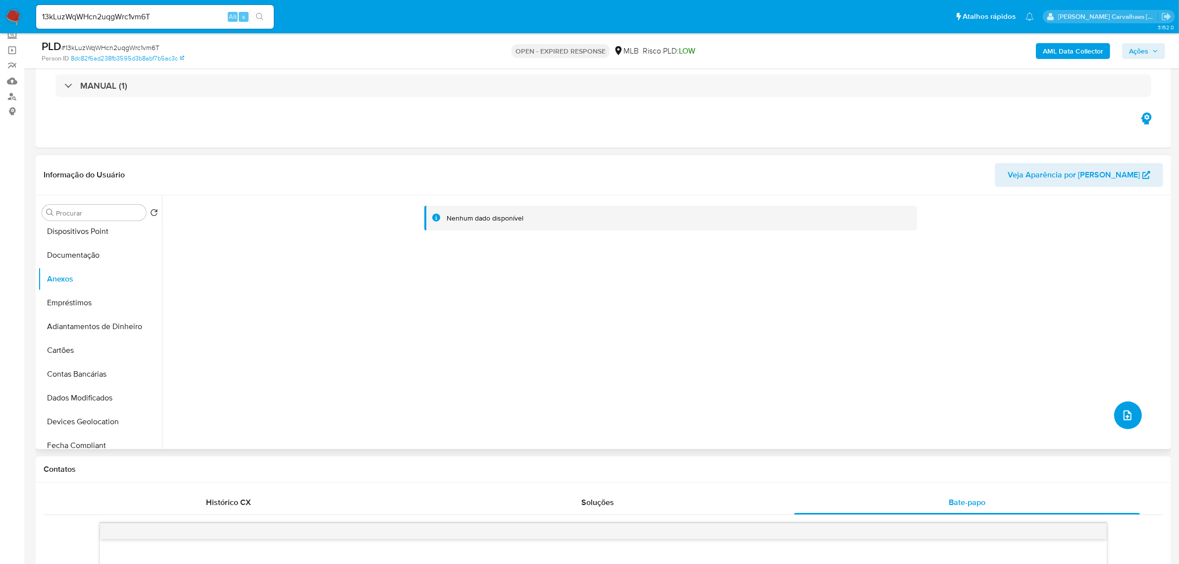
click at [1122, 410] on icon "upload-file" at bounding box center [1128, 415] width 12 height 12
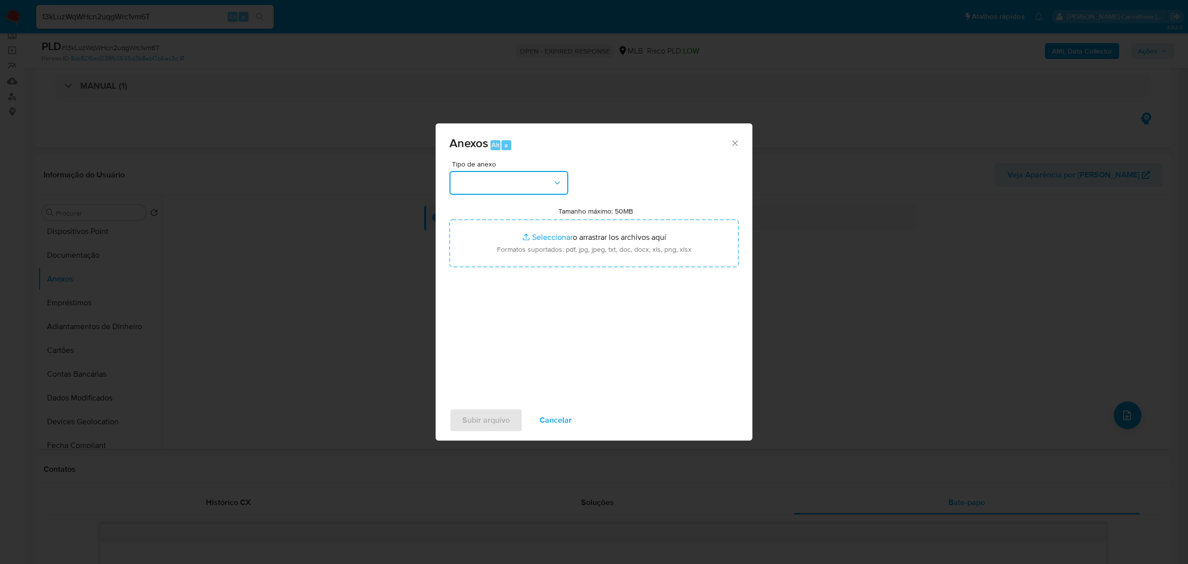
click at [559, 182] on icon "button" at bounding box center [557, 182] width 5 height 3
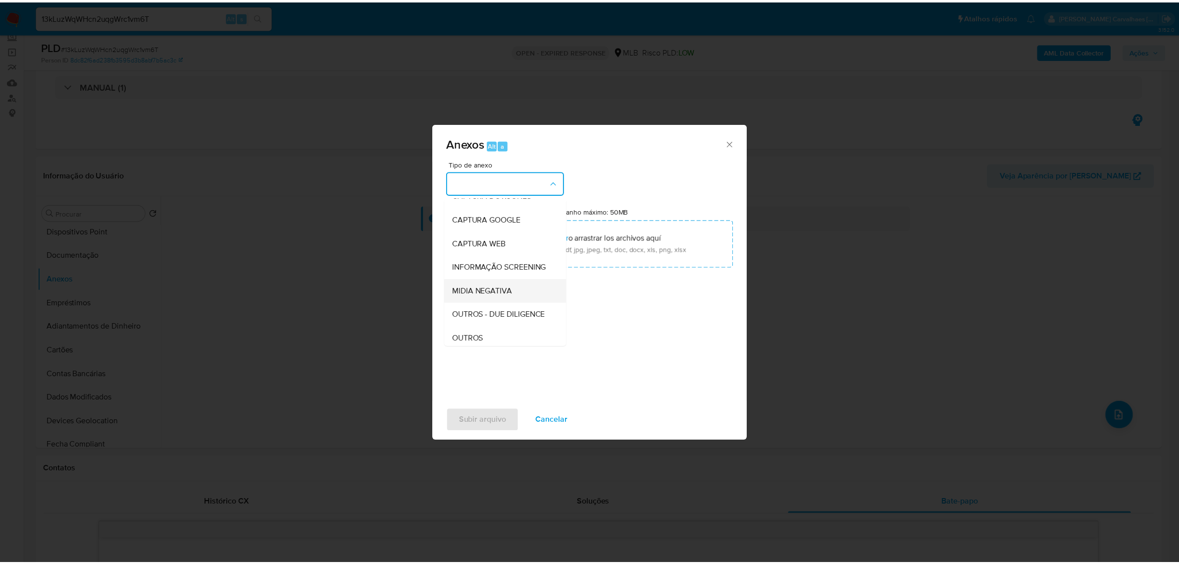
scroll to position [152, 0]
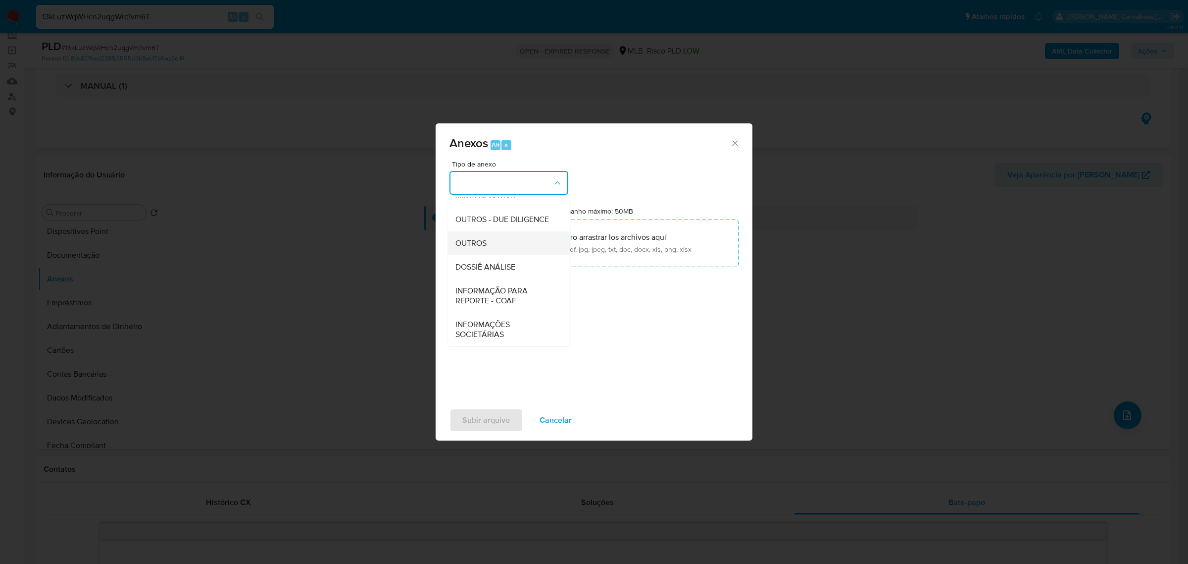
click at [494, 248] on div "OUTROS" at bounding box center [506, 243] width 101 height 24
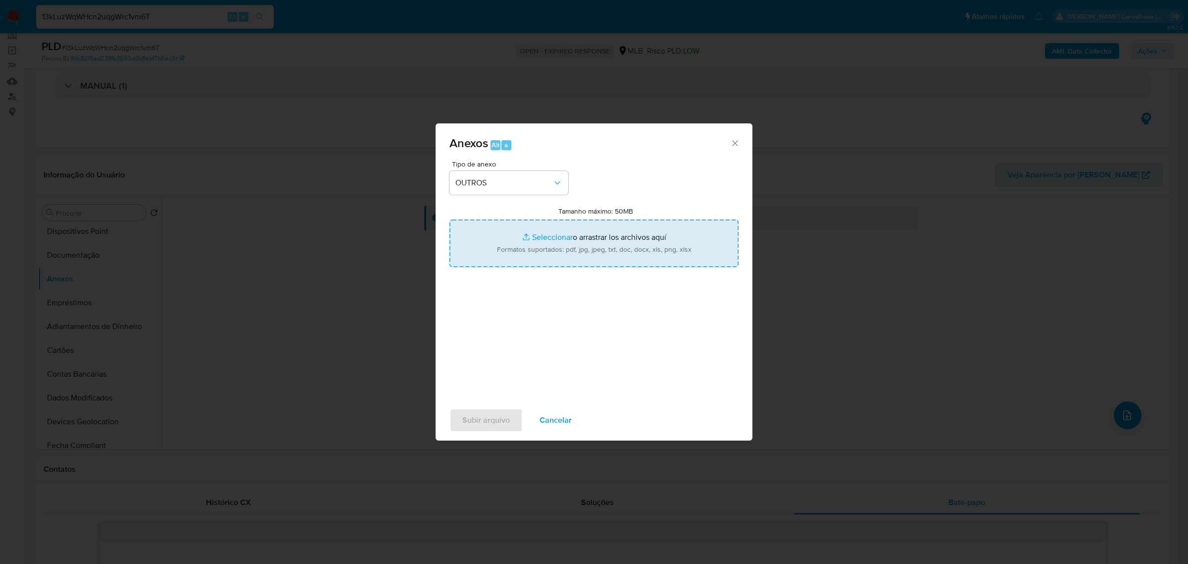
click at [550, 235] on input "Tamanho máximo: 50MB Seleccionar archivos" at bounding box center [594, 243] width 289 height 48
click at [555, 236] on input "Tamanho máximo: 50MB Seleccionar archivos" at bounding box center [594, 243] width 289 height 48
type input "C:\fakepath\SAR - xxxxxx- CPF 71293444405 - [PERSON_NAME] GRACAS [PERSON_NAME] …"
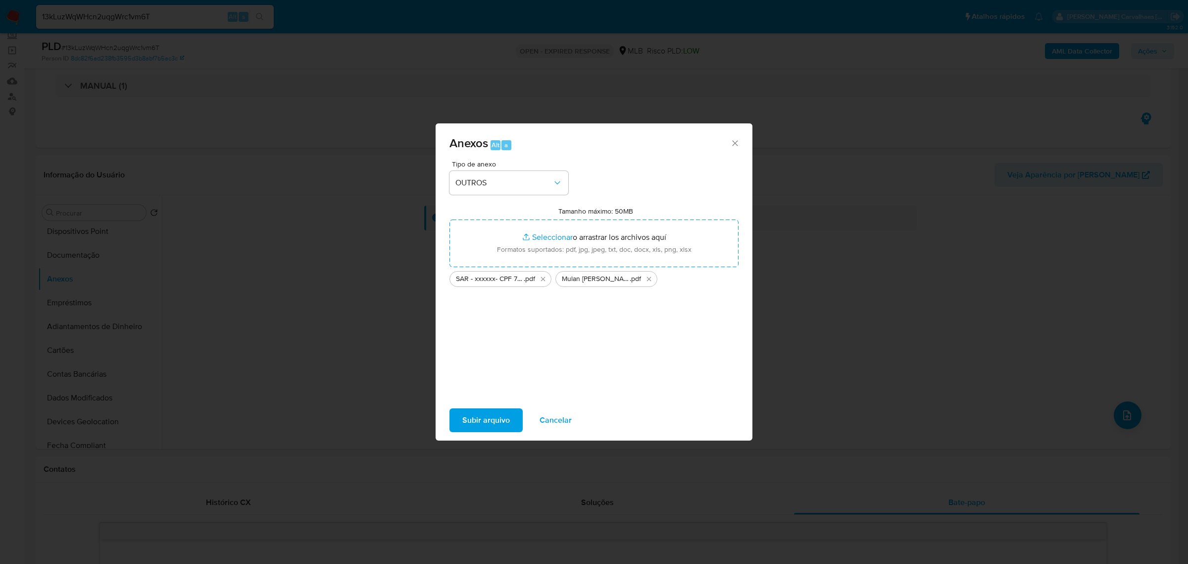
click at [474, 431] on span "Subir arquivo" at bounding box center [487, 420] width 48 height 22
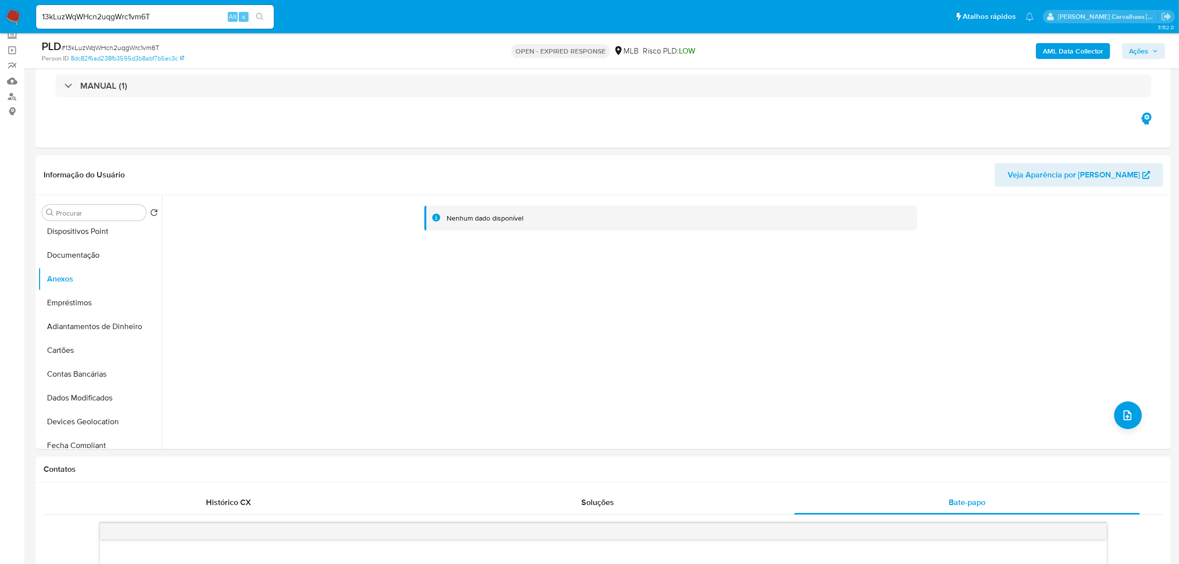
click at [1145, 52] on span "Ações" at bounding box center [1138, 51] width 19 height 16
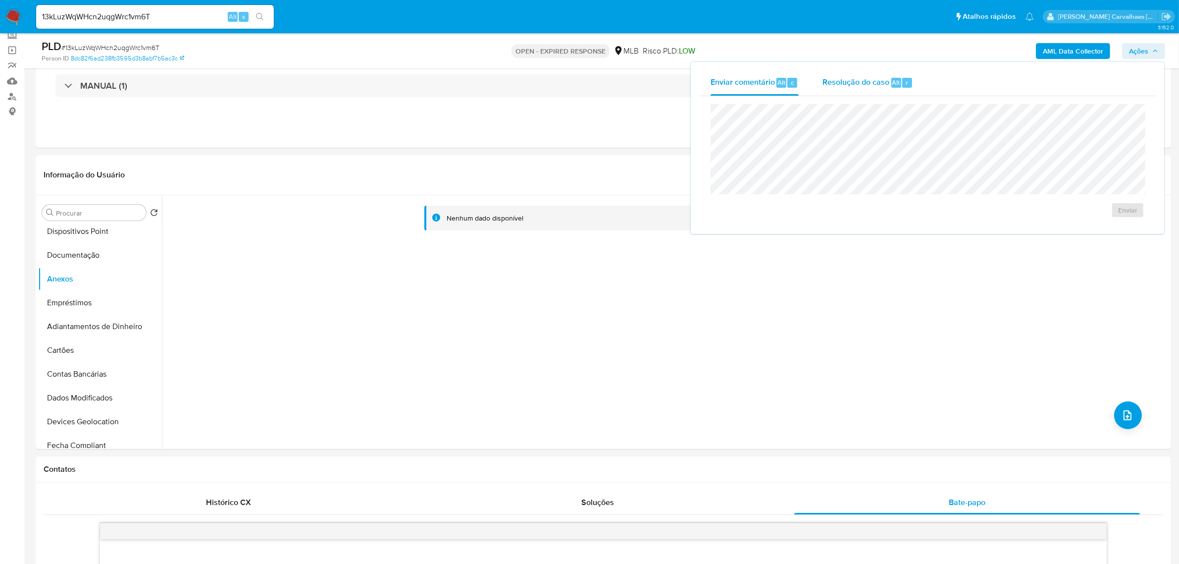
click at [867, 79] on span "Resolução do caso" at bounding box center [856, 81] width 67 height 11
drag, startPoint x: 809, startPoint y: 122, endPoint x: 580, endPoint y: 307, distance: 294.0
click at [580, 307] on div "Nenhum dado disponível" at bounding box center [665, 322] width 1007 height 254
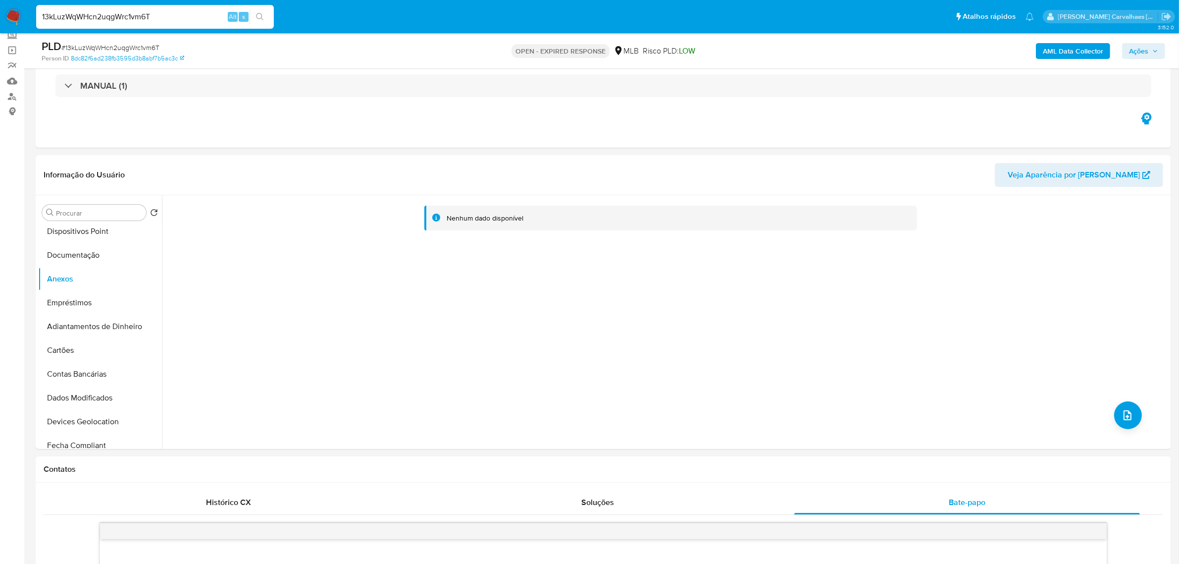
drag, startPoint x: 169, startPoint y: 16, endPoint x: 34, endPoint y: 17, distance: 135.2
click at [34, 17] on li "13kLuzWqWHcn2uqgWrc1vm6T Alt s" at bounding box center [155, 16] width 243 height 25
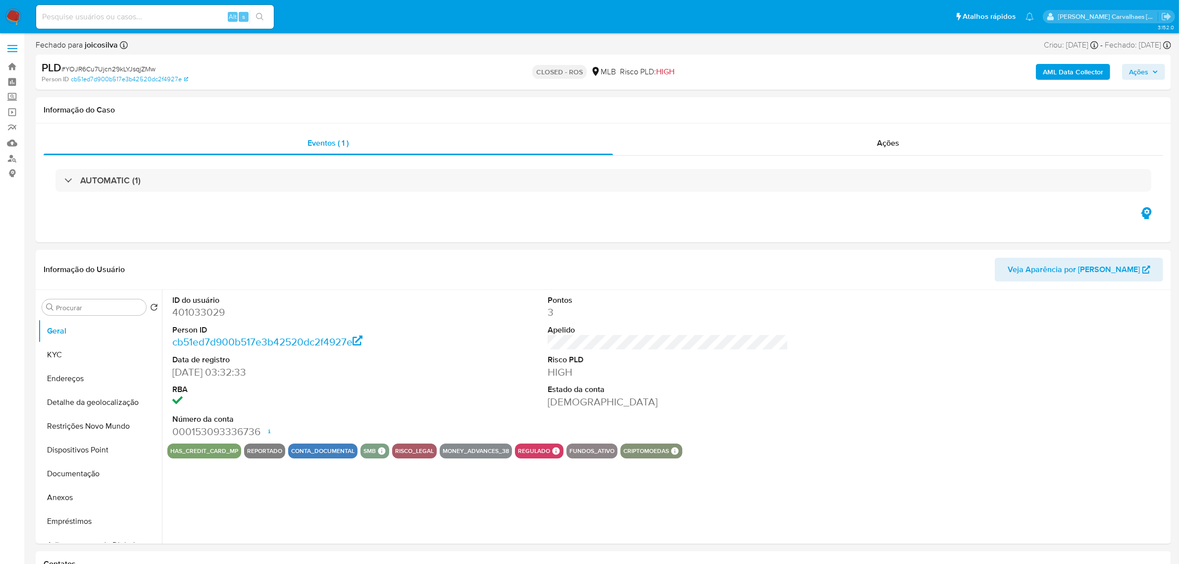
select select "10"
paste input "GRp6H7feH369twrdCL6A68iR"
type input "GRp6H7feH369twrdCL6A68iR"
click at [263, 15] on icon "search-icon" at bounding box center [260, 17] width 8 height 8
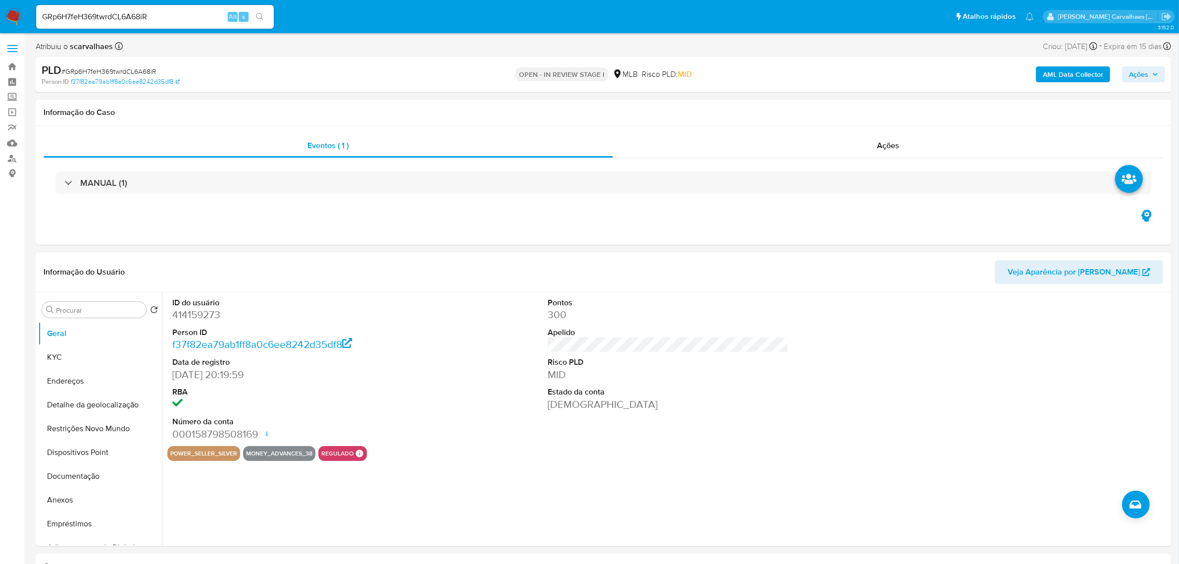
select select "10"
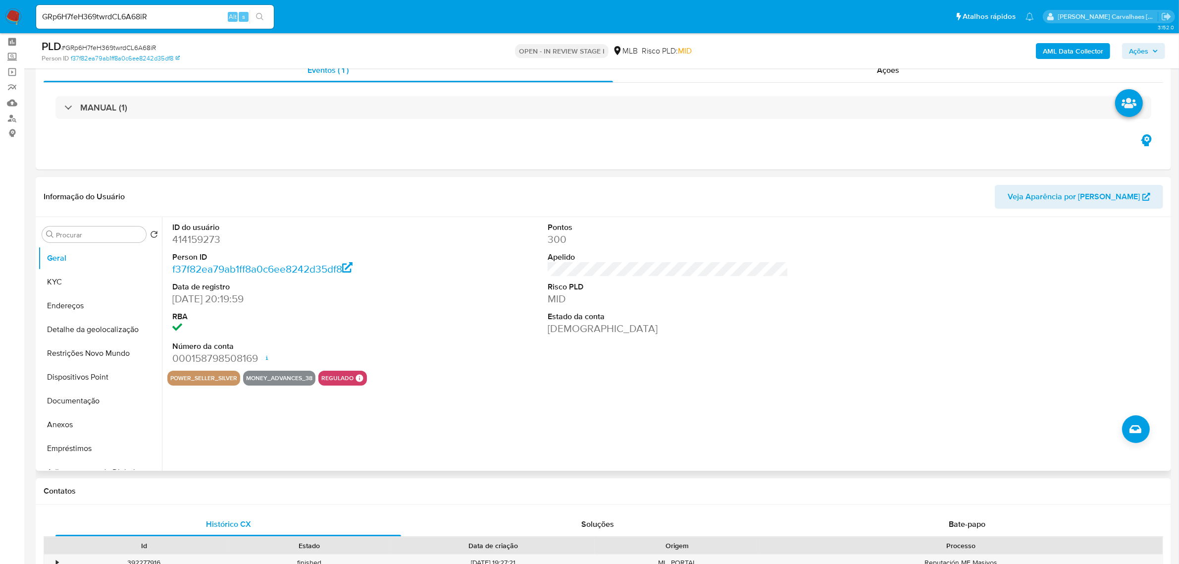
scroll to position [62, 0]
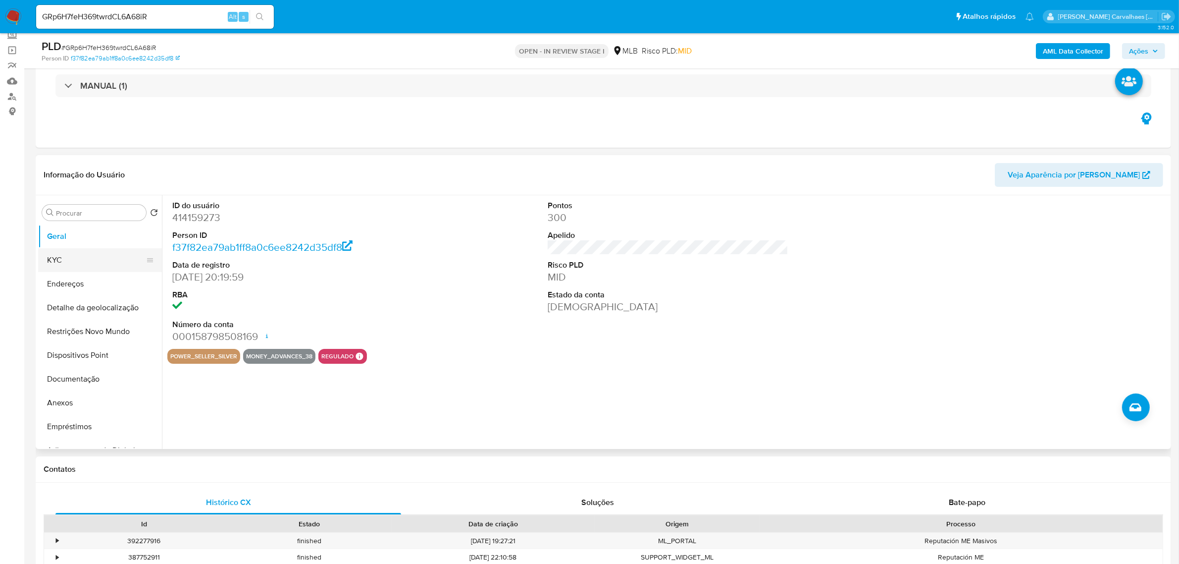
click at [86, 261] on button "KYC" at bounding box center [96, 260] width 116 height 24
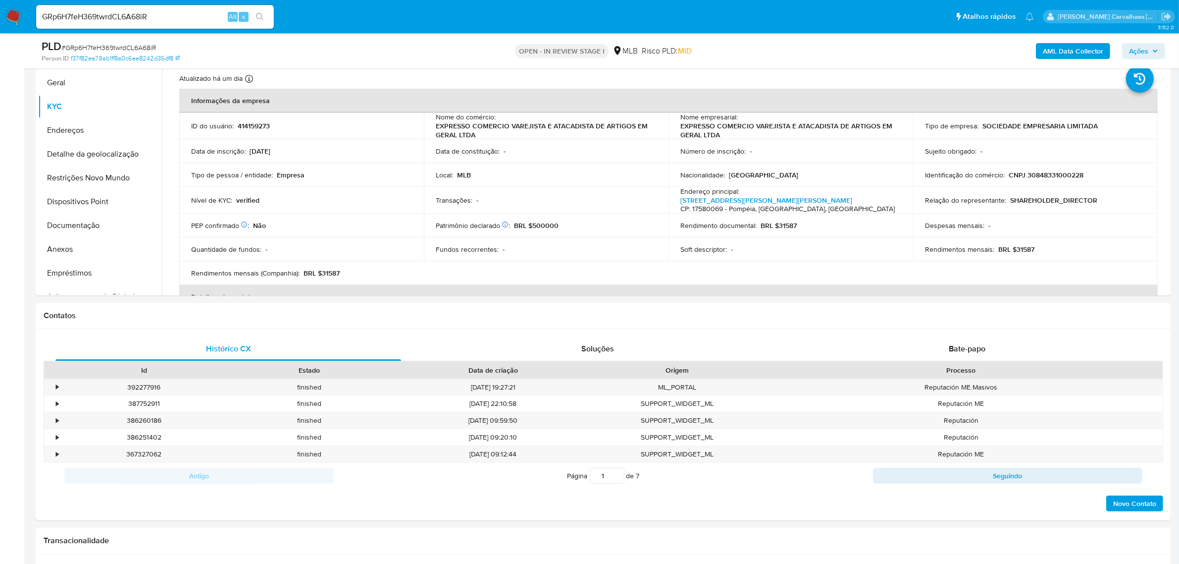
scroll to position [226, 0]
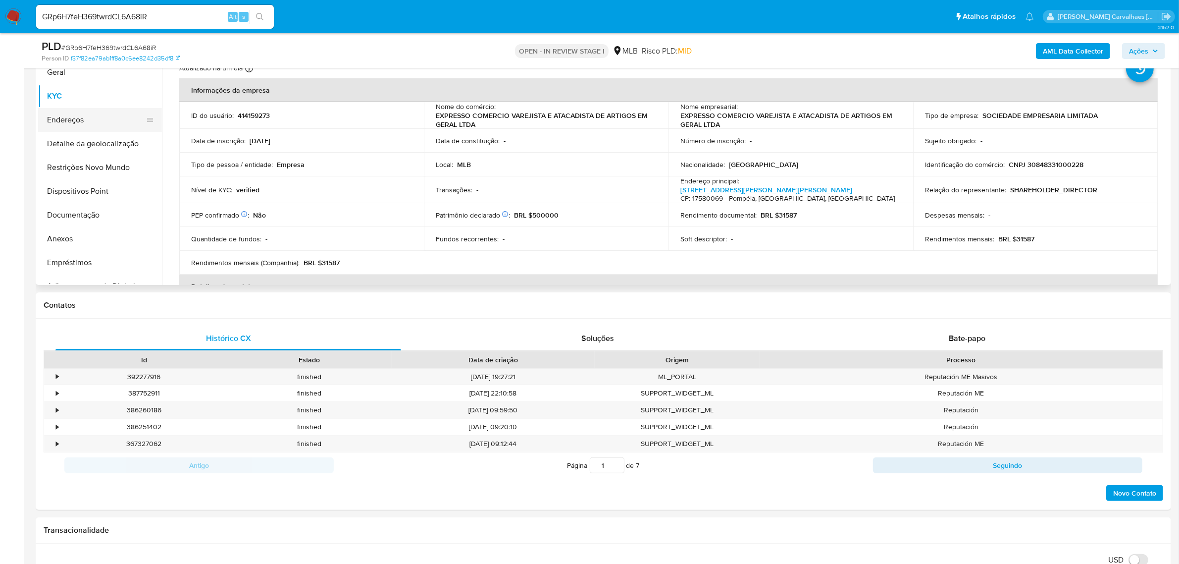
click at [77, 120] on button "Endereços" at bounding box center [96, 120] width 116 height 24
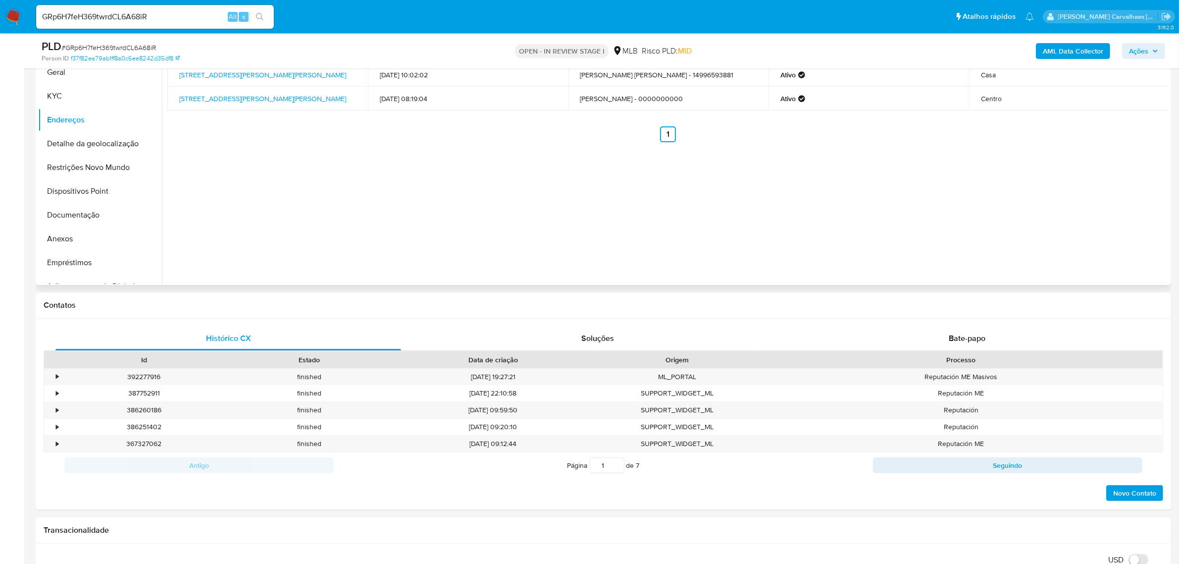
scroll to position [102, 0]
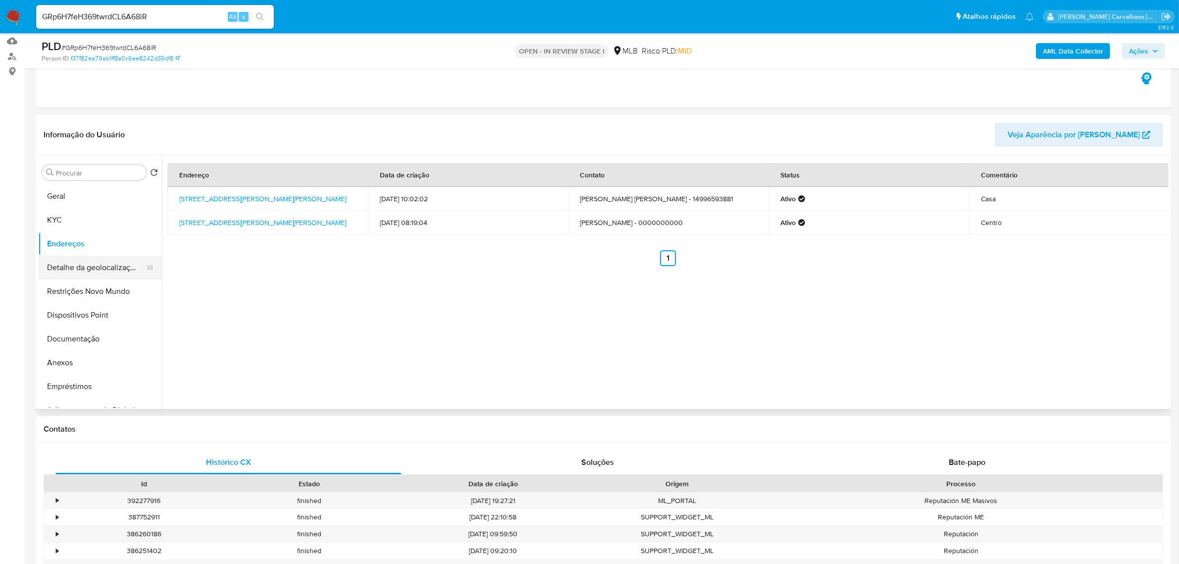
click at [115, 271] on button "Detalhe da geolocalização" at bounding box center [96, 268] width 116 height 24
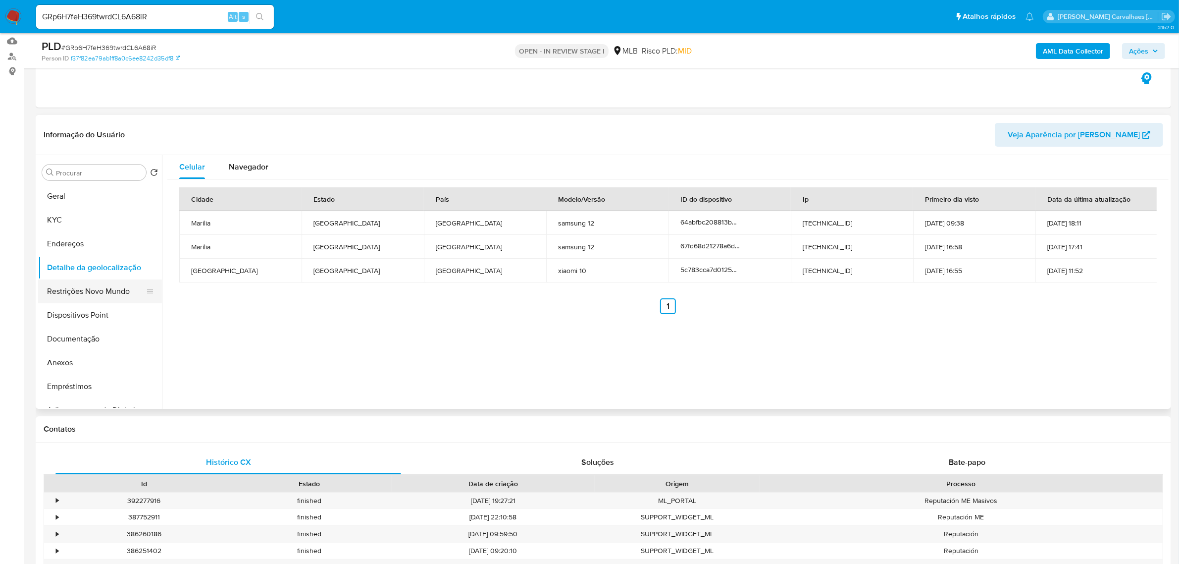
click at [68, 296] on button "Restrições Novo Mundo" at bounding box center [96, 291] width 116 height 24
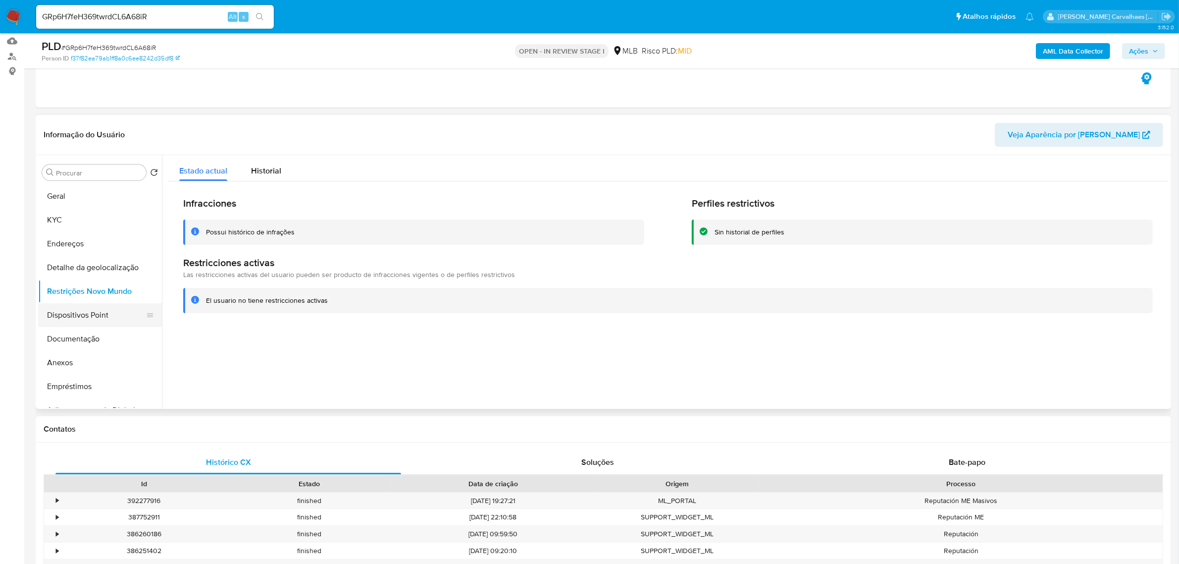
click at [102, 312] on button "Dispositivos Point" at bounding box center [96, 315] width 116 height 24
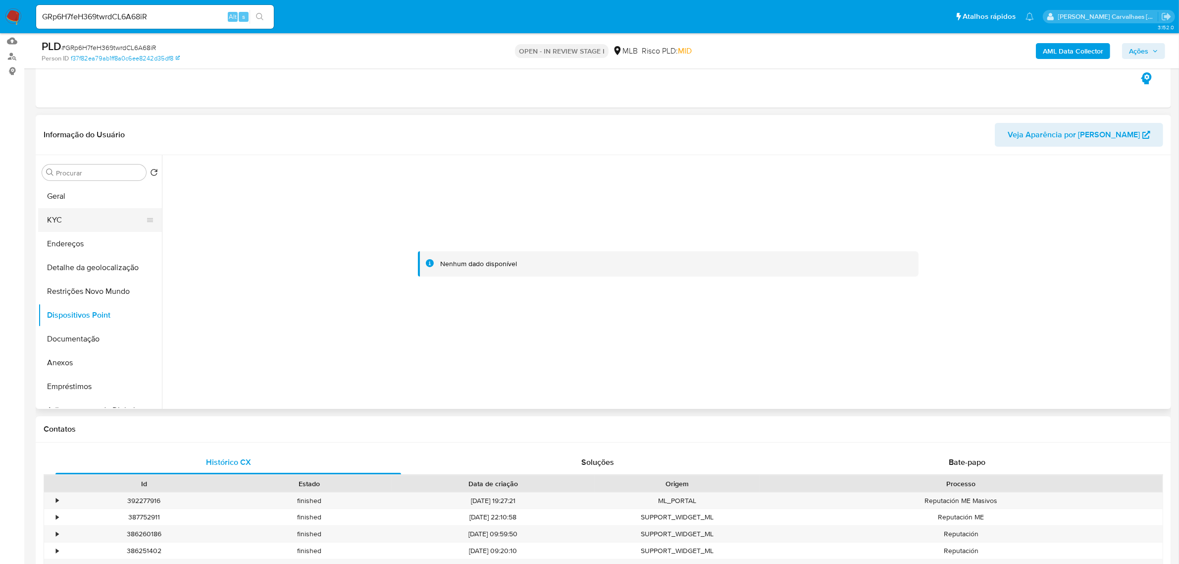
click at [63, 221] on button "KYC" at bounding box center [96, 220] width 116 height 24
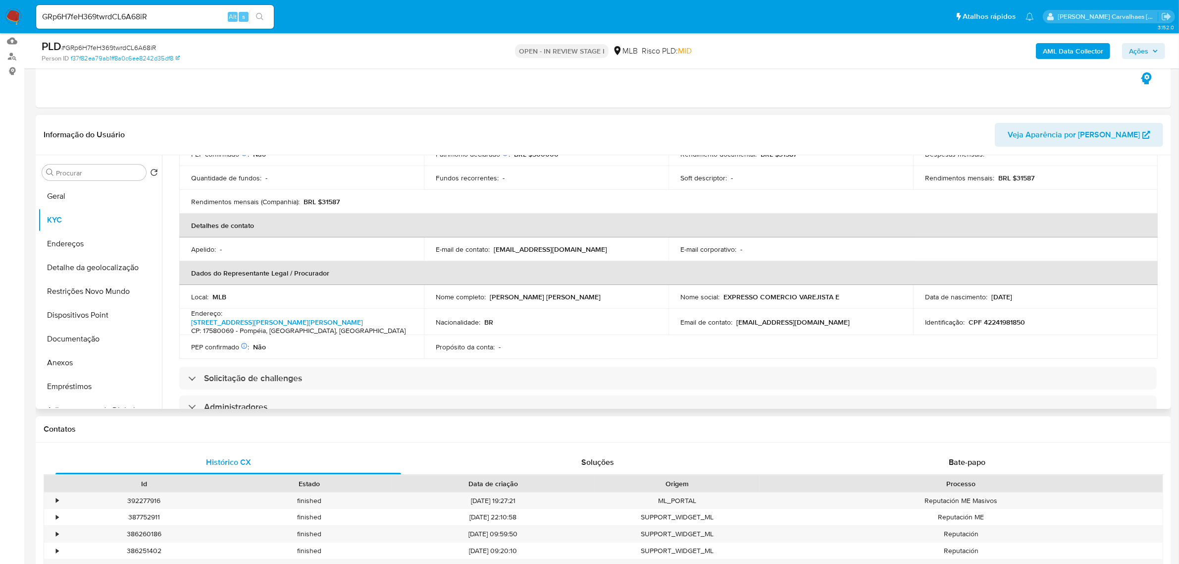
scroll to position [186, 0]
click at [315, 316] on link "Rua Embaixador Macedo Soares 497, Centro" at bounding box center [277, 321] width 172 height 10
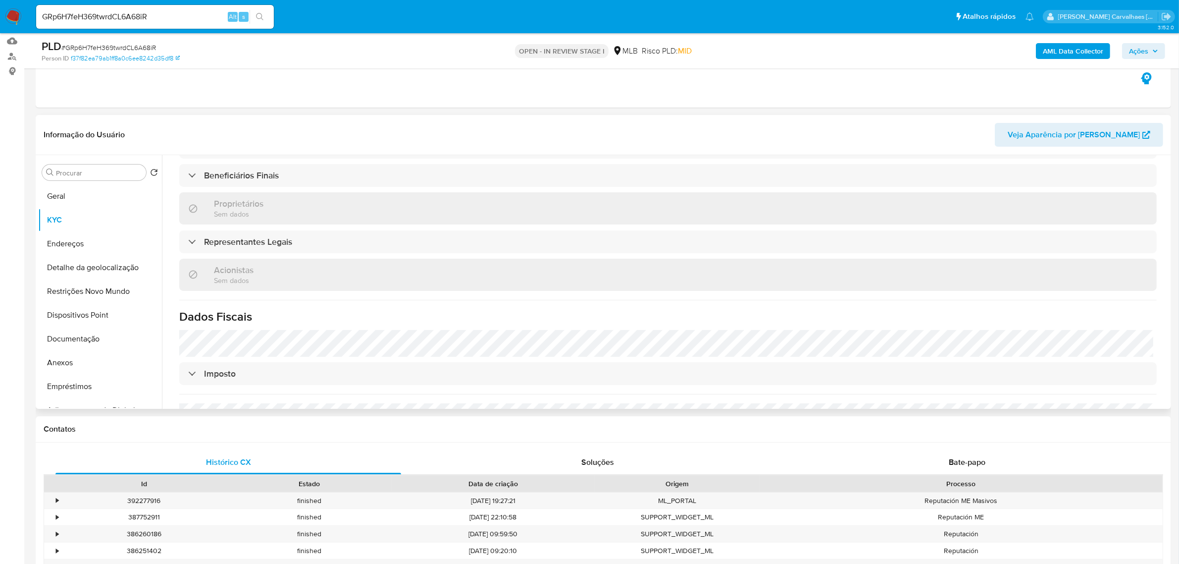
scroll to position [557, 0]
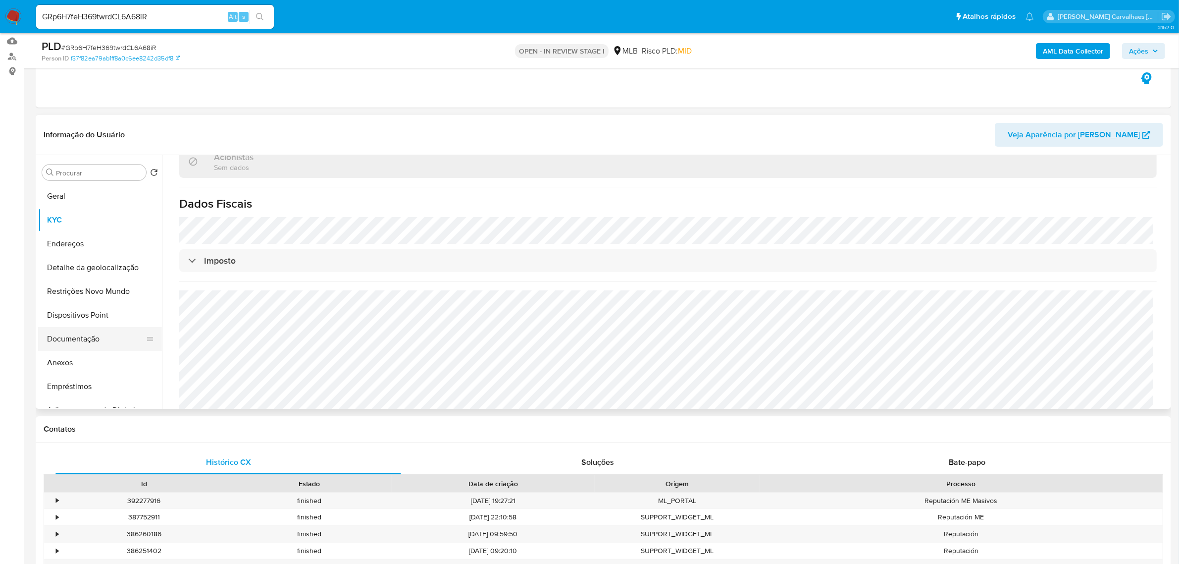
click at [73, 344] on button "Documentação" at bounding box center [96, 339] width 116 height 24
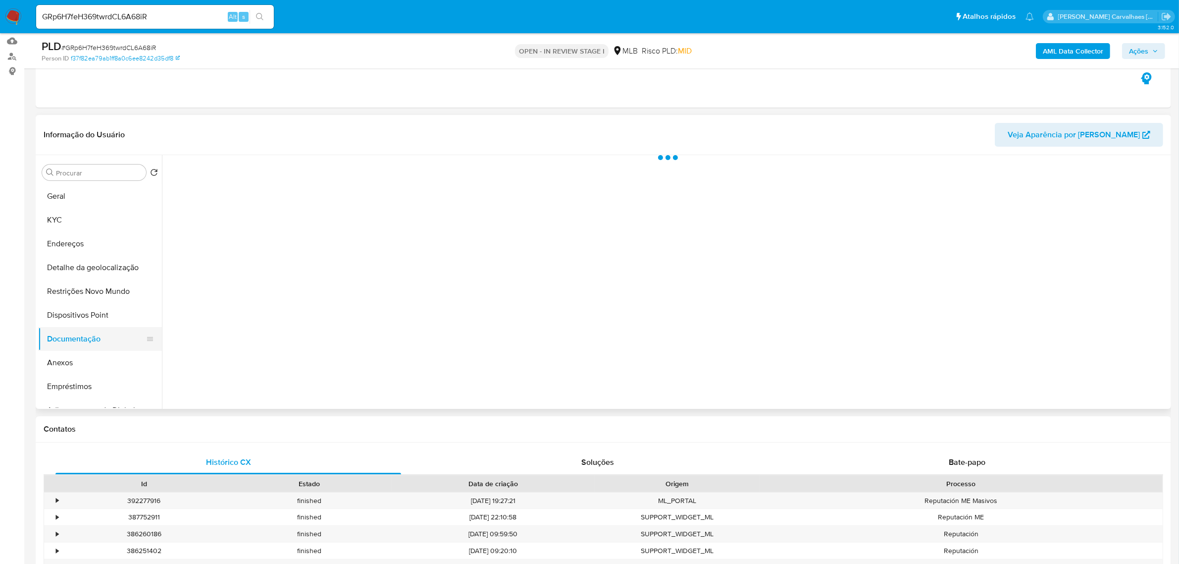
scroll to position [0, 0]
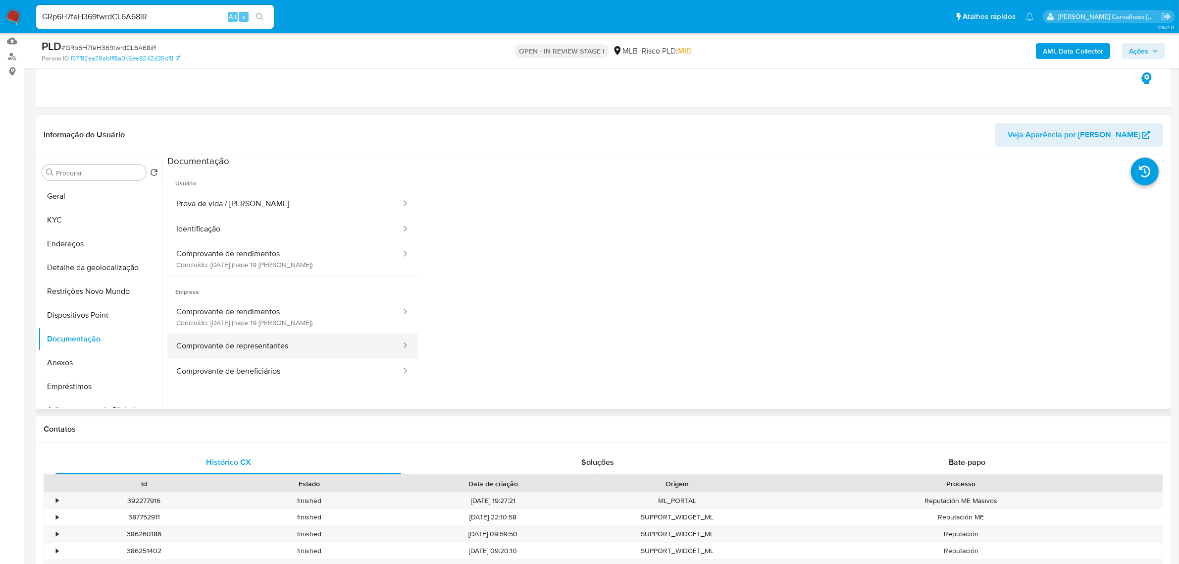
click at [293, 348] on button "Comprovante de representantes" at bounding box center [284, 345] width 235 height 25
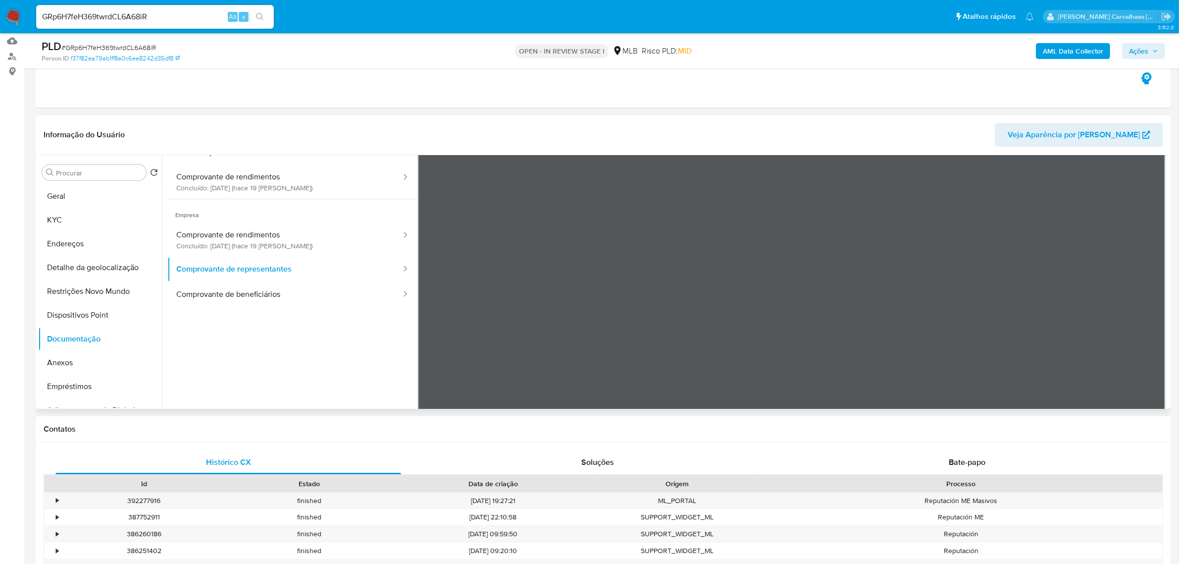
scroll to position [86, 0]
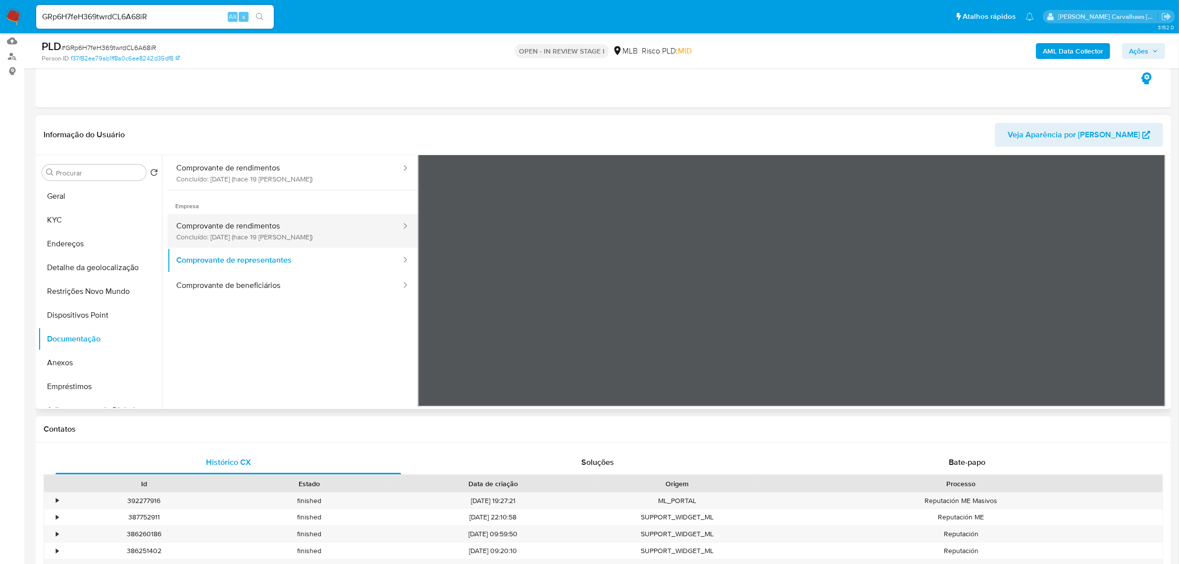
click at [263, 226] on button "Comprovante de rendimentos Concluído: 25/07/2025 (hace 19 días)" at bounding box center [284, 231] width 235 height 34
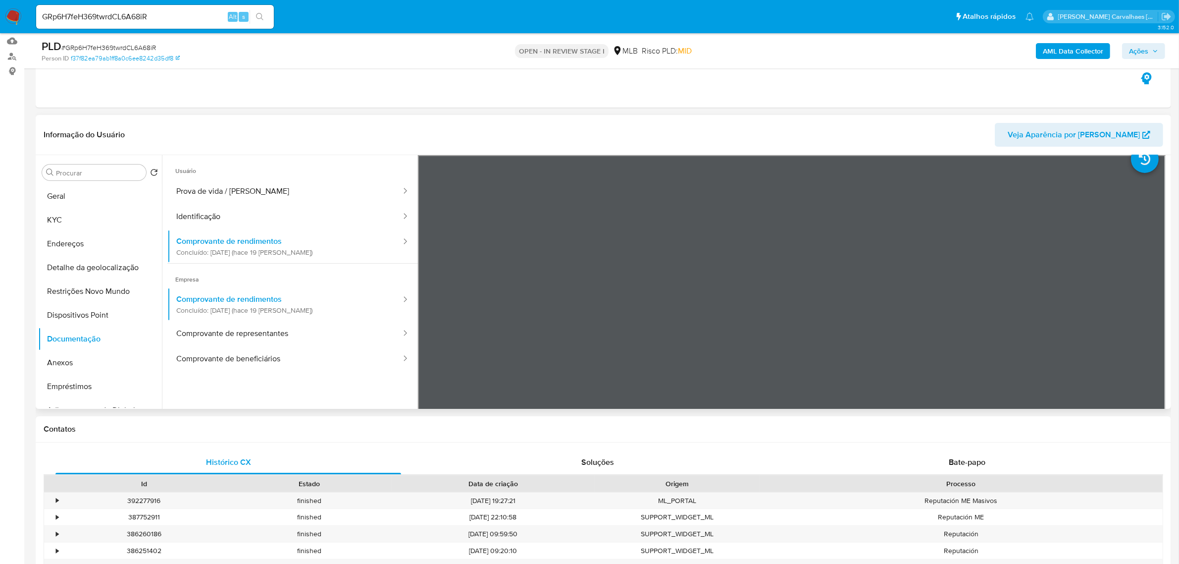
scroll to position [0, 0]
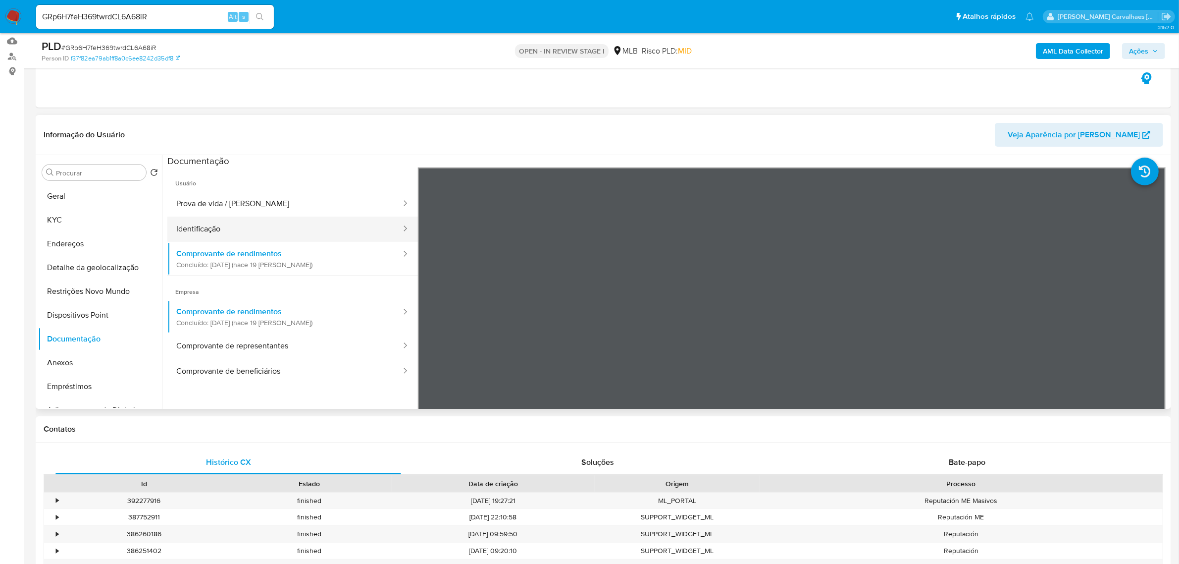
click at [280, 228] on button "Identificação" at bounding box center [284, 228] width 235 height 25
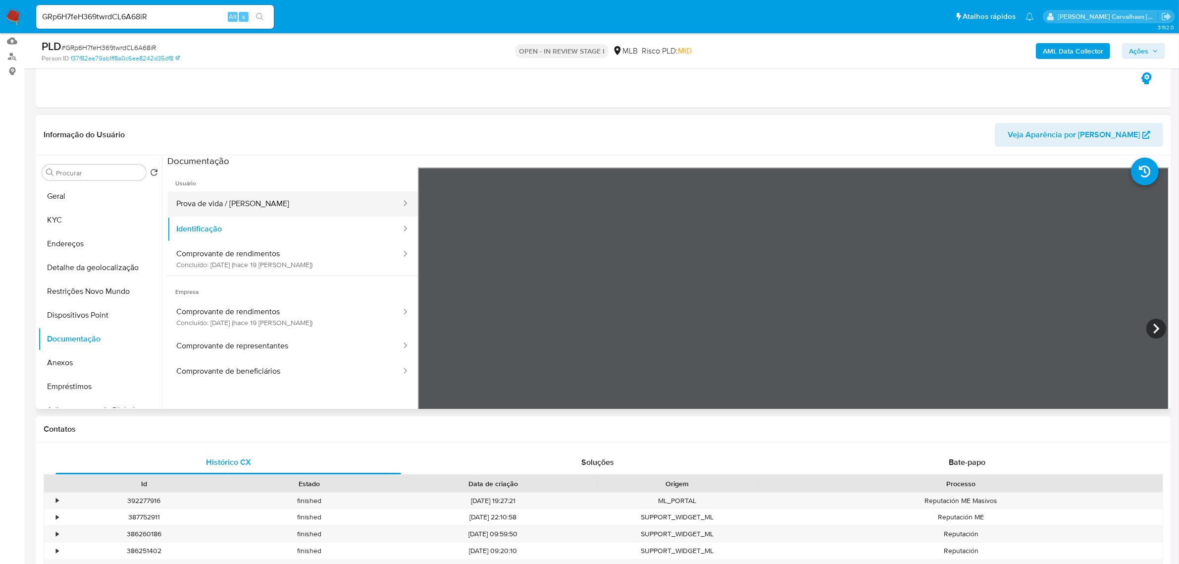
click at [210, 206] on button "Prova de vida / Selfie" at bounding box center [284, 203] width 235 height 25
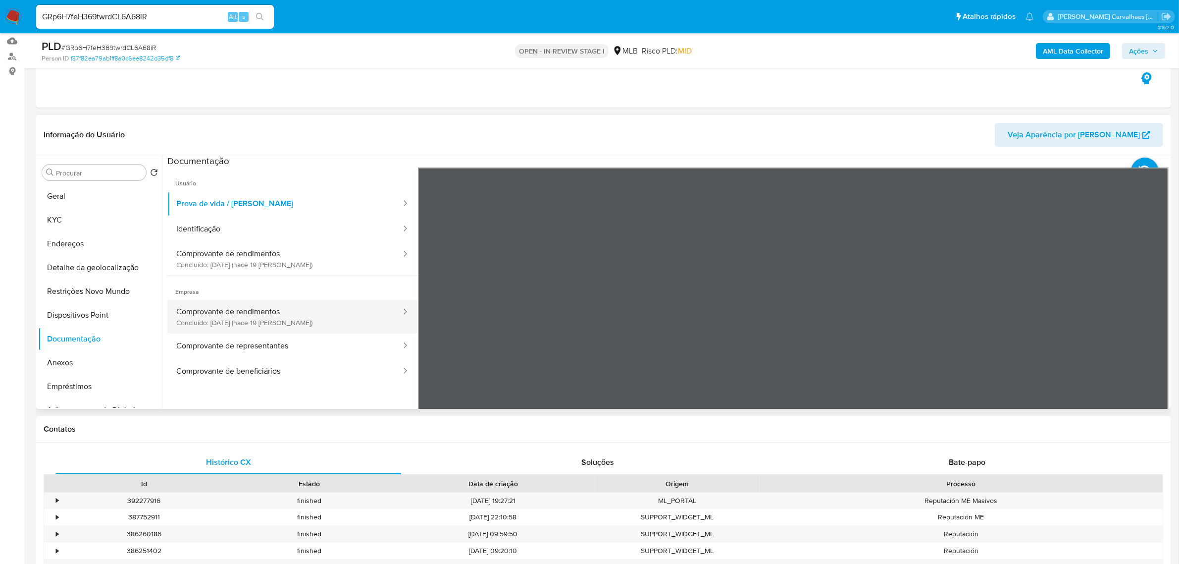
click at [273, 322] on button "Comprovante de rendimentos Concluído: 25/07/2025 (hace 19 días)" at bounding box center [284, 317] width 235 height 34
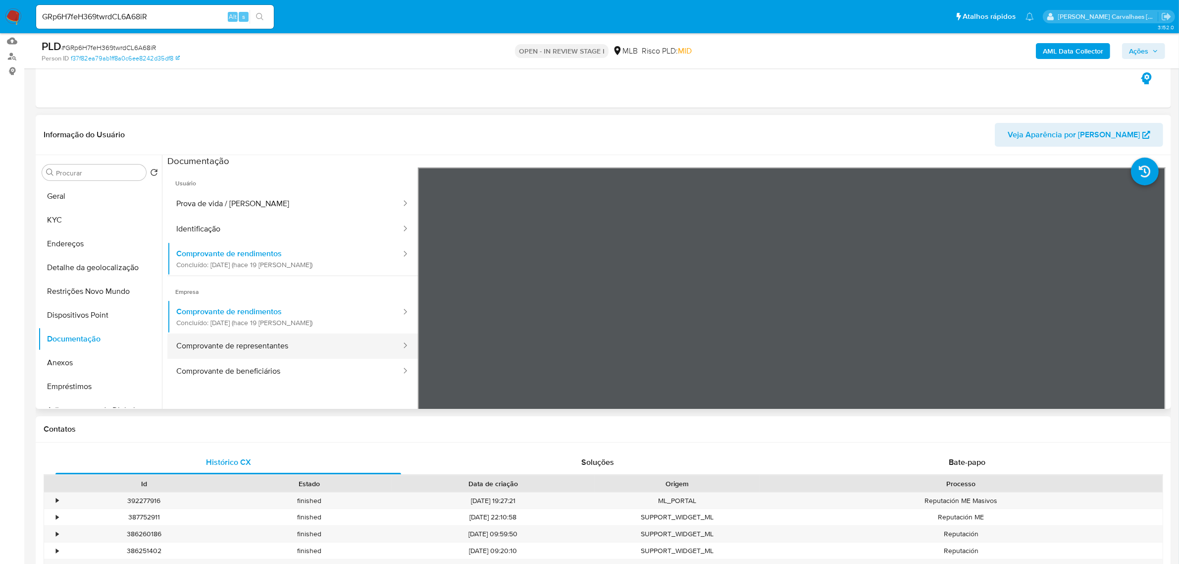
click at [296, 347] on button "Comprovante de representantes" at bounding box center [284, 345] width 235 height 25
